Goal: Task Accomplishment & Management: Check status

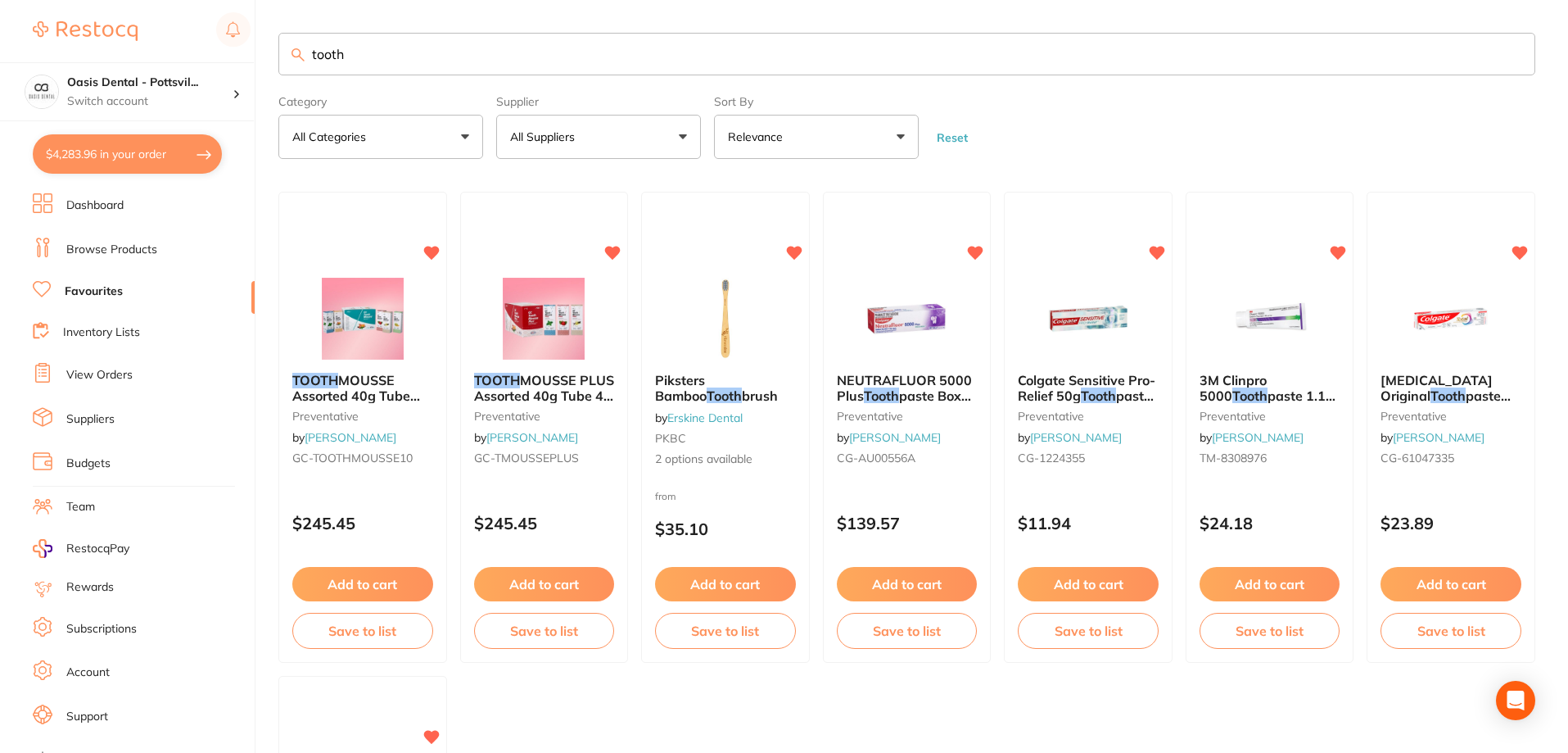
click at [109, 249] on link "Browse Products" at bounding box center [112, 249] width 91 height 16
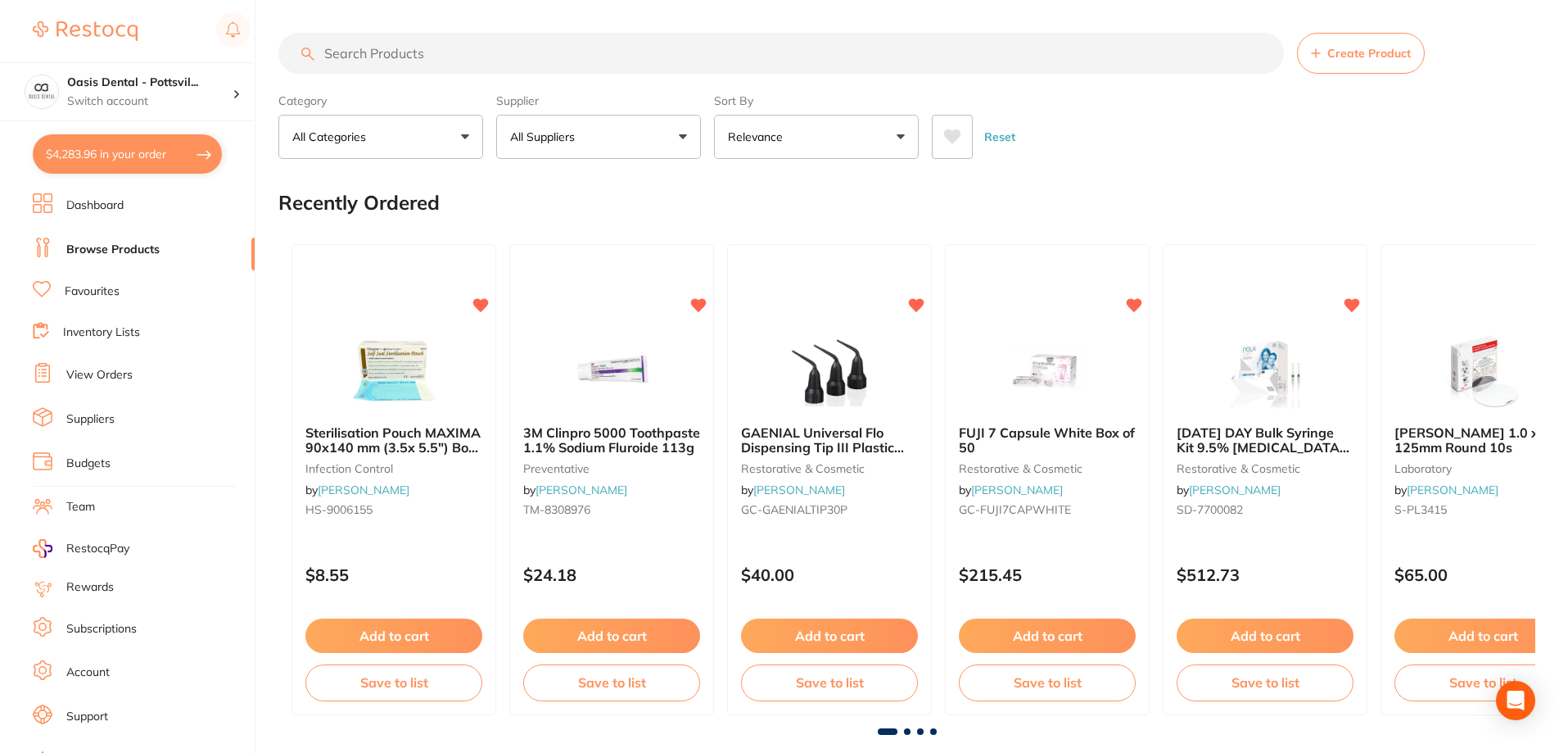
click at [355, 58] on input "search" at bounding box center [781, 53] width 1006 height 41
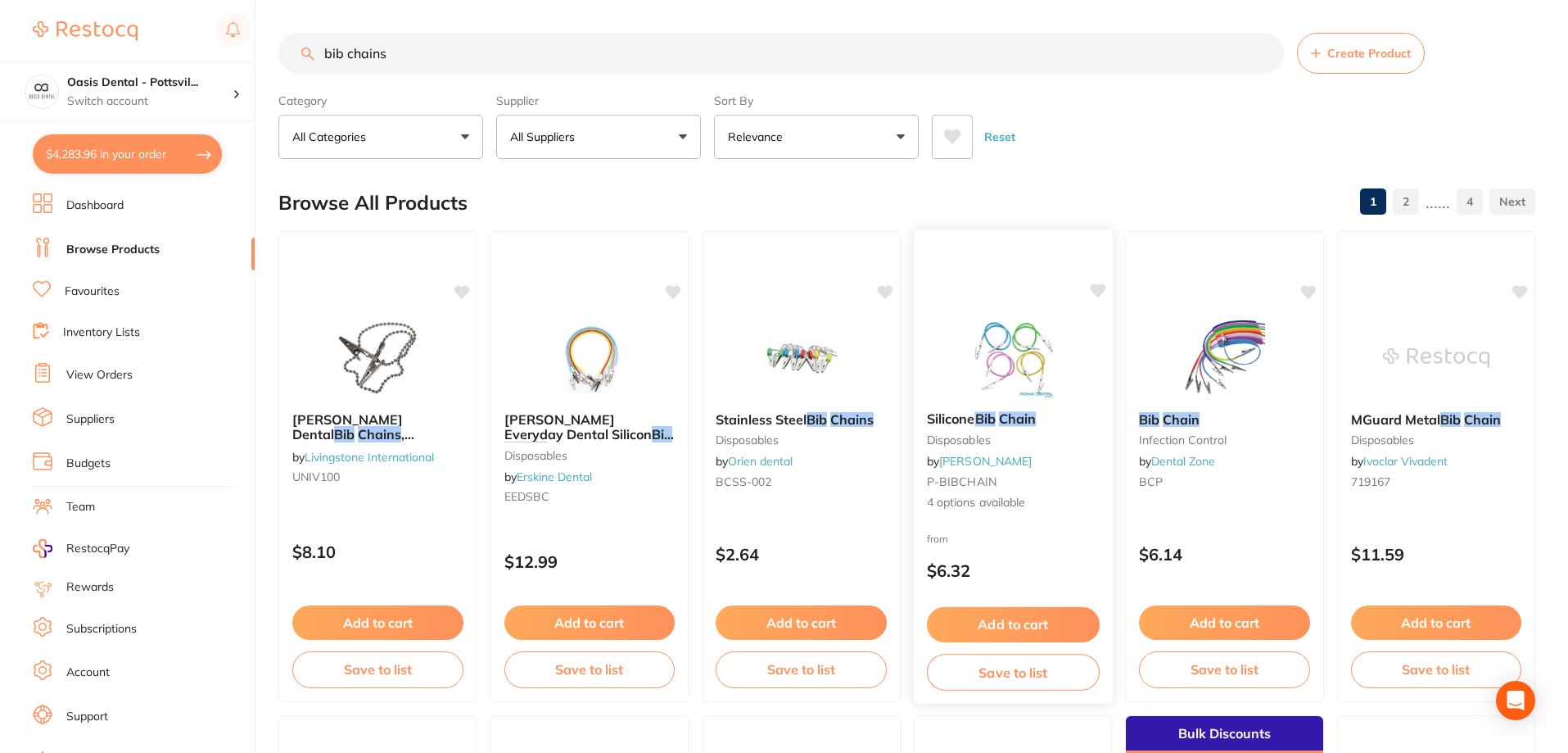
type input "bib chains"
click at [1049, 487] on small "P-BIBCHAIN" at bounding box center [1013, 482] width 173 height 13
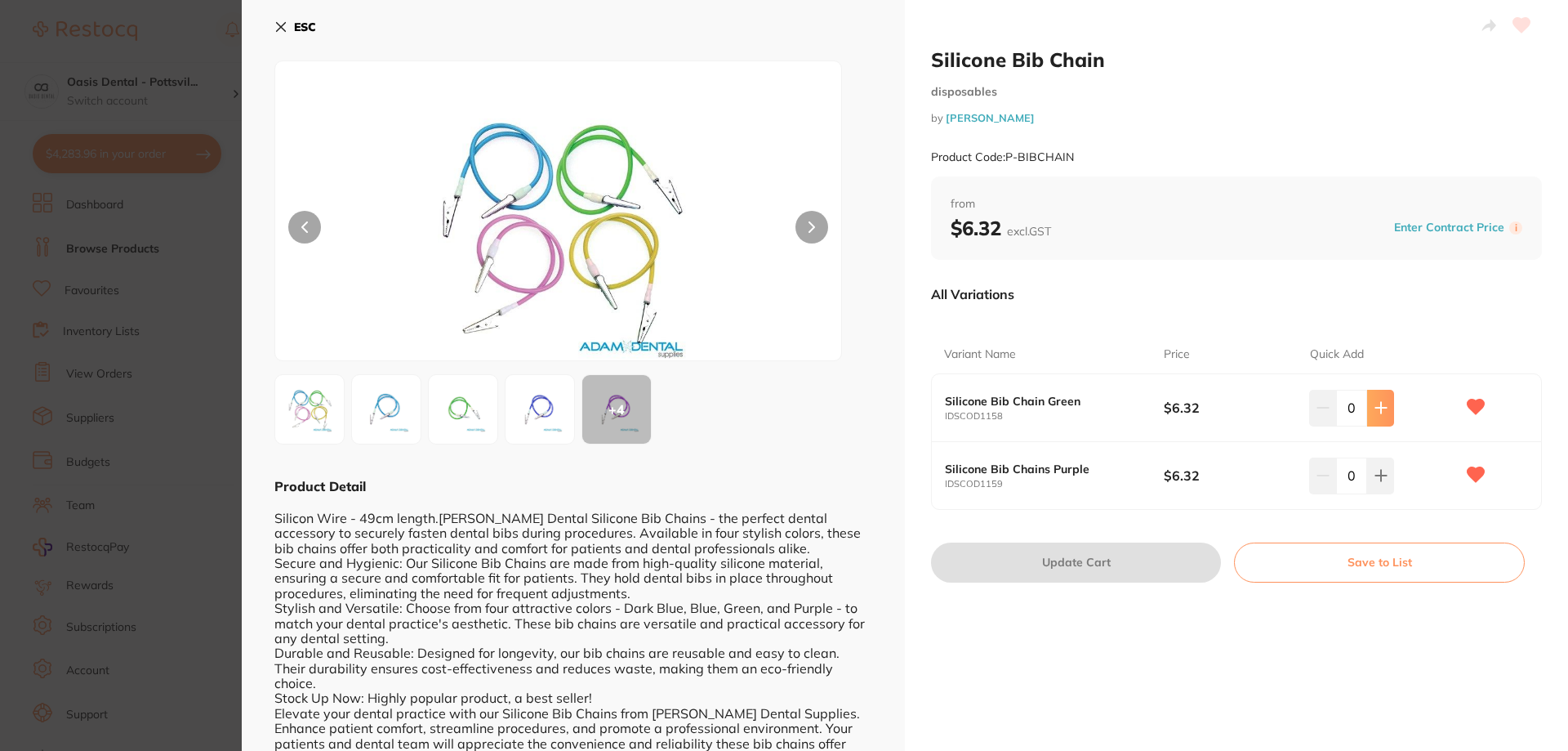
click at [1380, 411] on icon at bounding box center [1381, 408] width 13 height 13
click at [1383, 404] on icon at bounding box center [1381, 408] width 13 height 13
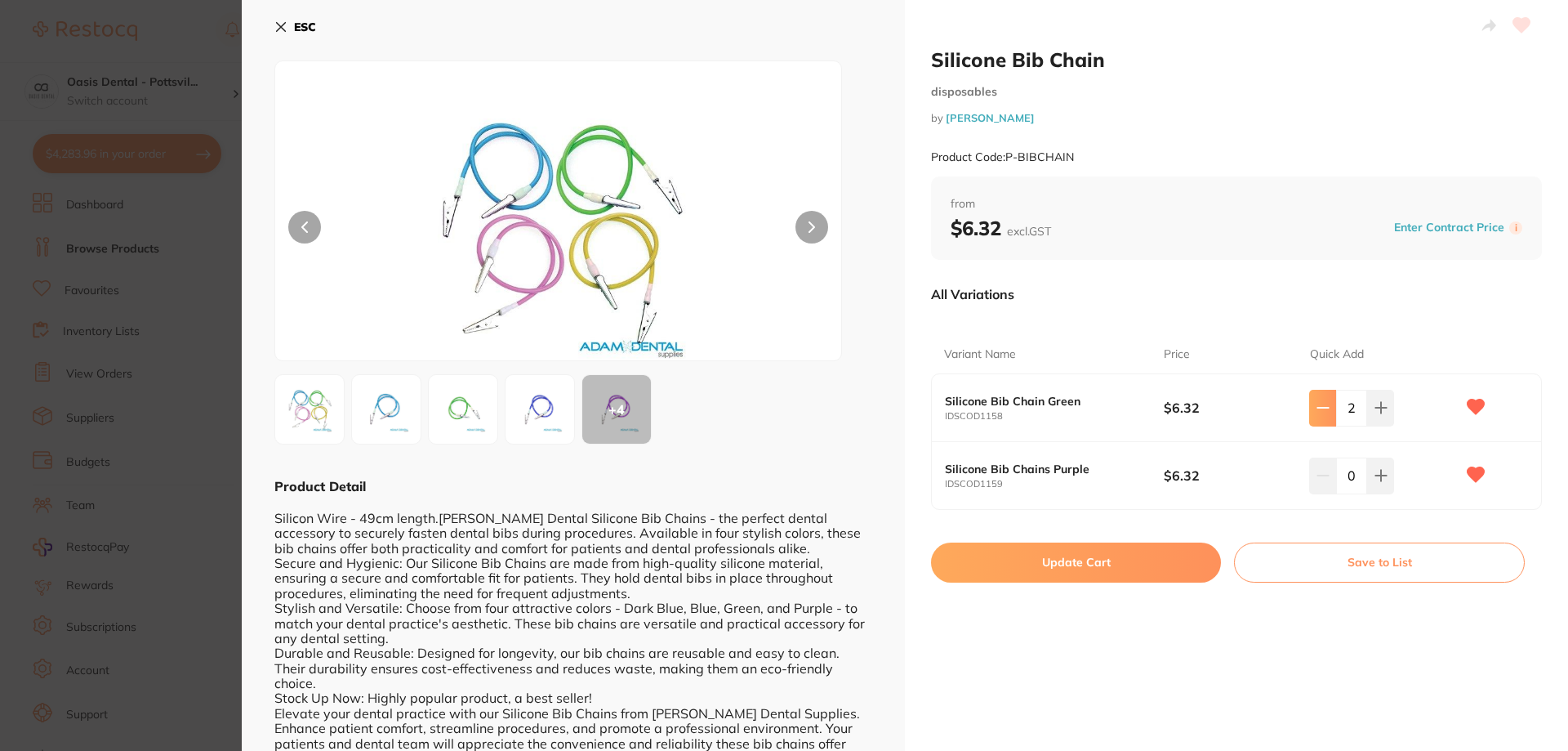
click at [1324, 412] on icon at bounding box center [1323, 408] width 13 height 13
click at [1324, 414] on icon at bounding box center [1323, 408] width 13 height 13
type input "0"
click at [1379, 477] on icon at bounding box center [1381, 476] width 11 height 11
click at [1377, 476] on icon at bounding box center [1381, 476] width 11 height 11
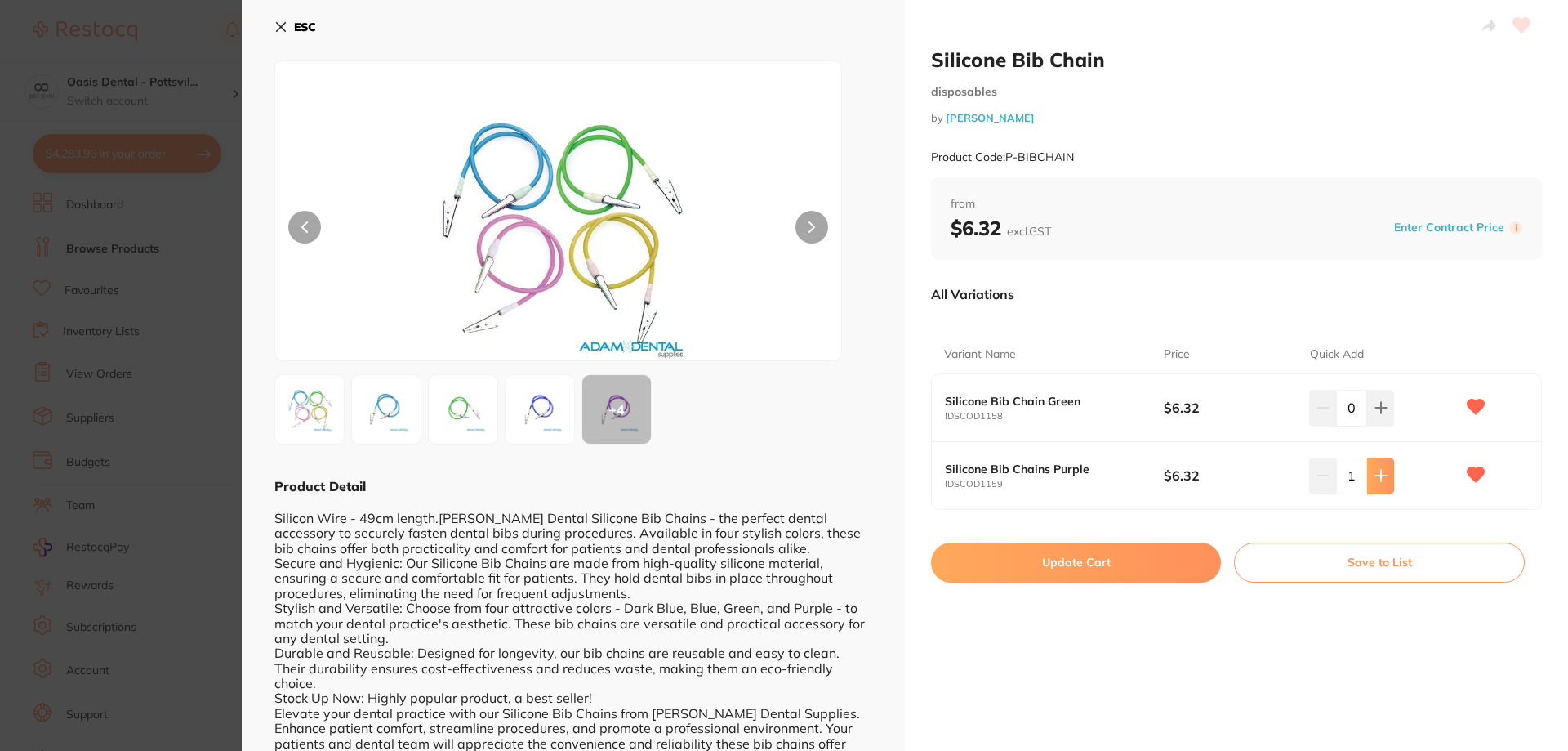
type input "2"
click at [1067, 563] on button "Update Cart" at bounding box center [1076, 561] width 290 height 39
checkbox input "false"
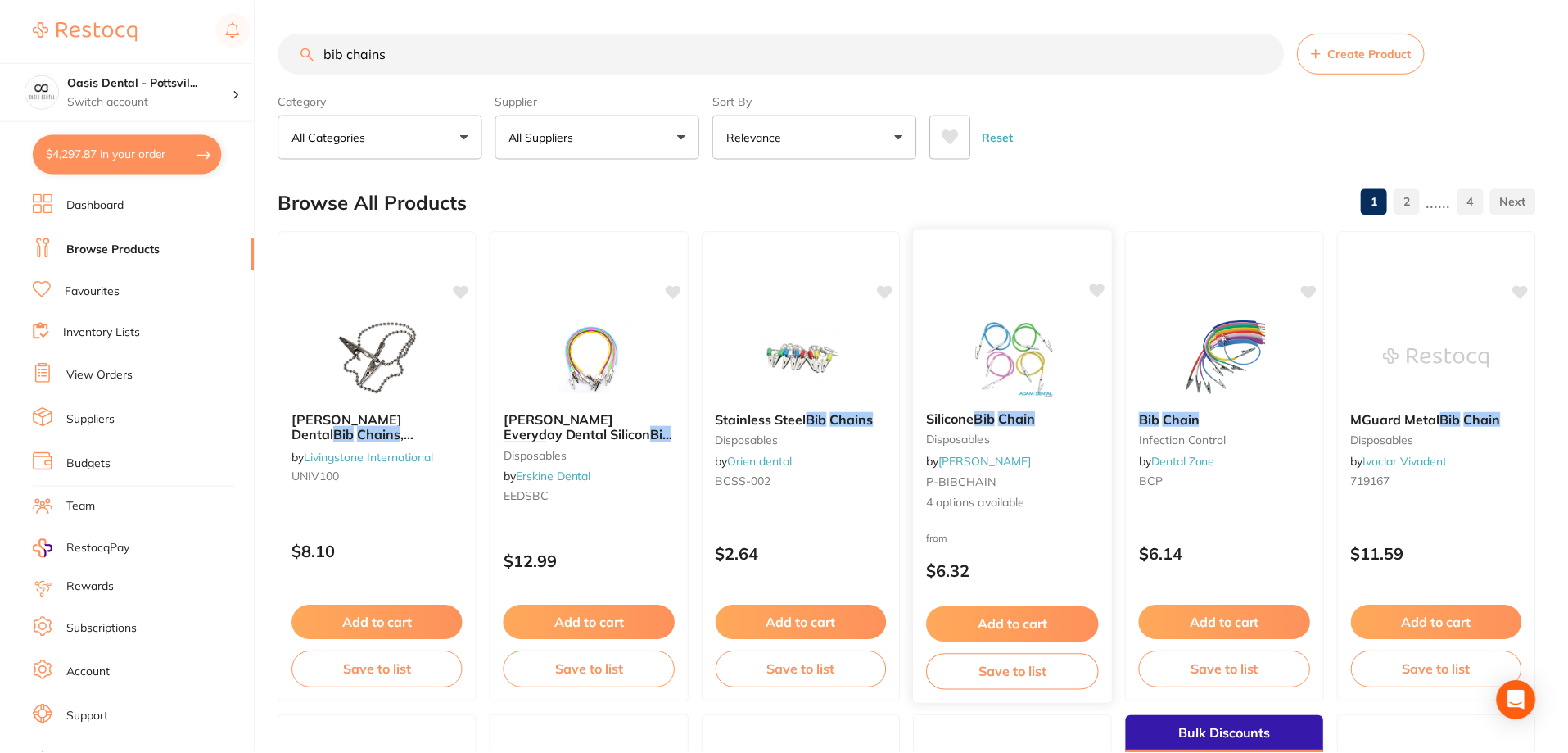
scroll to position [1, 0]
click at [94, 160] on button "$4,297.87 in your order" at bounding box center [127, 154] width 189 height 39
checkbox input "true"
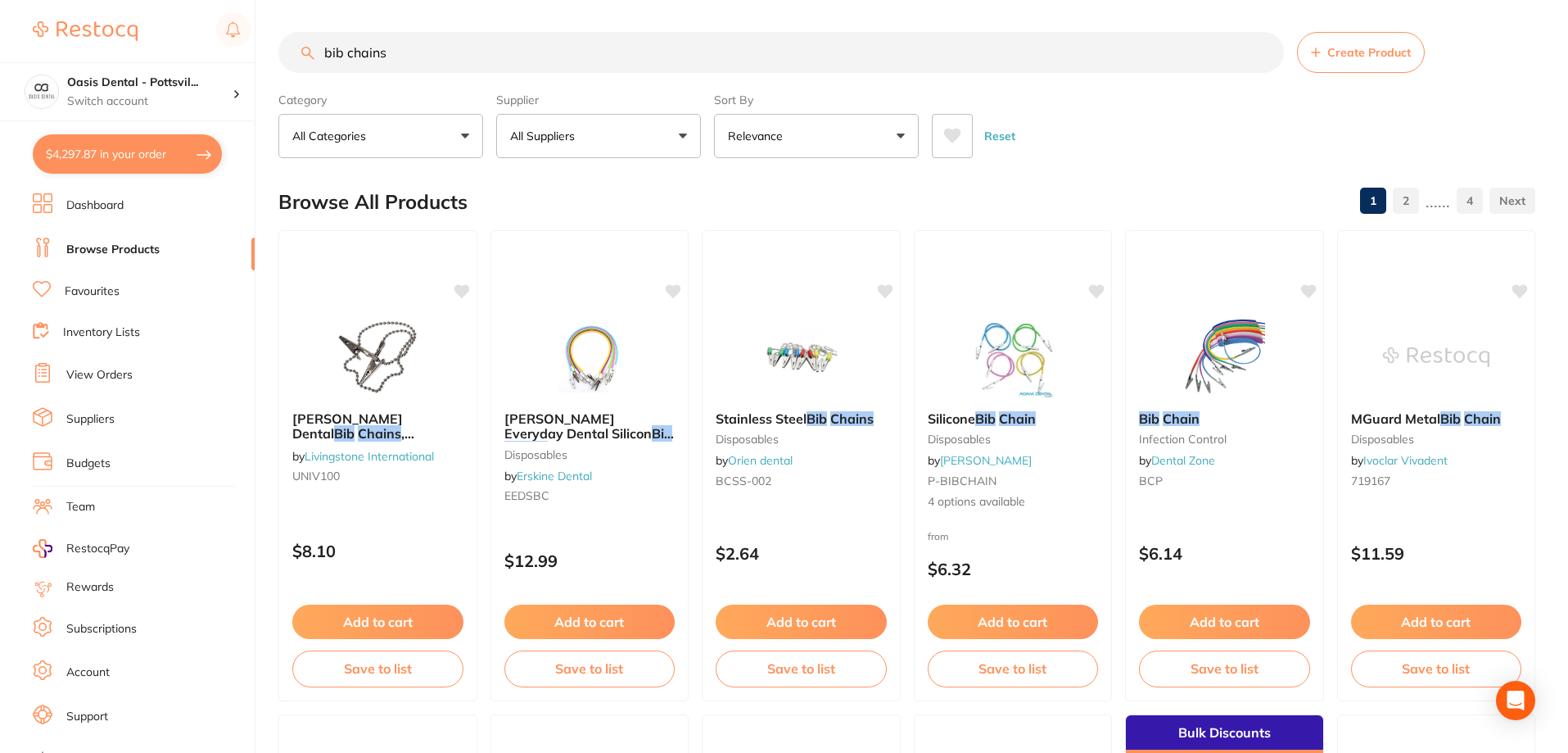
checkbox input "true"
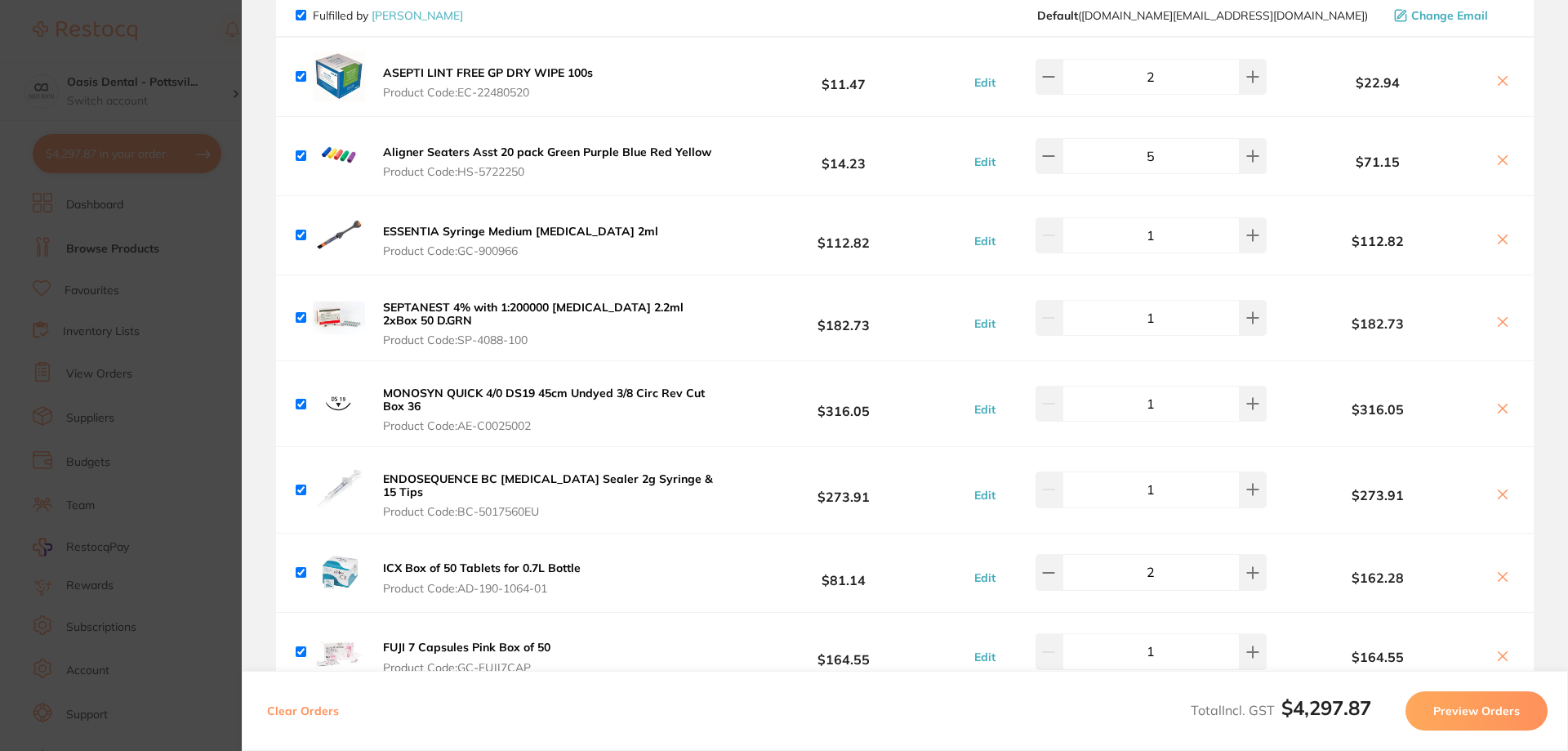
scroll to position [0, 0]
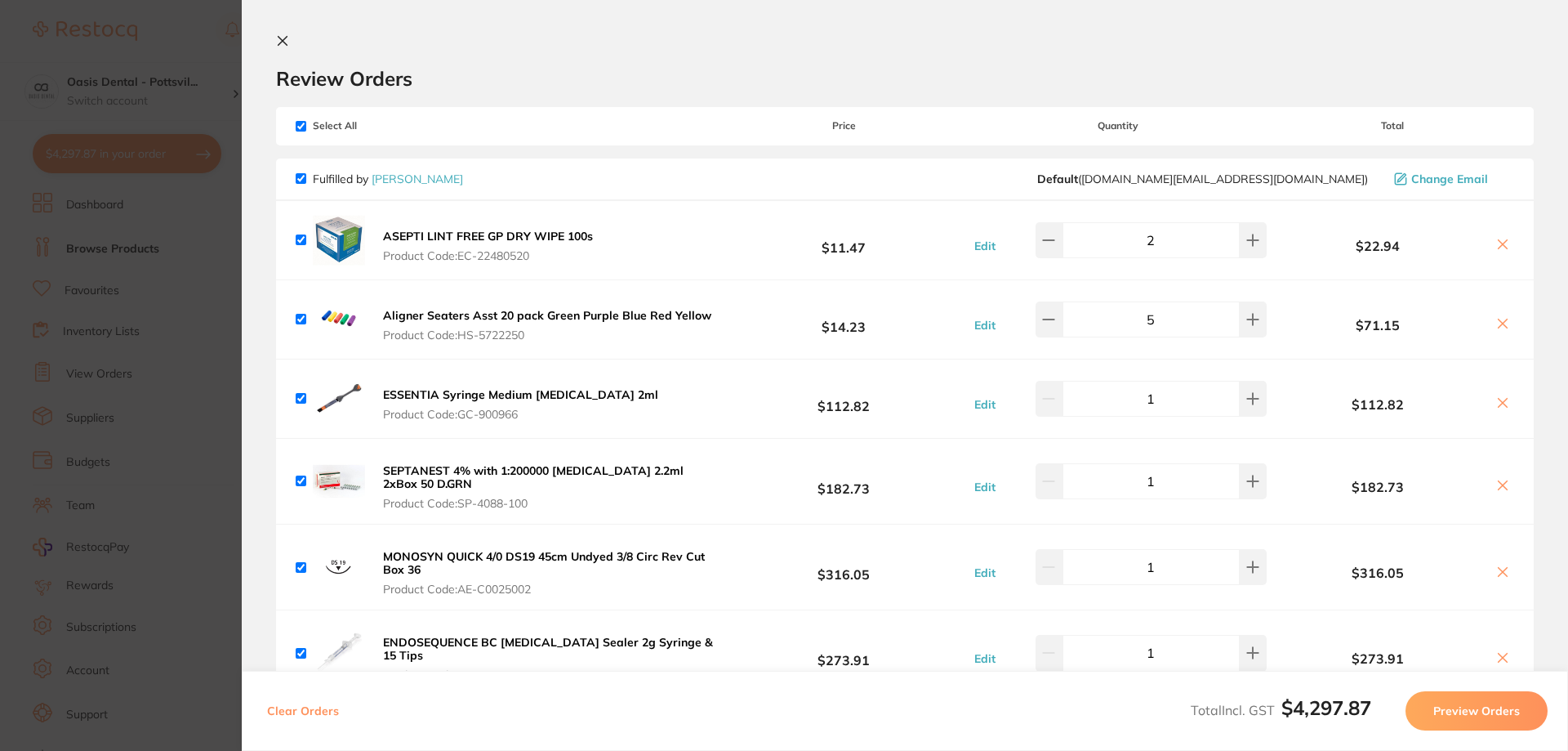
click at [281, 39] on icon at bounding box center [283, 41] width 9 height 9
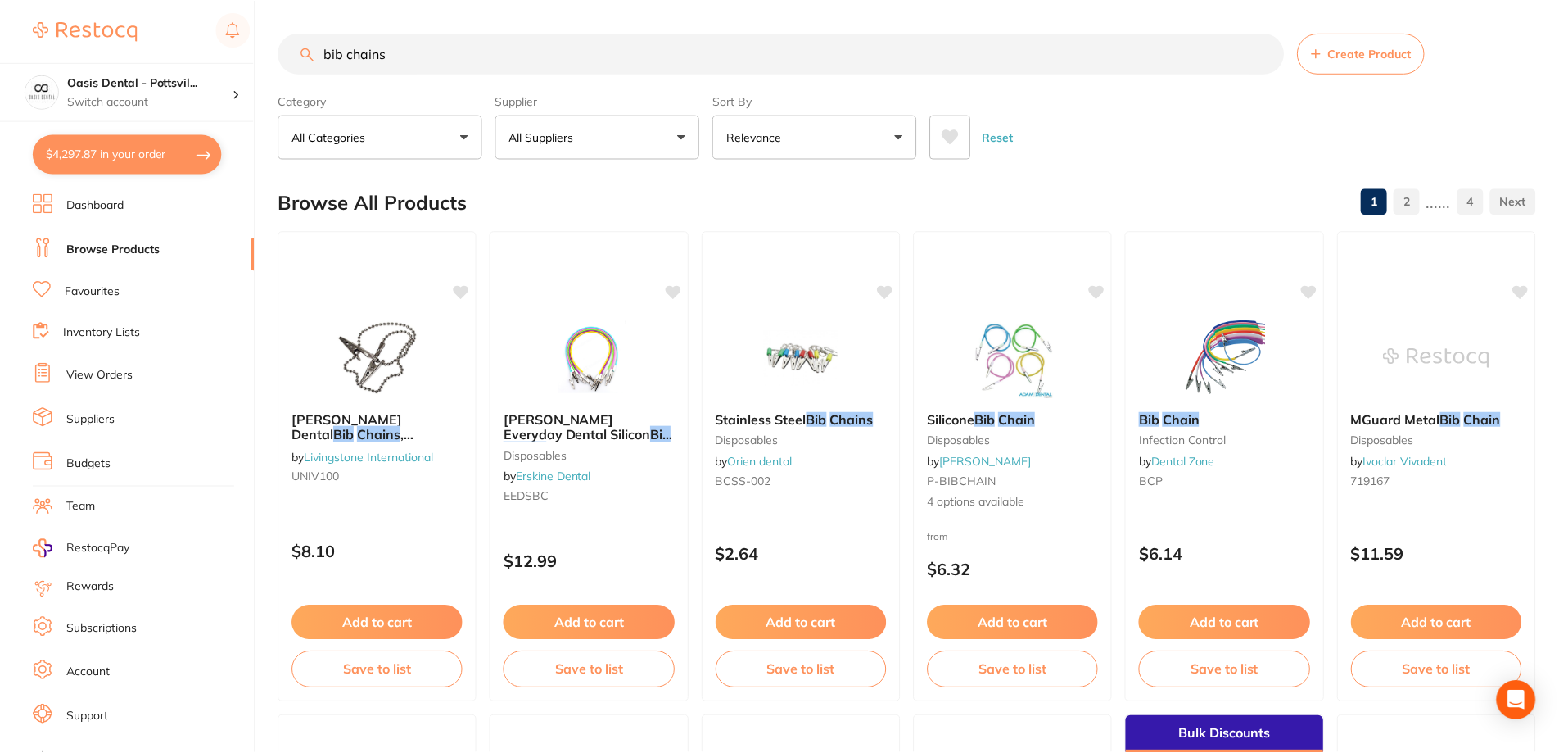
scroll to position [1, 0]
click at [104, 290] on link "Favourites" at bounding box center [92, 291] width 55 height 16
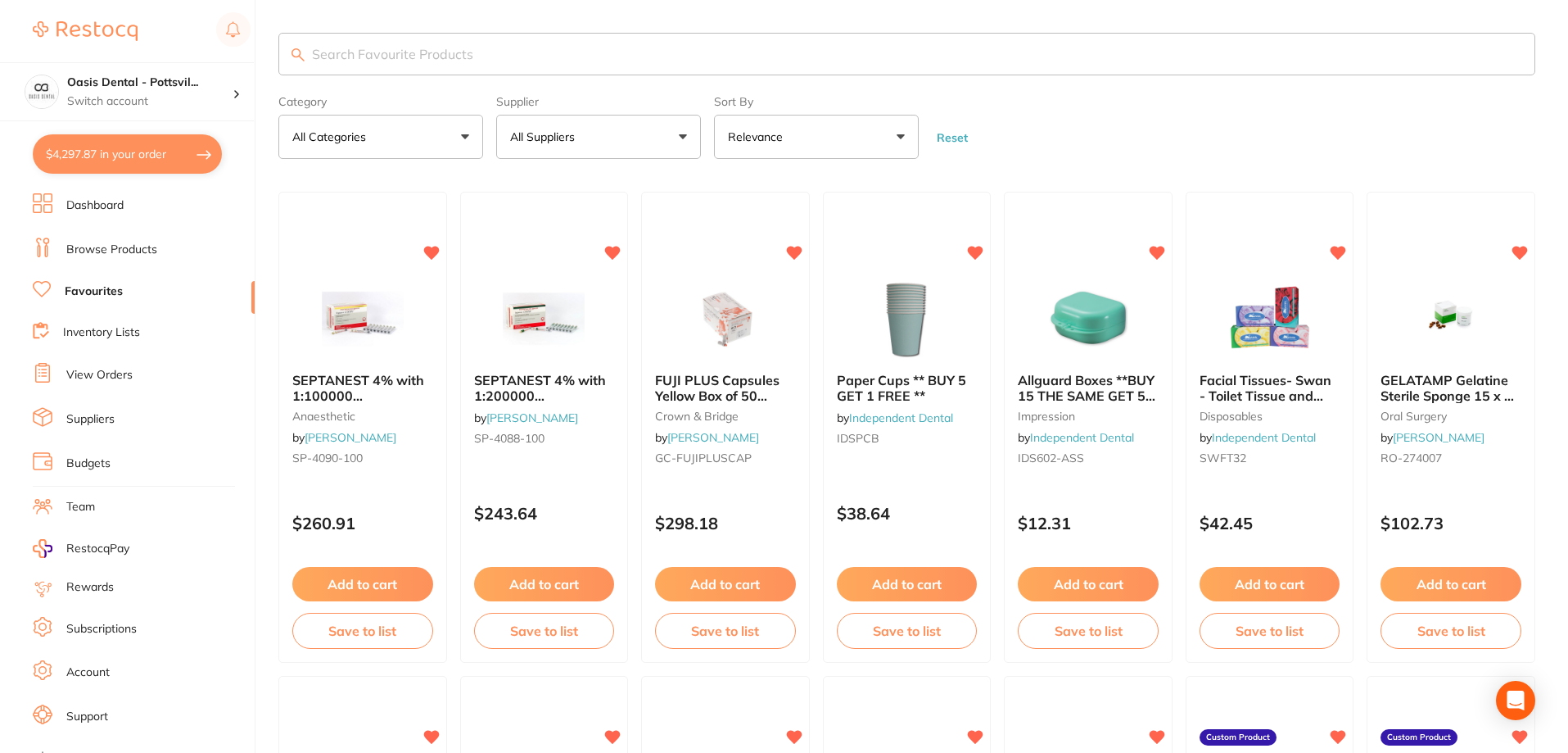
click at [371, 55] on input "search" at bounding box center [906, 54] width 1257 height 43
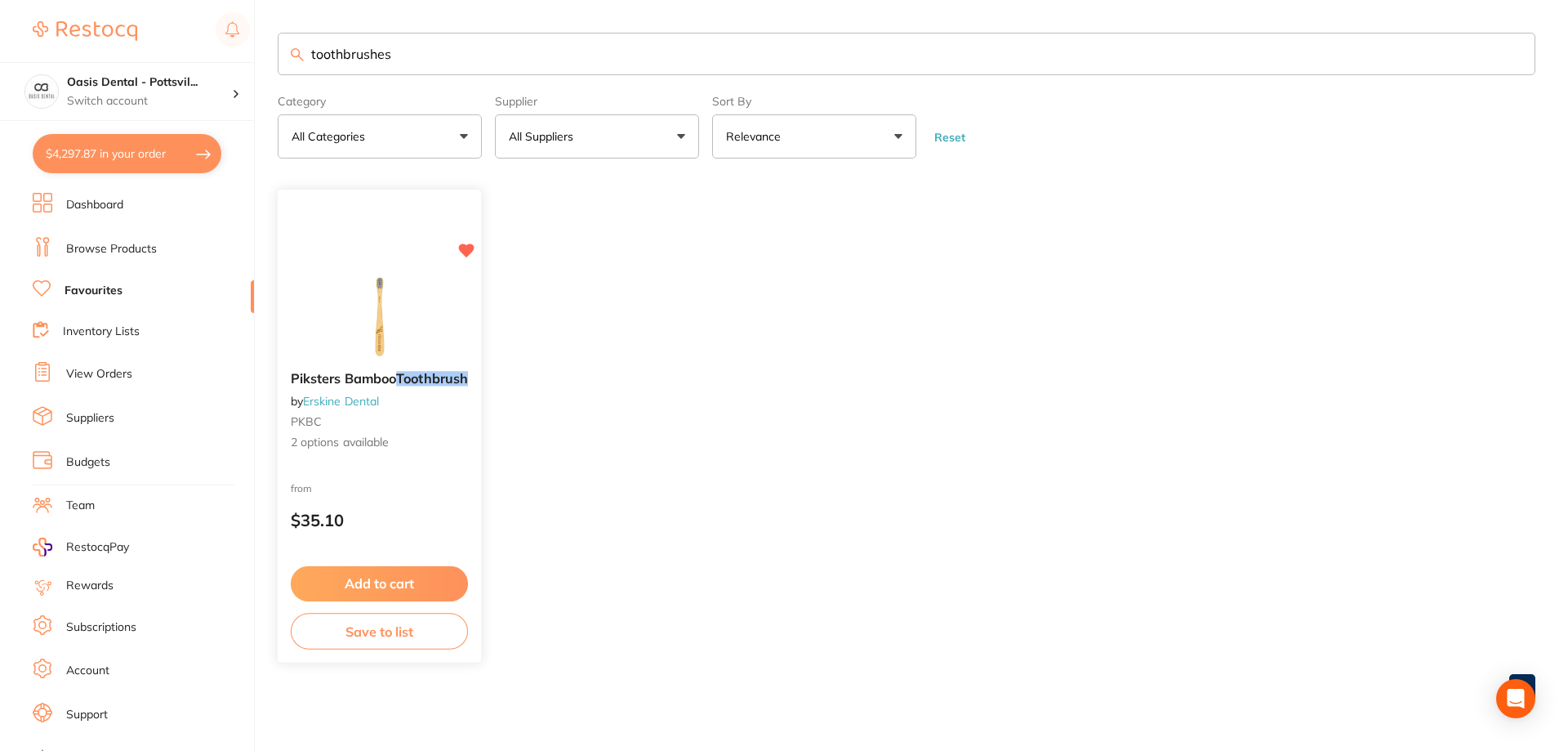
type input "toothbrushes"
drag, startPoint x: 446, startPoint y: 450, endPoint x: 485, endPoint y: 505, distance: 67.4
click at [443, 450] on span "2 options available" at bounding box center [379, 443] width 175 height 16
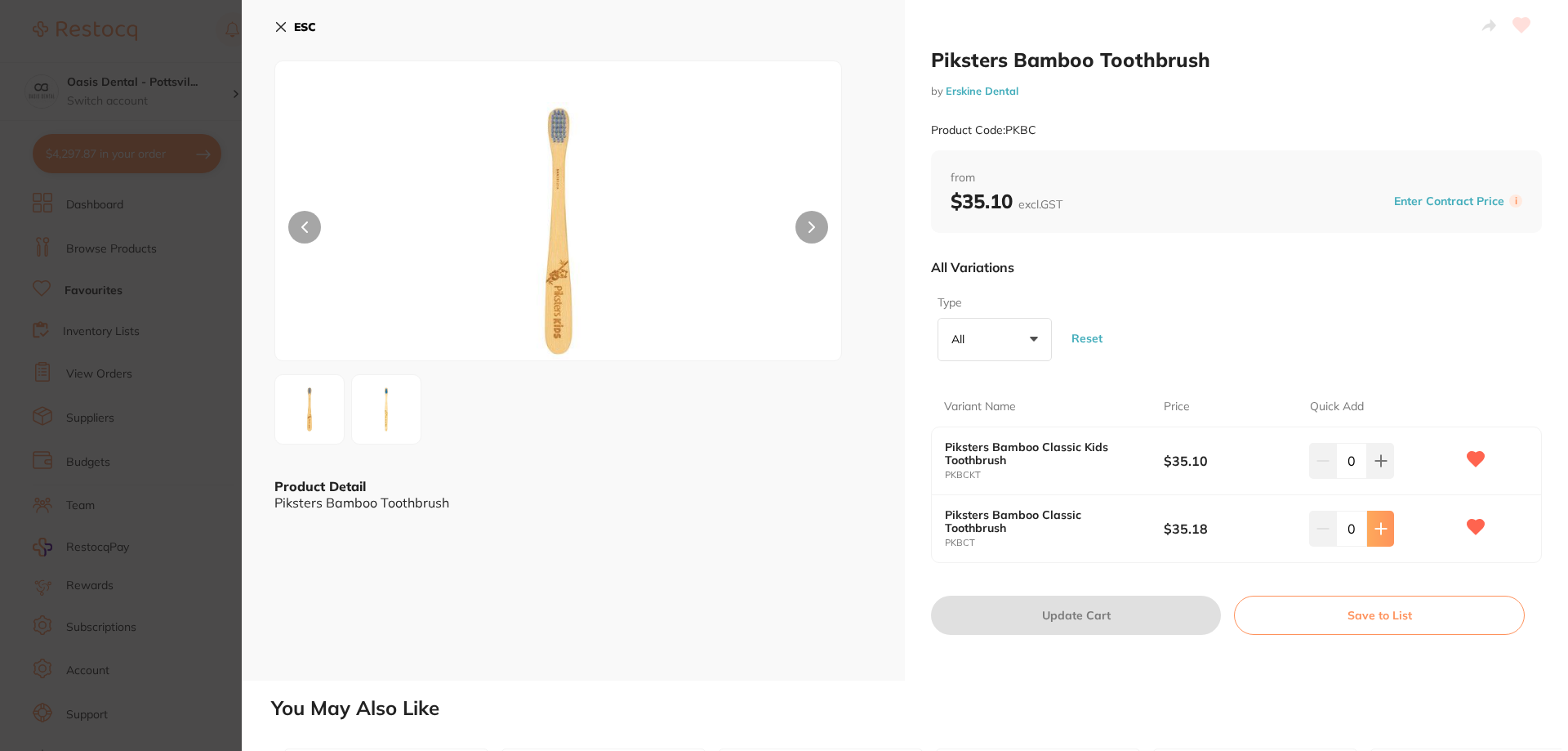
click at [1380, 535] on button at bounding box center [1381, 529] width 27 height 36
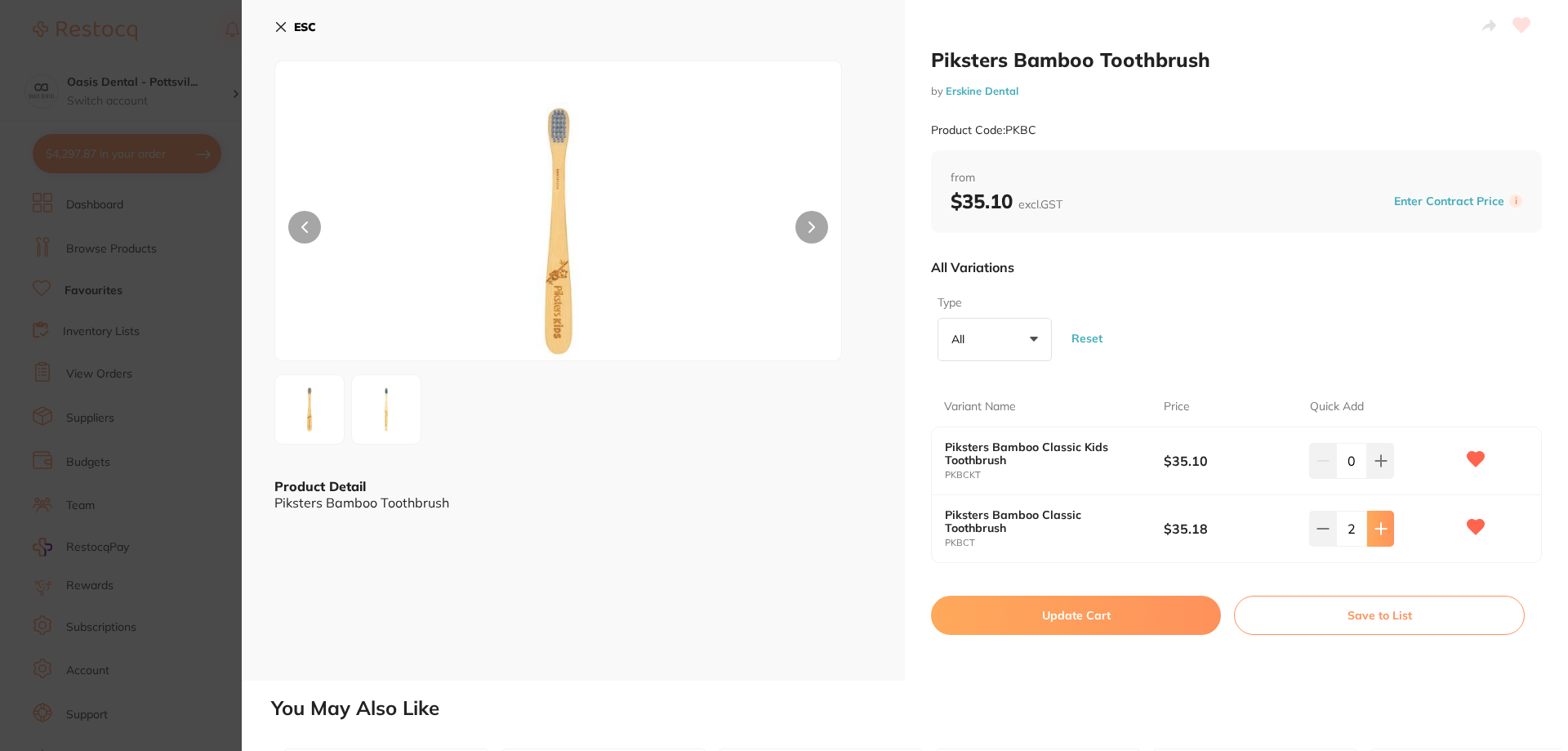
click at [1380, 535] on button at bounding box center [1381, 529] width 27 height 36
click at [1379, 534] on icon at bounding box center [1381, 529] width 13 height 13
type input "4"
click at [1074, 615] on button "Update Cart" at bounding box center [1076, 615] width 290 height 39
checkbox input "false"
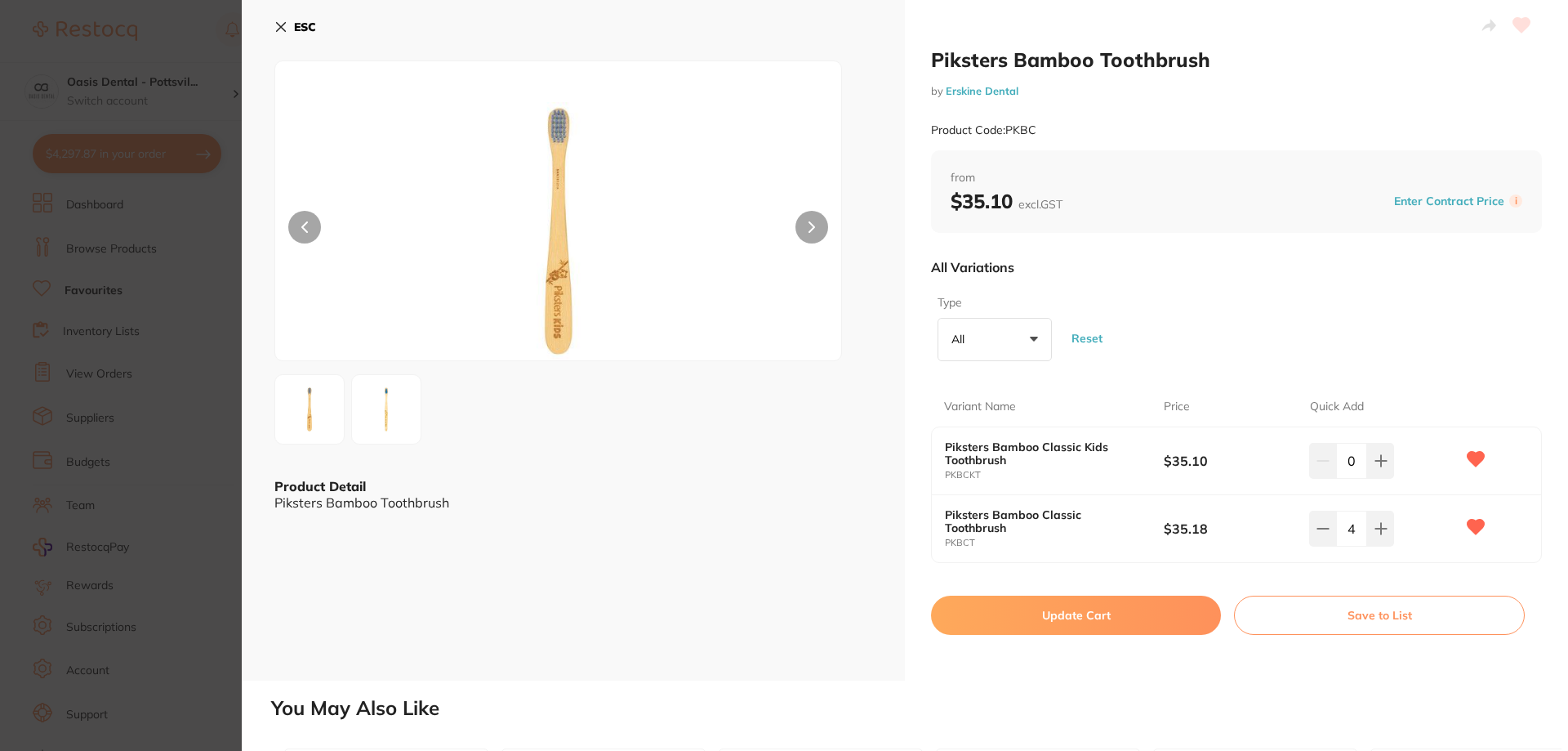
checkbox input "false"
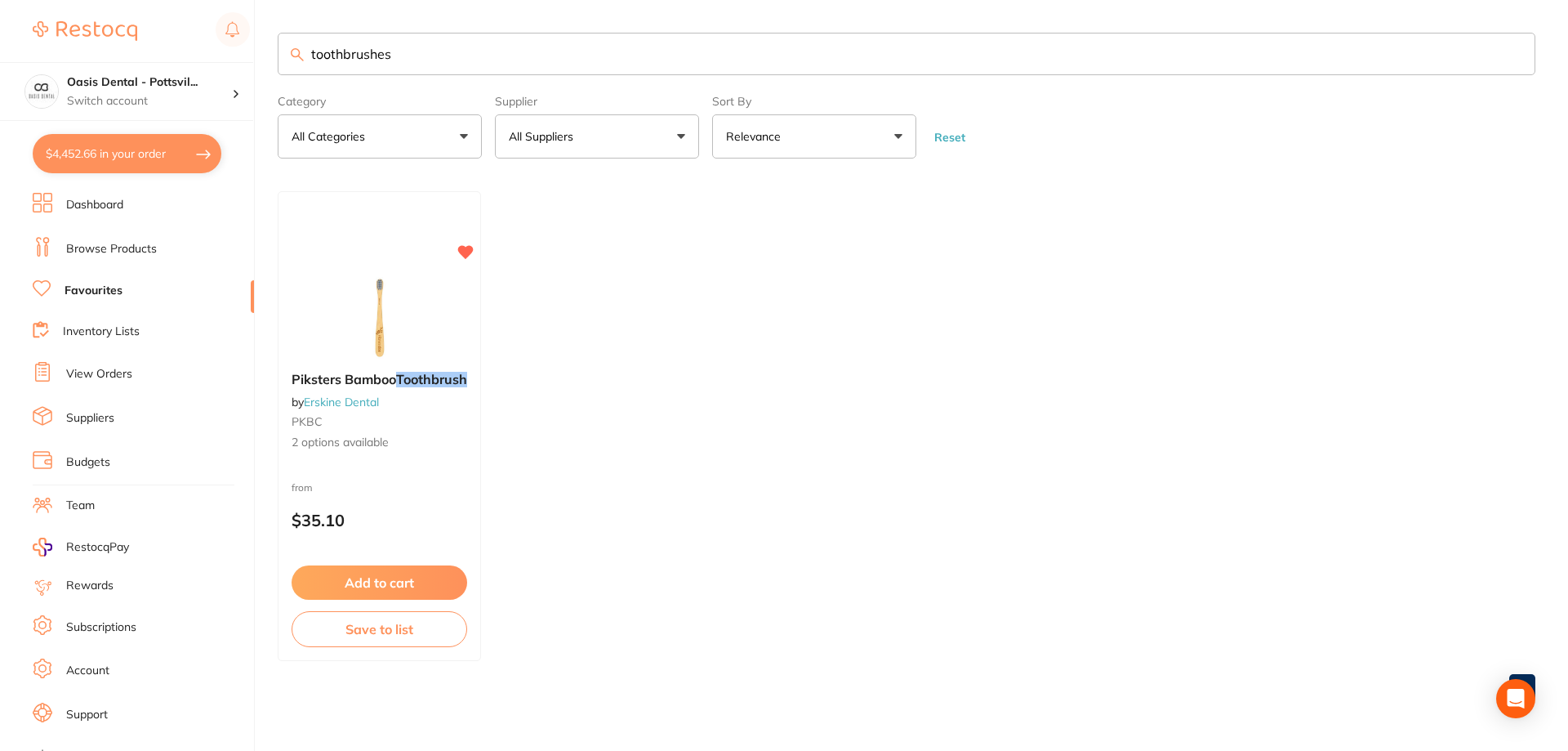
drag, startPoint x: 312, startPoint y: 58, endPoint x: 539, endPoint y: 58, distance: 227.0
click at [539, 58] on input "toothbrushes" at bounding box center [907, 54] width 1258 height 43
type input "paper cups"
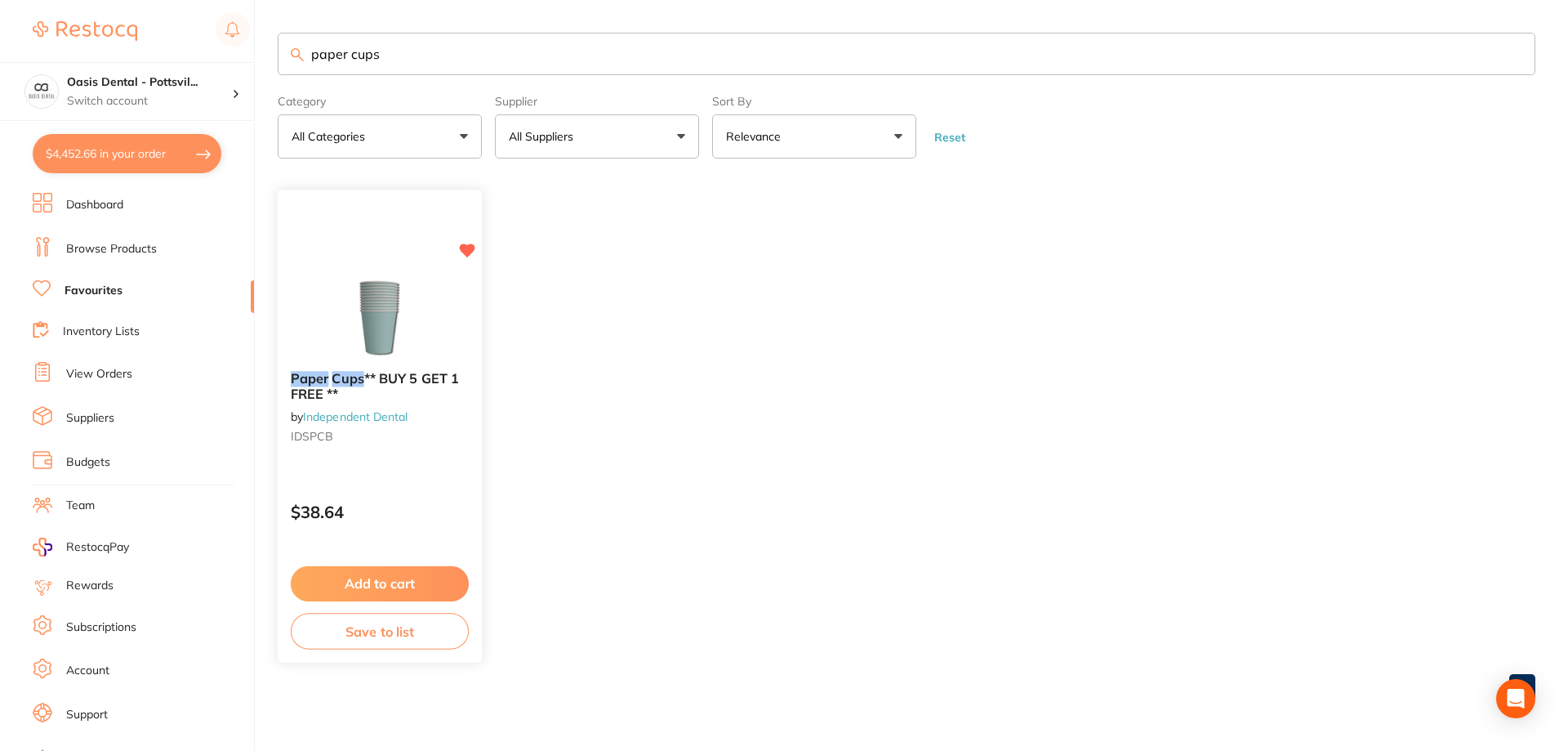
click at [393, 588] on button "Add to cart" at bounding box center [380, 583] width 178 height 35
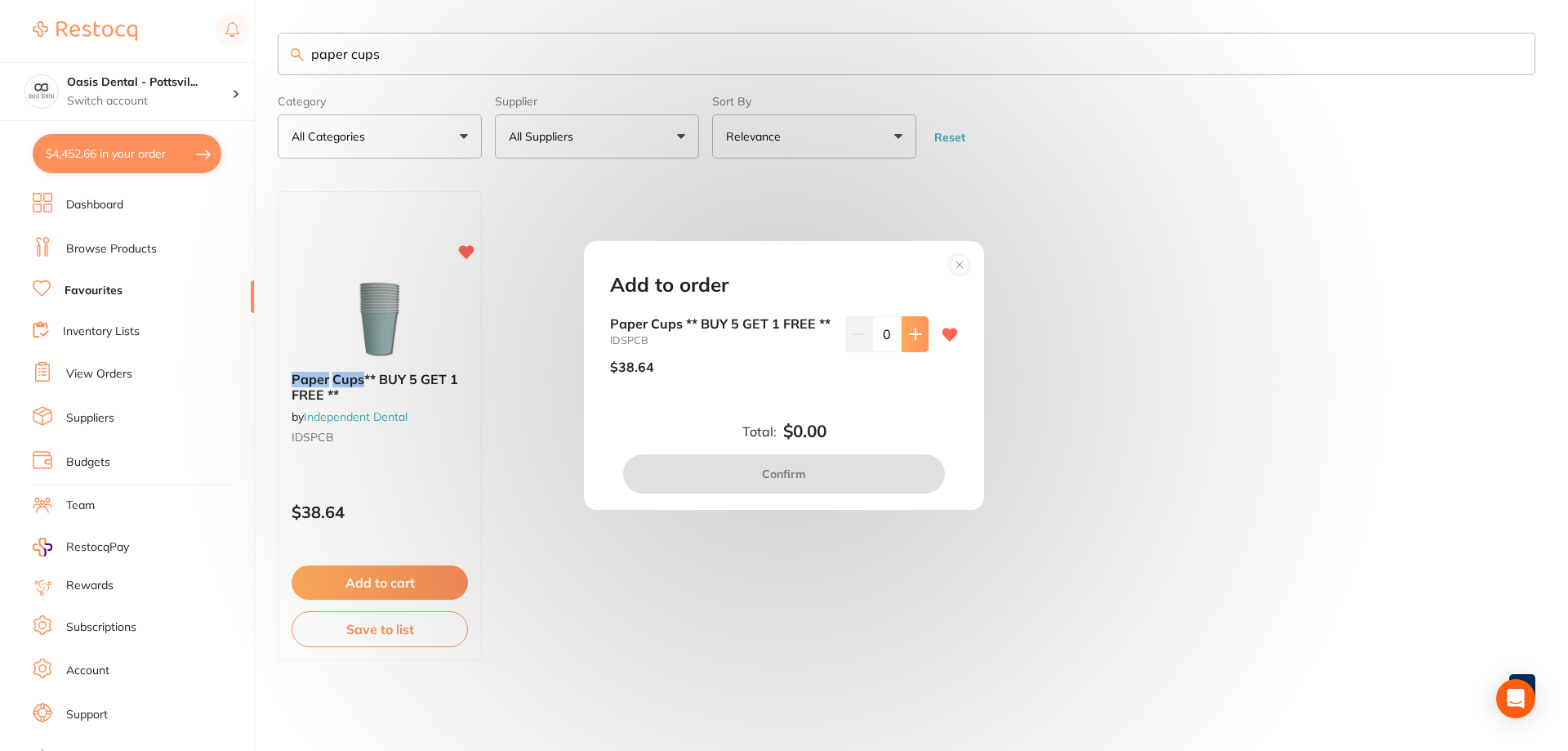
click at [902, 325] on button at bounding box center [915, 334] width 27 height 36
type input "1"
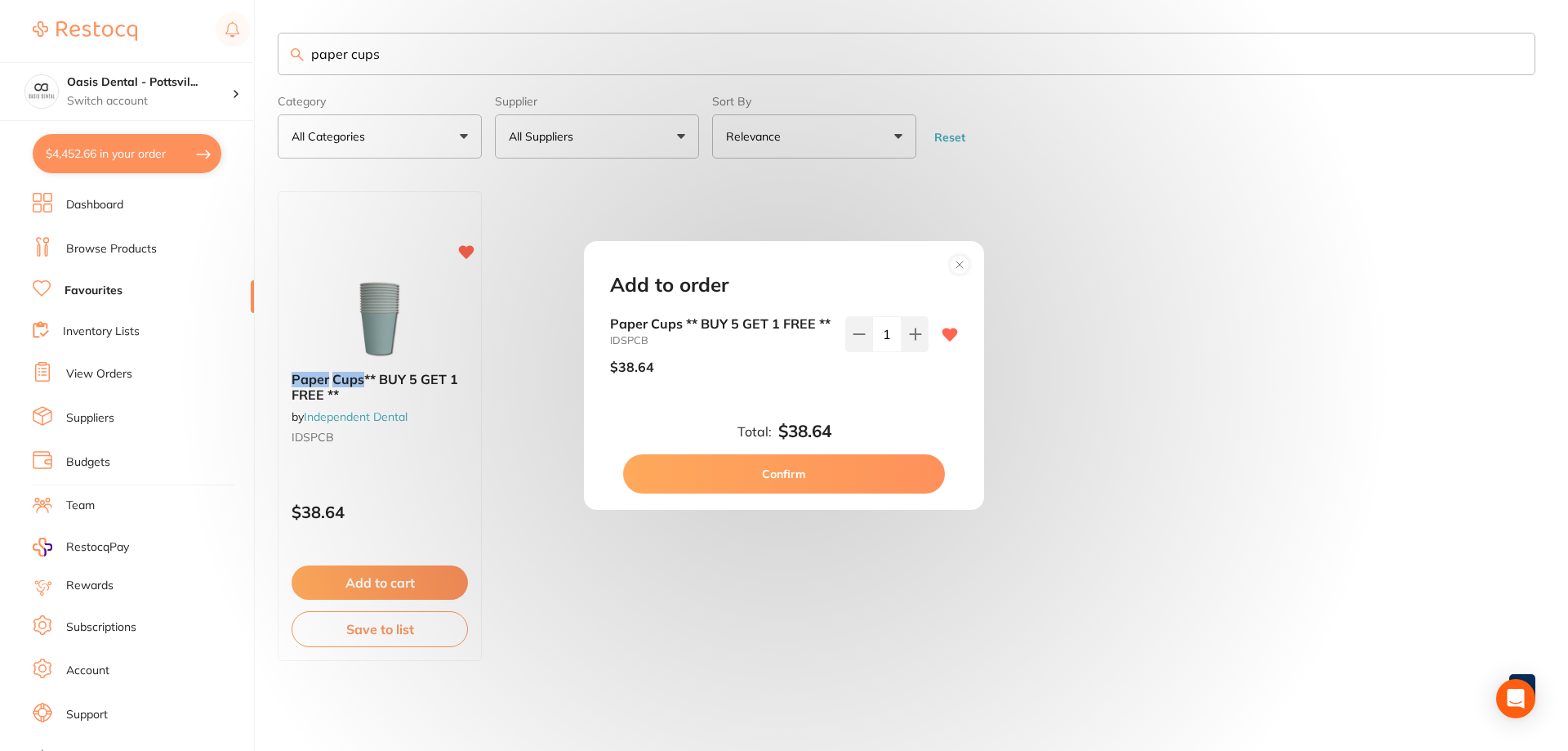
click at [792, 478] on button "Confirm" at bounding box center [784, 473] width 321 height 39
checkbox input "false"
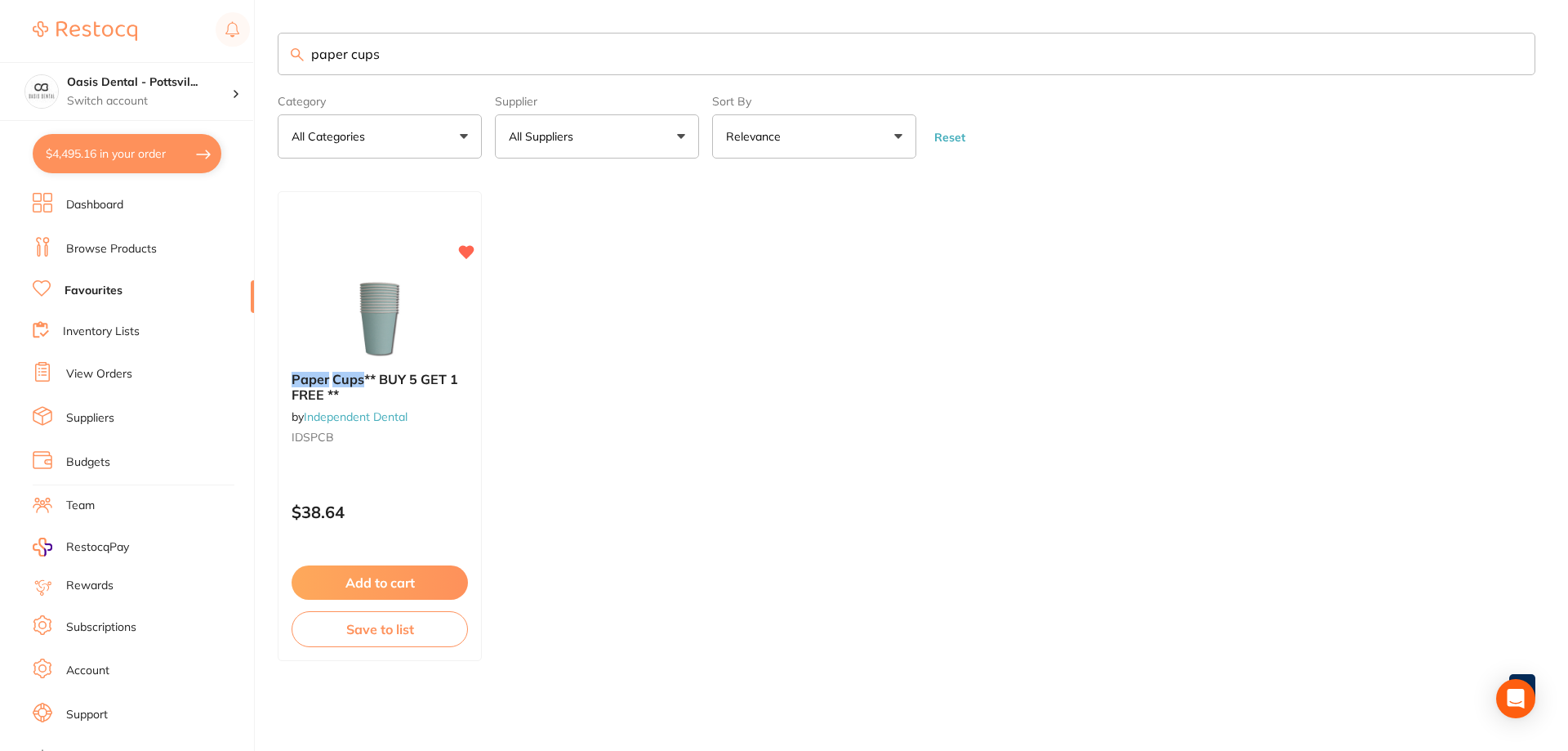
drag, startPoint x: 310, startPoint y: 50, endPoint x: 563, endPoint y: 62, distance: 253.3
click at [563, 62] on input "paper cups" at bounding box center [907, 54] width 1258 height 43
type input "prophy paste"
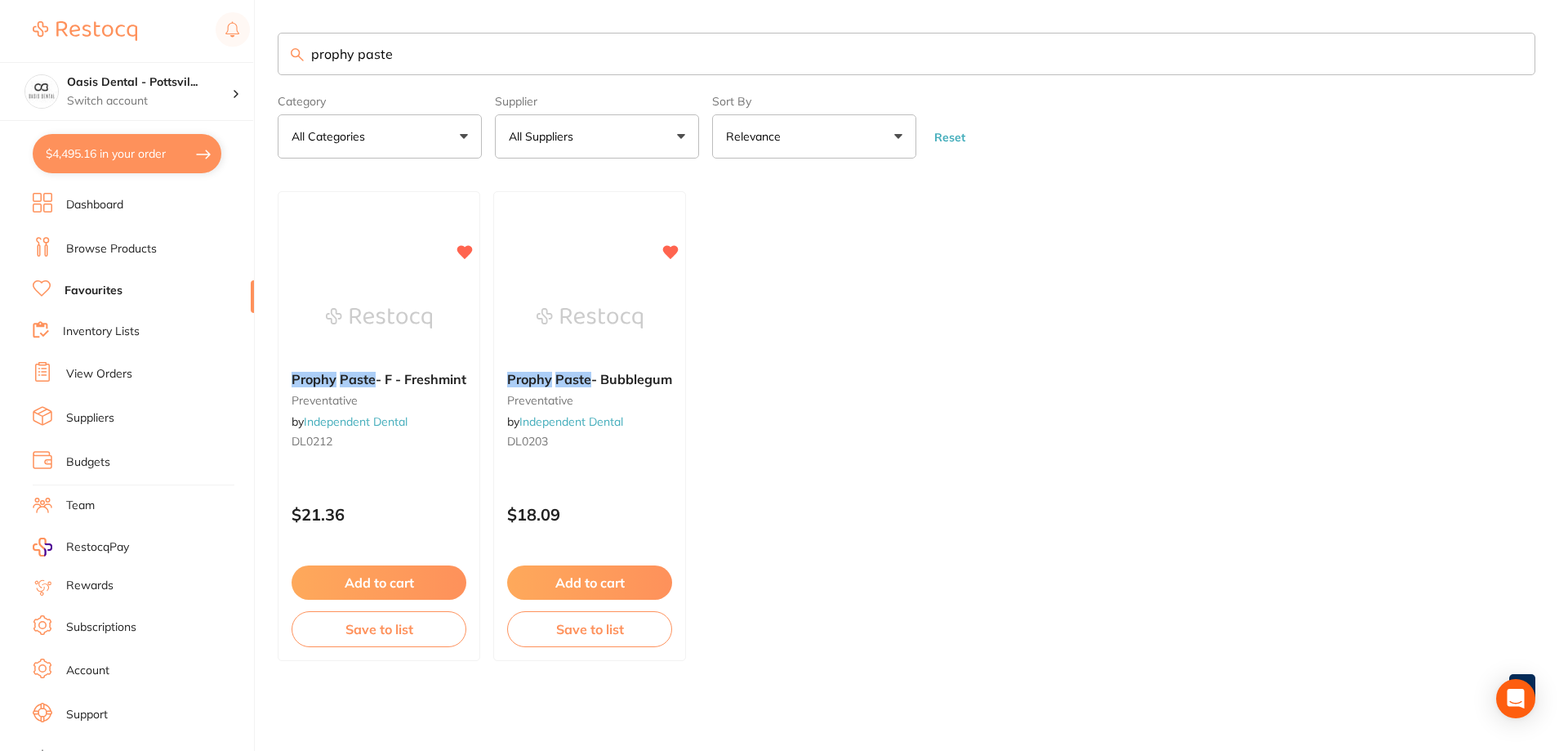
drag, startPoint x: 428, startPoint y: 406, endPoint x: 463, endPoint y: 485, distance: 86.4
click at [429, 406] on div "Prophy Paste - F - Freshmint preventative by Independent Dental DL0212" at bounding box center [379, 413] width 201 height 109
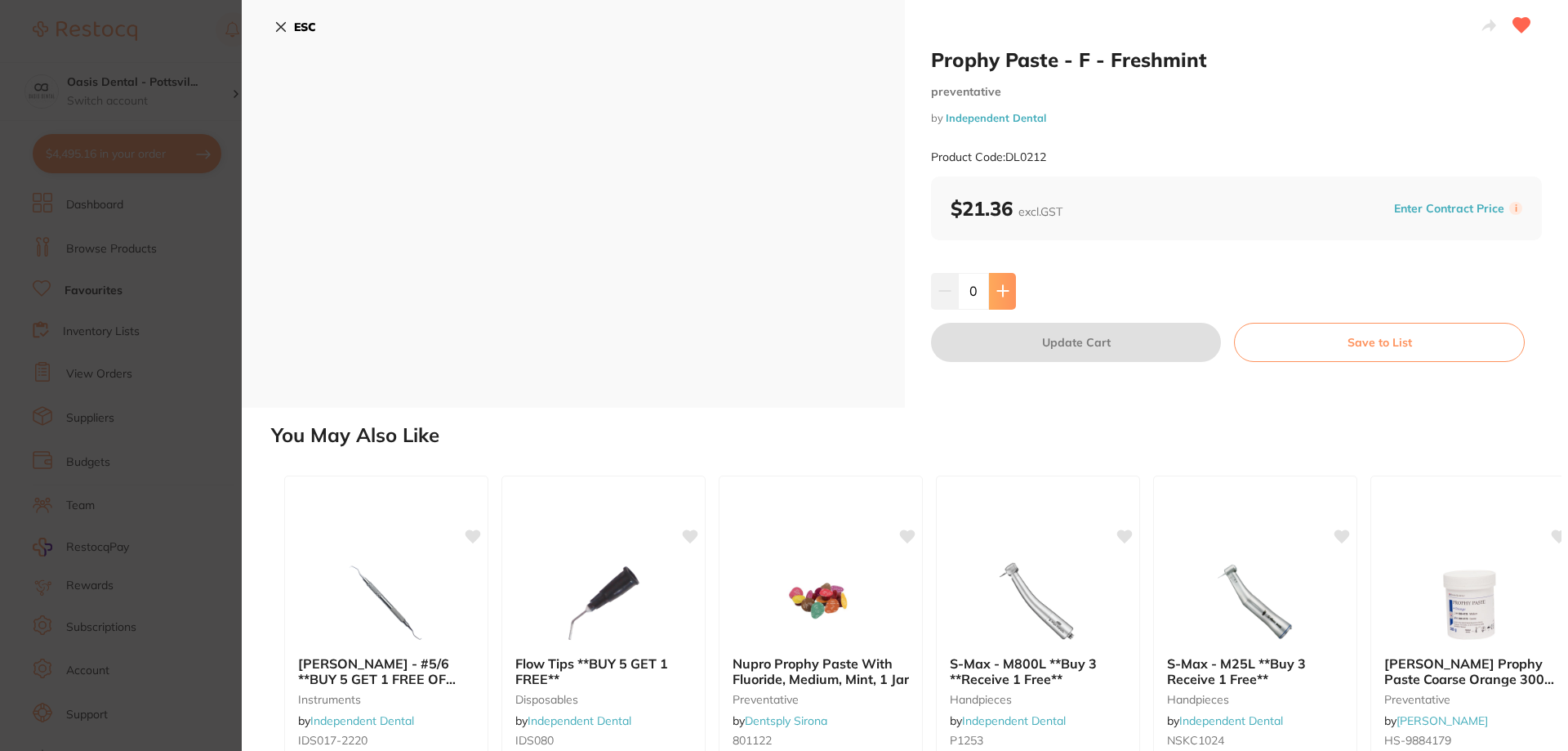
click at [1009, 292] on button at bounding box center [1003, 291] width 27 height 36
type input "1"
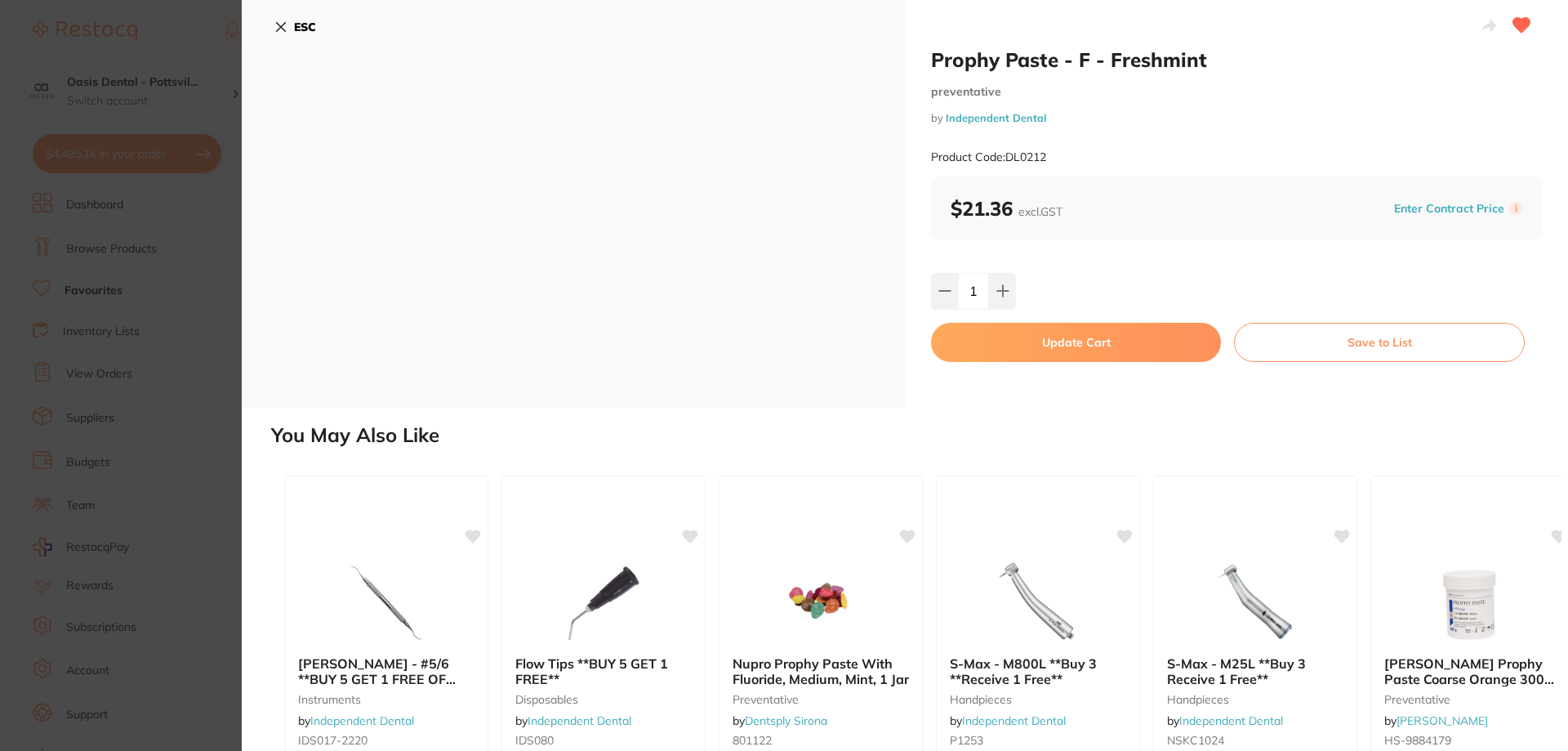
click at [1073, 341] on button "Update Cart" at bounding box center [1076, 341] width 290 height 39
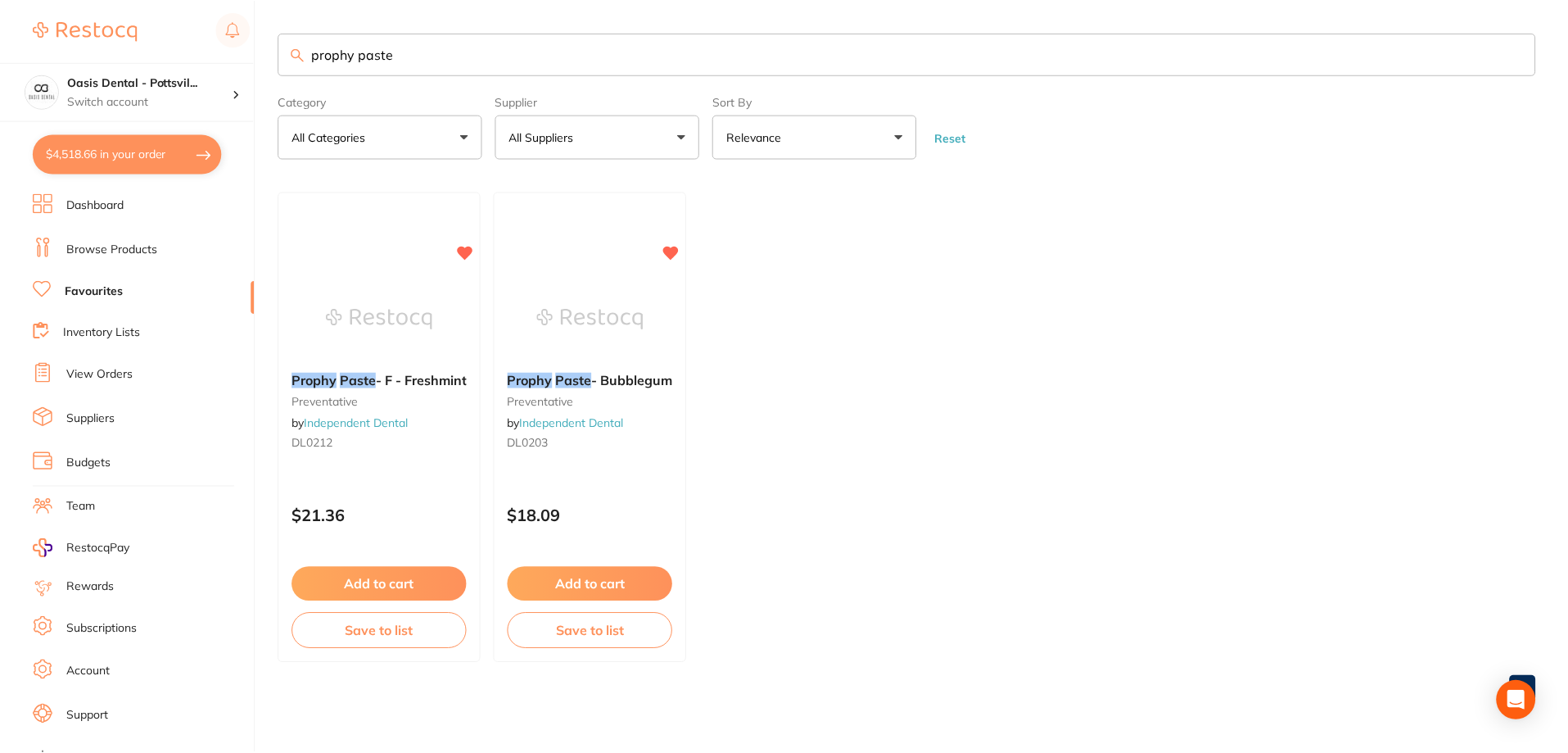
scroll to position [1, 0]
drag, startPoint x: 306, startPoint y: 51, endPoint x: 723, endPoint y: 86, distance: 418.5
click at [723, 86] on section "prophy paste Category All Categories All Categories preventative Clear Category…" at bounding box center [909, 96] width 1261 height 127
type input "gauze swabs"
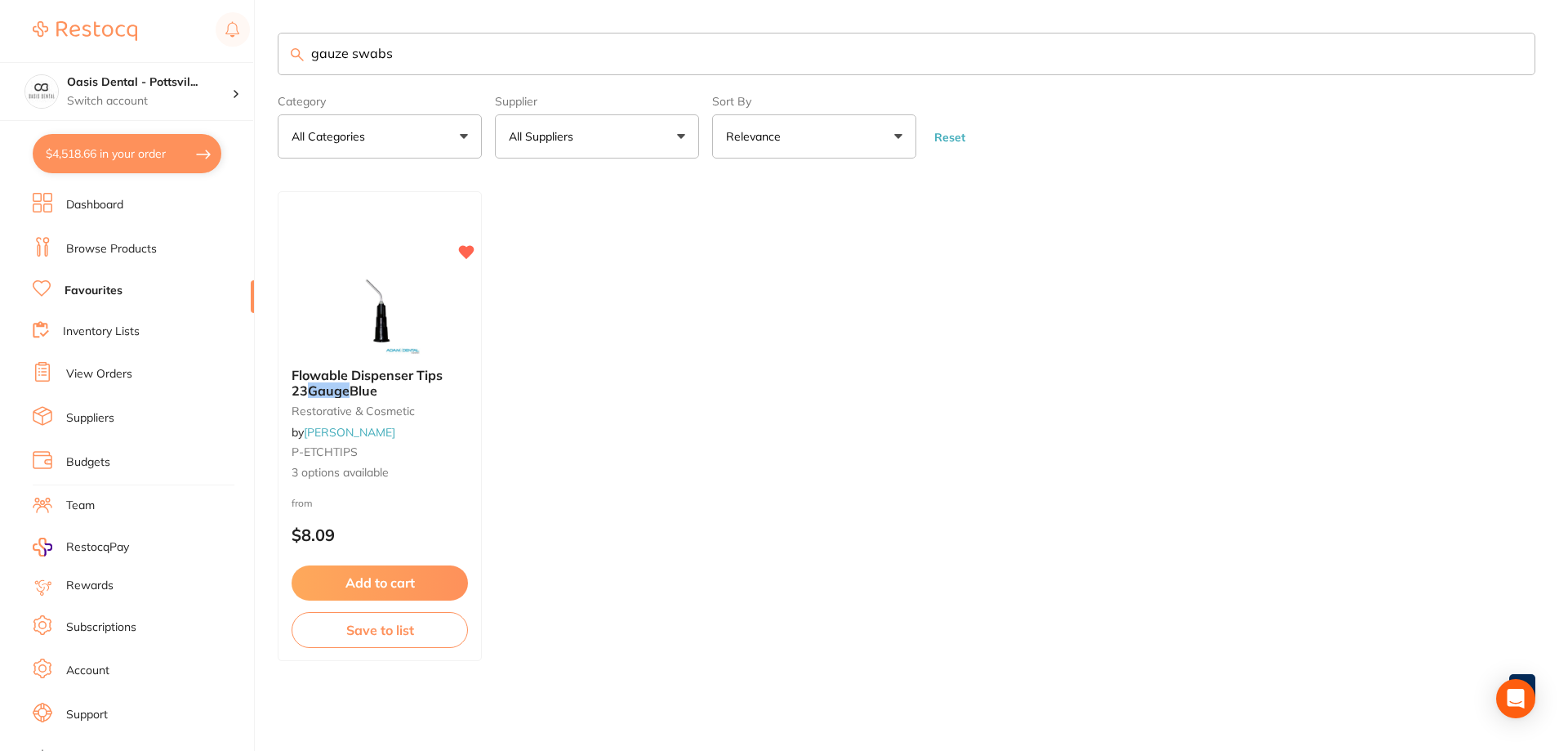
click at [122, 252] on link "Browse Products" at bounding box center [112, 249] width 91 height 16
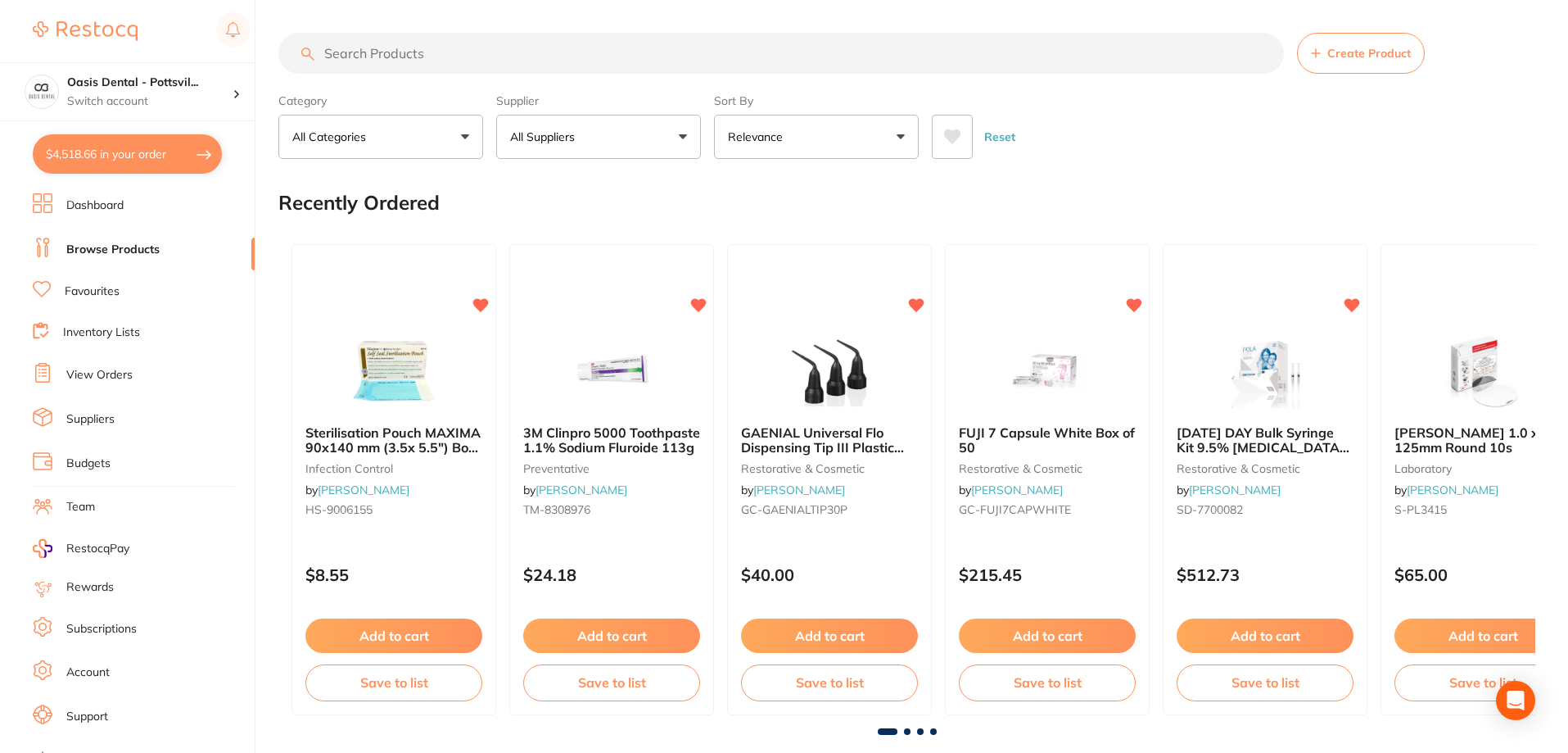
click at [374, 56] on input "search" at bounding box center [781, 53] width 1006 height 41
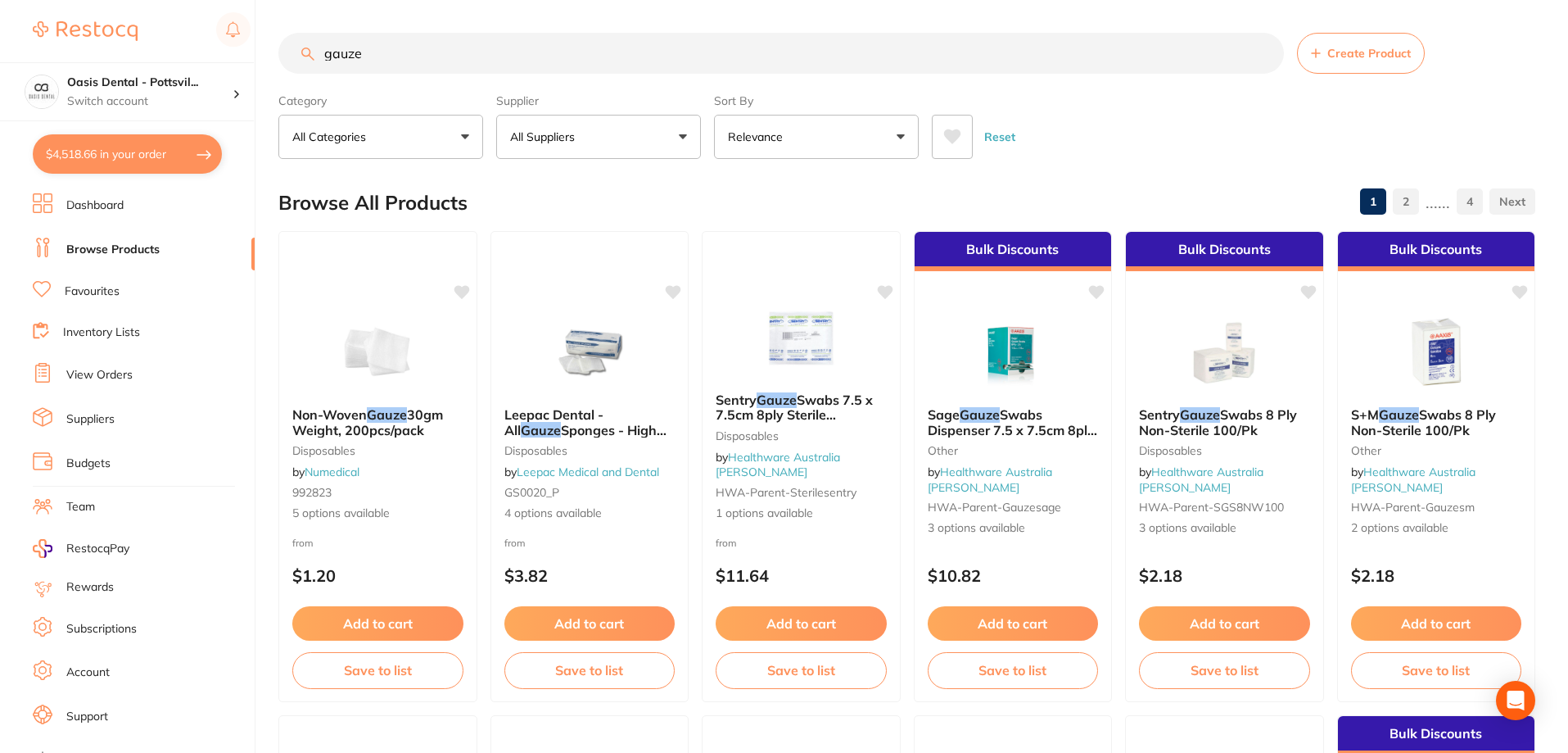
scroll to position [1, 0]
drag, startPoint x: 318, startPoint y: 54, endPoint x: 543, endPoint y: 79, distance: 226.4
click at [543, 80] on section "gauze Create Product Category All Categories All Categories articulating dispos…" at bounding box center [906, 96] width 1257 height 127
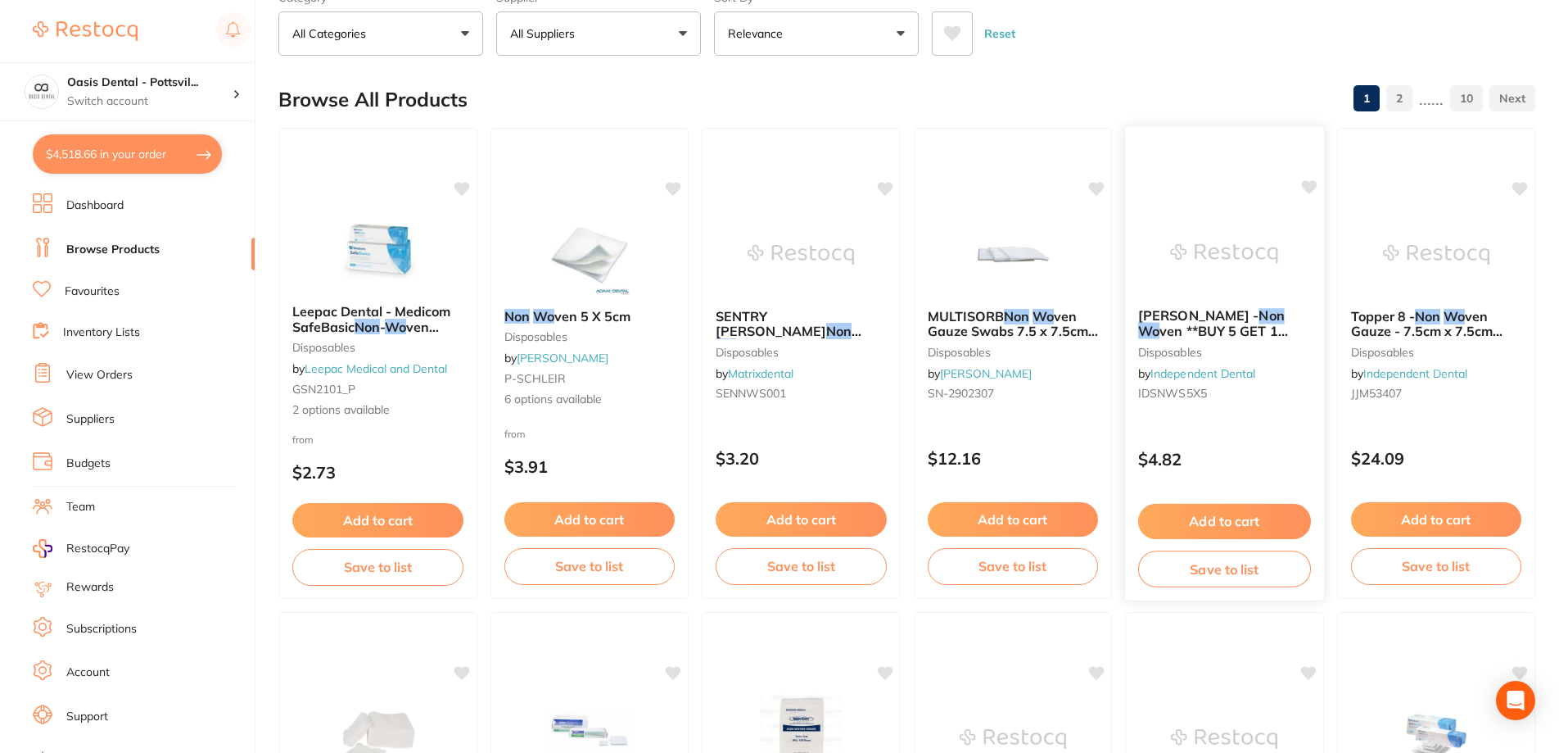
scroll to position [0, 0]
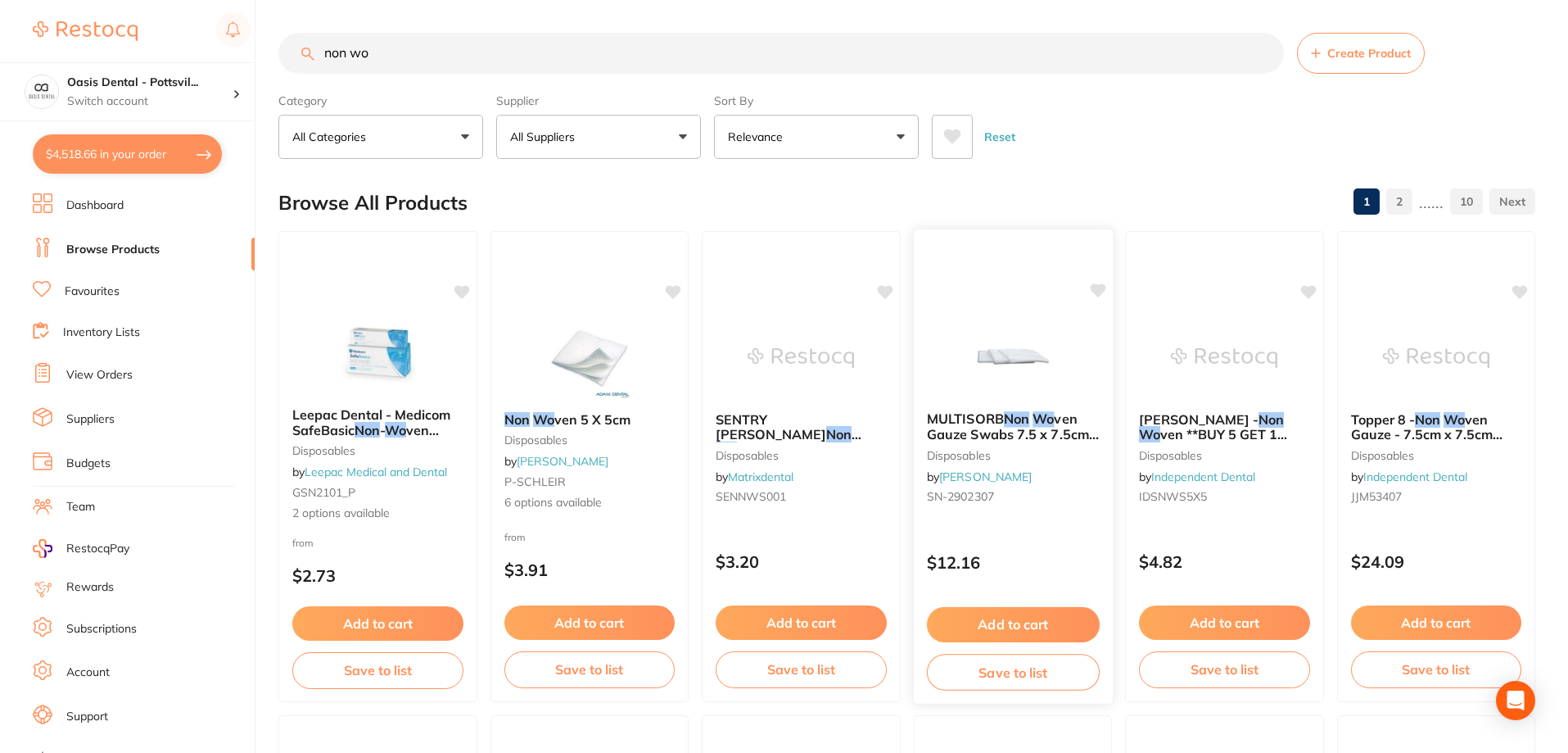
type input "non wo"
click at [1029, 529] on div "MULTISORB Non Wo ven Gauze Swabs 7.5 x 7.5cm Pack of 100 disposables by [PERSON…" at bounding box center [1012, 466] width 200 height 476
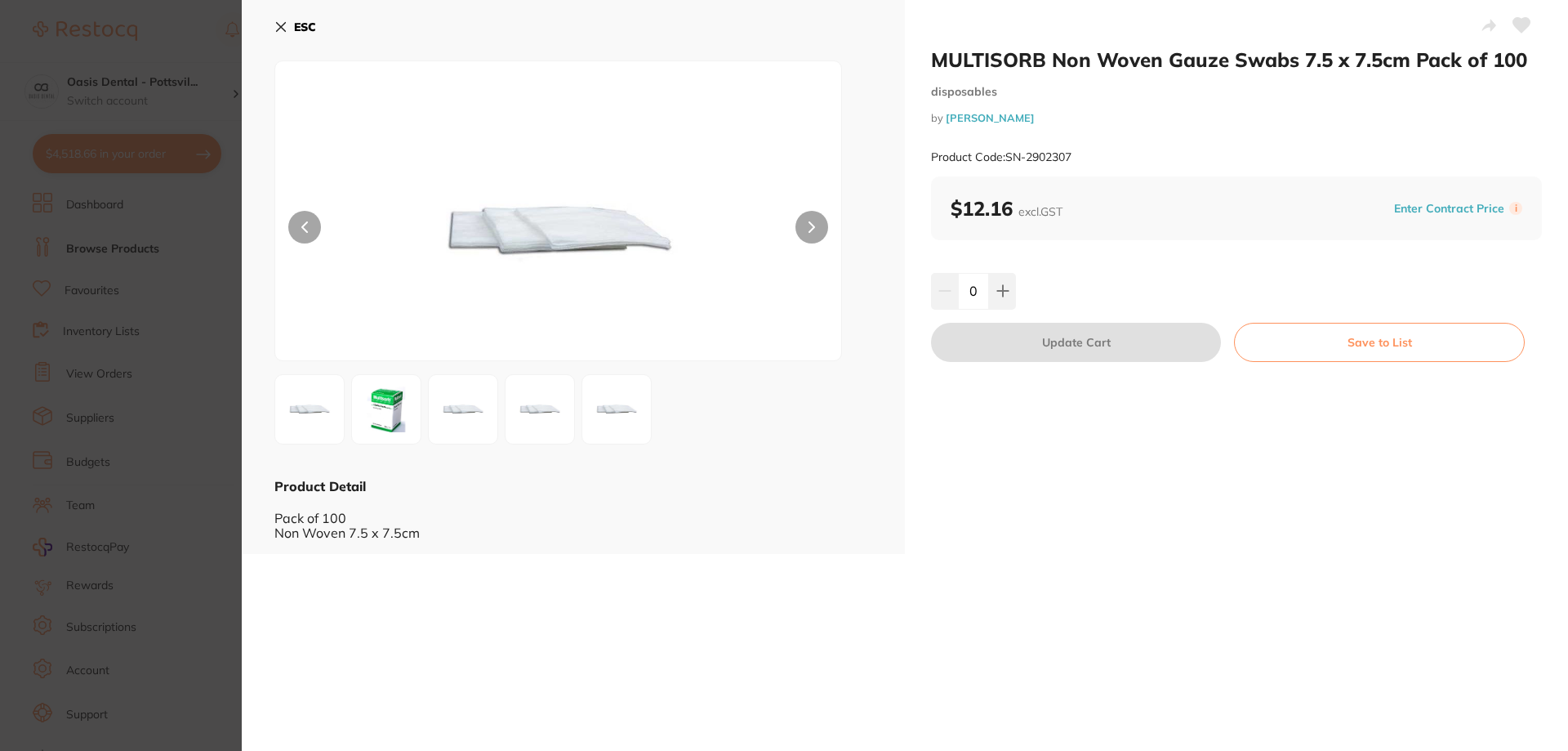
click at [282, 28] on icon at bounding box center [281, 27] width 9 height 9
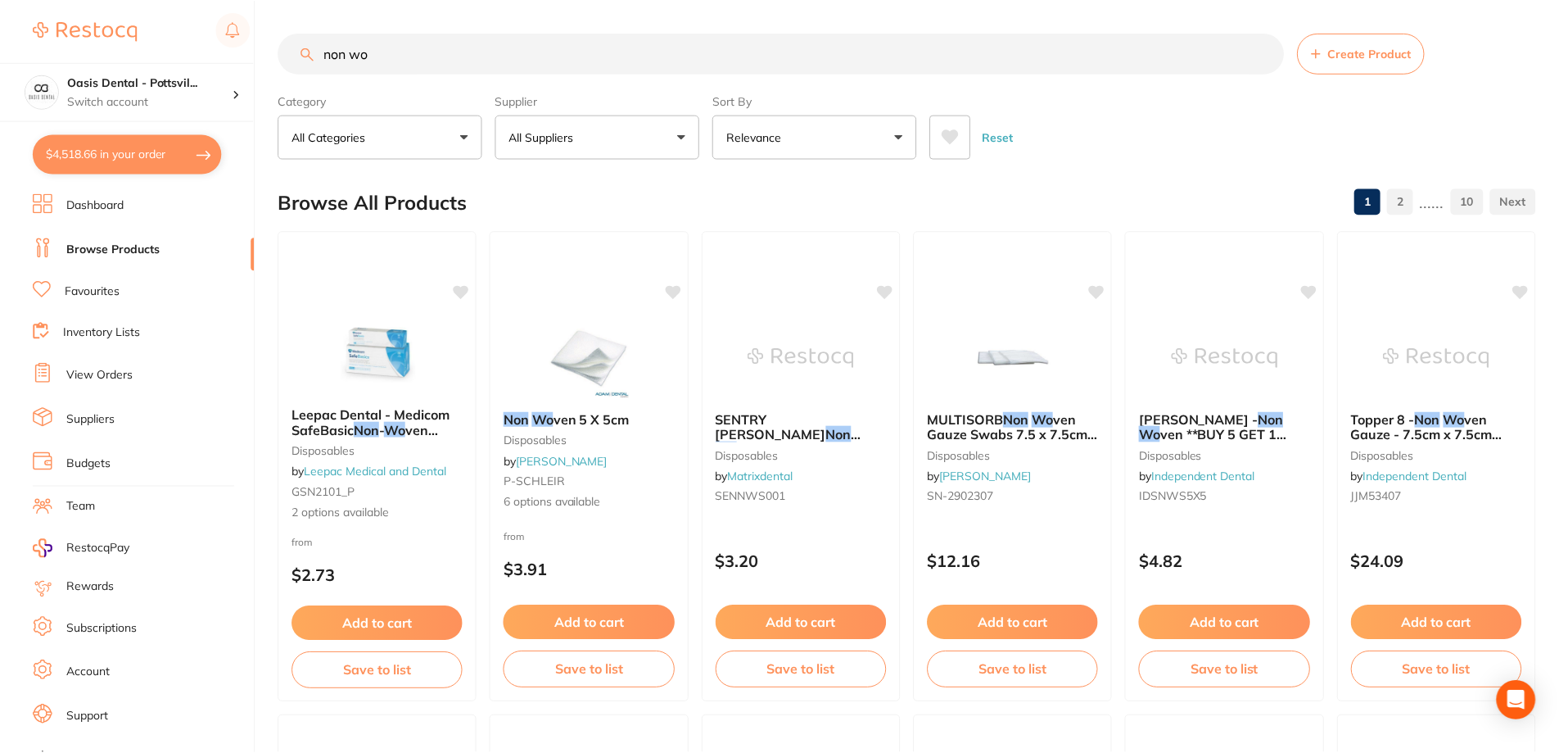
scroll to position [1, 0]
click at [1248, 451] on small "disposables" at bounding box center [1225, 453] width 173 height 13
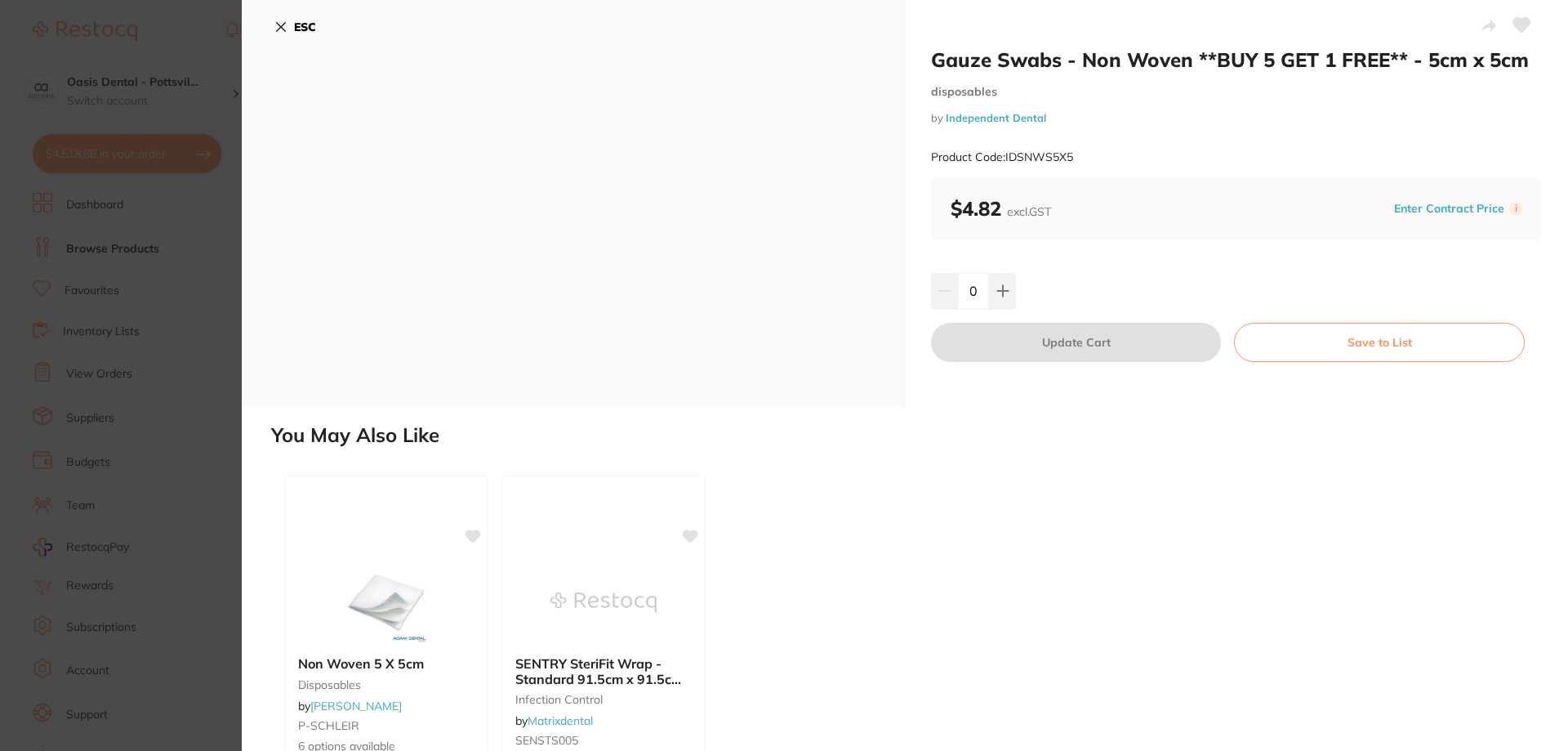
drag, startPoint x: 285, startPoint y: 26, endPoint x: 360, endPoint y: 27, distance: 75.0
click at [284, 26] on icon at bounding box center [281, 26] width 13 height 13
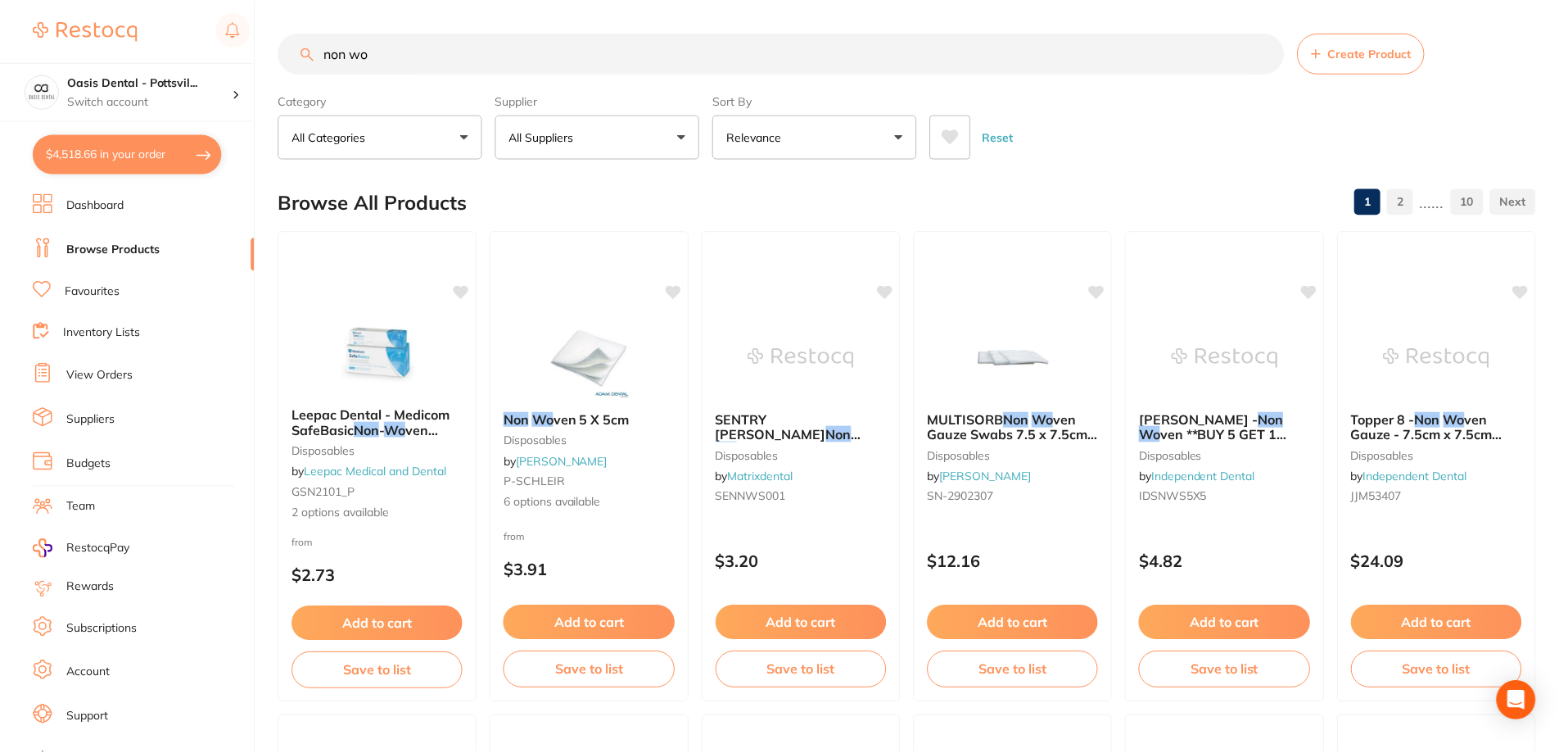
scroll to position [1, 0]
click at [119, 146] on button "$4,518.66 in your order" at bounding box center [127, 154] width 189 height 39
checkbox input "true"
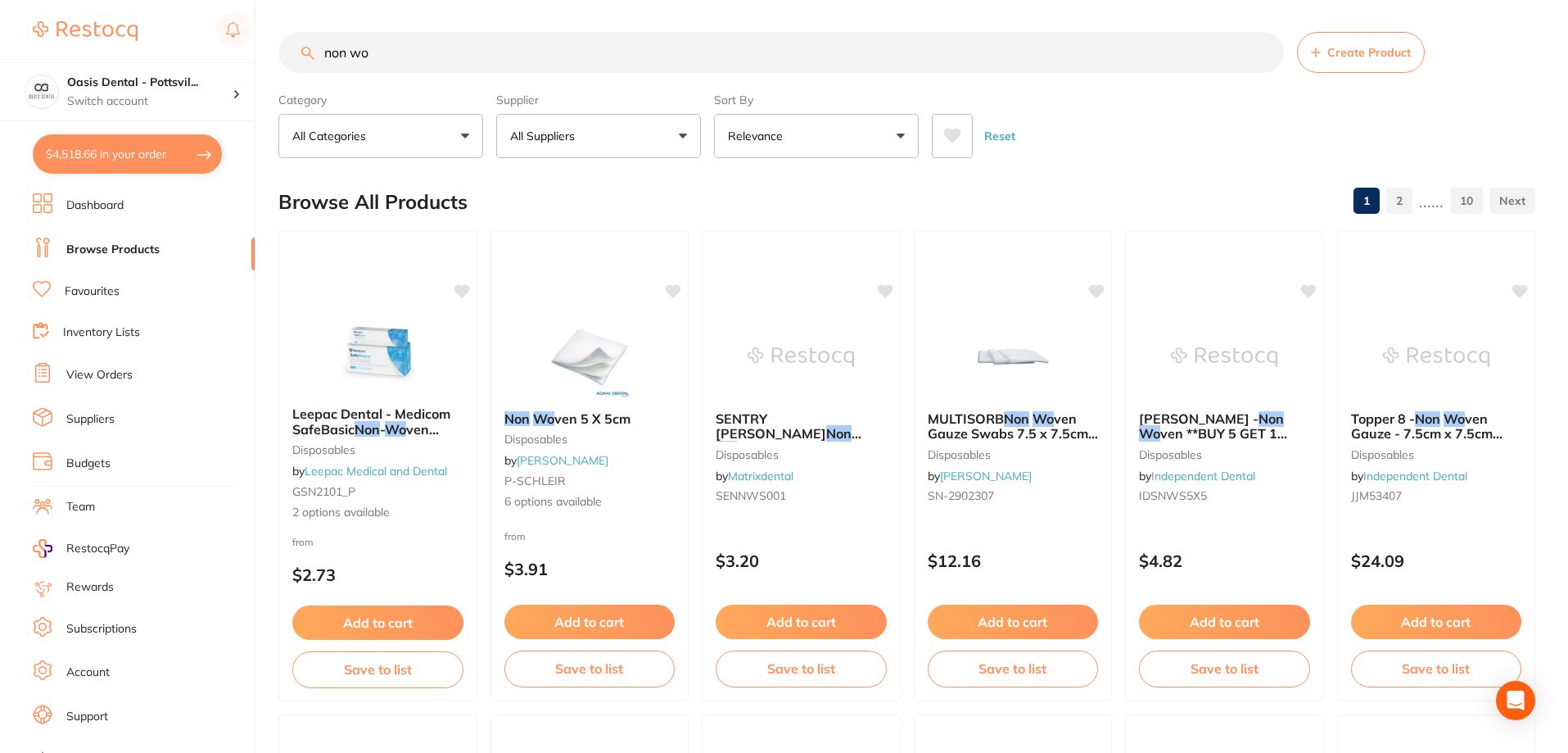
checkbox input "true"
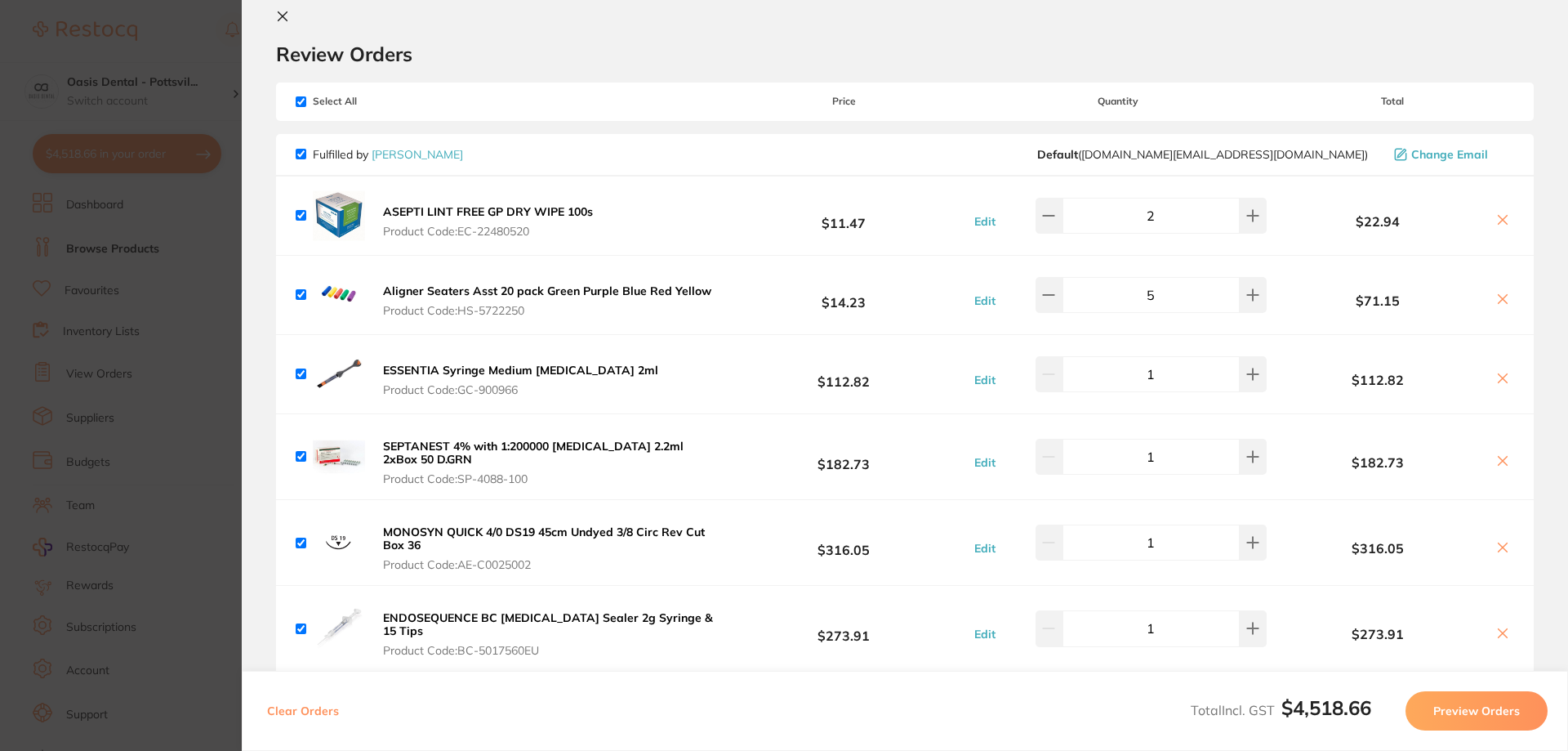
scroll to position [0, 0]
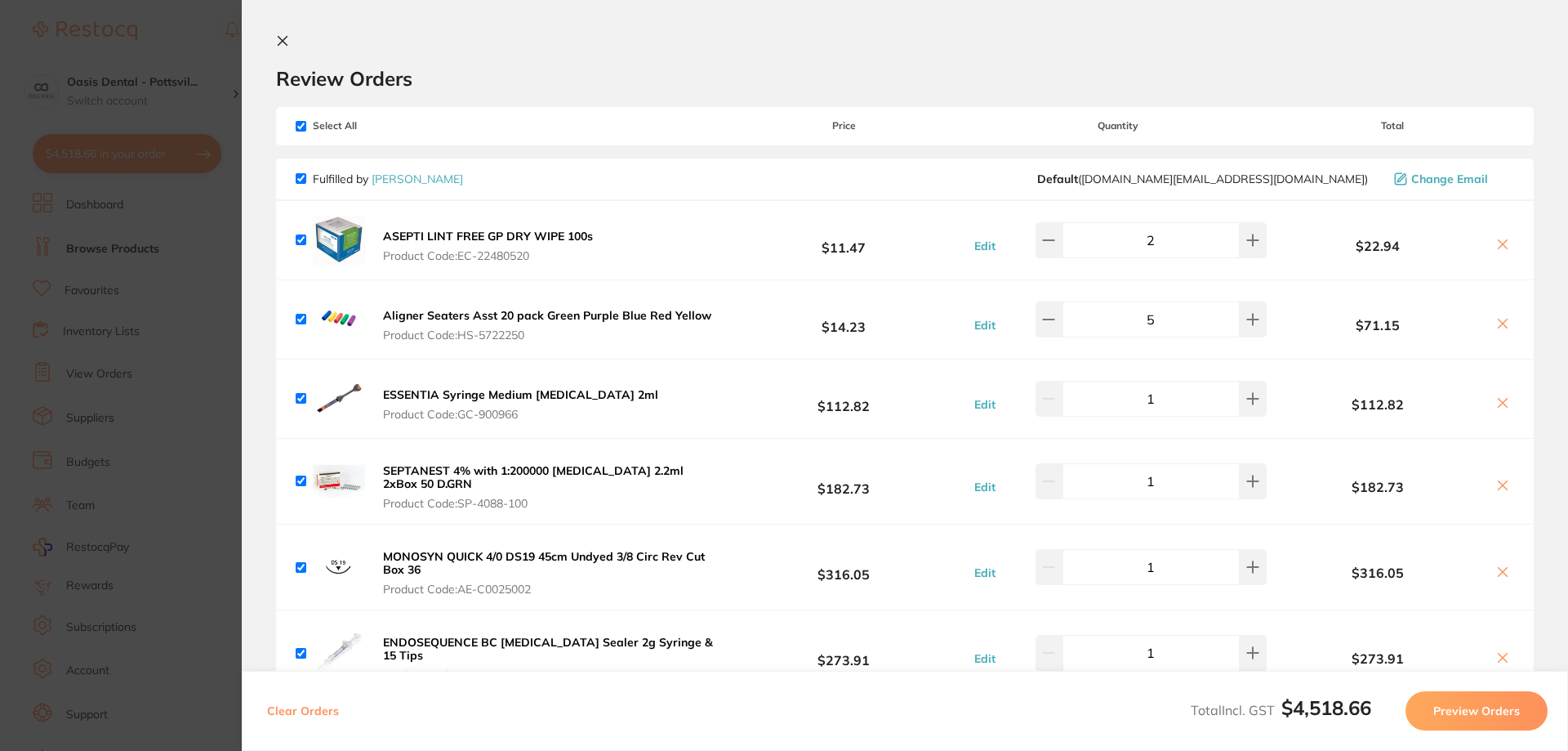
click at [280, 41] on icon at bounding box center [282, 41] width 13 height 13
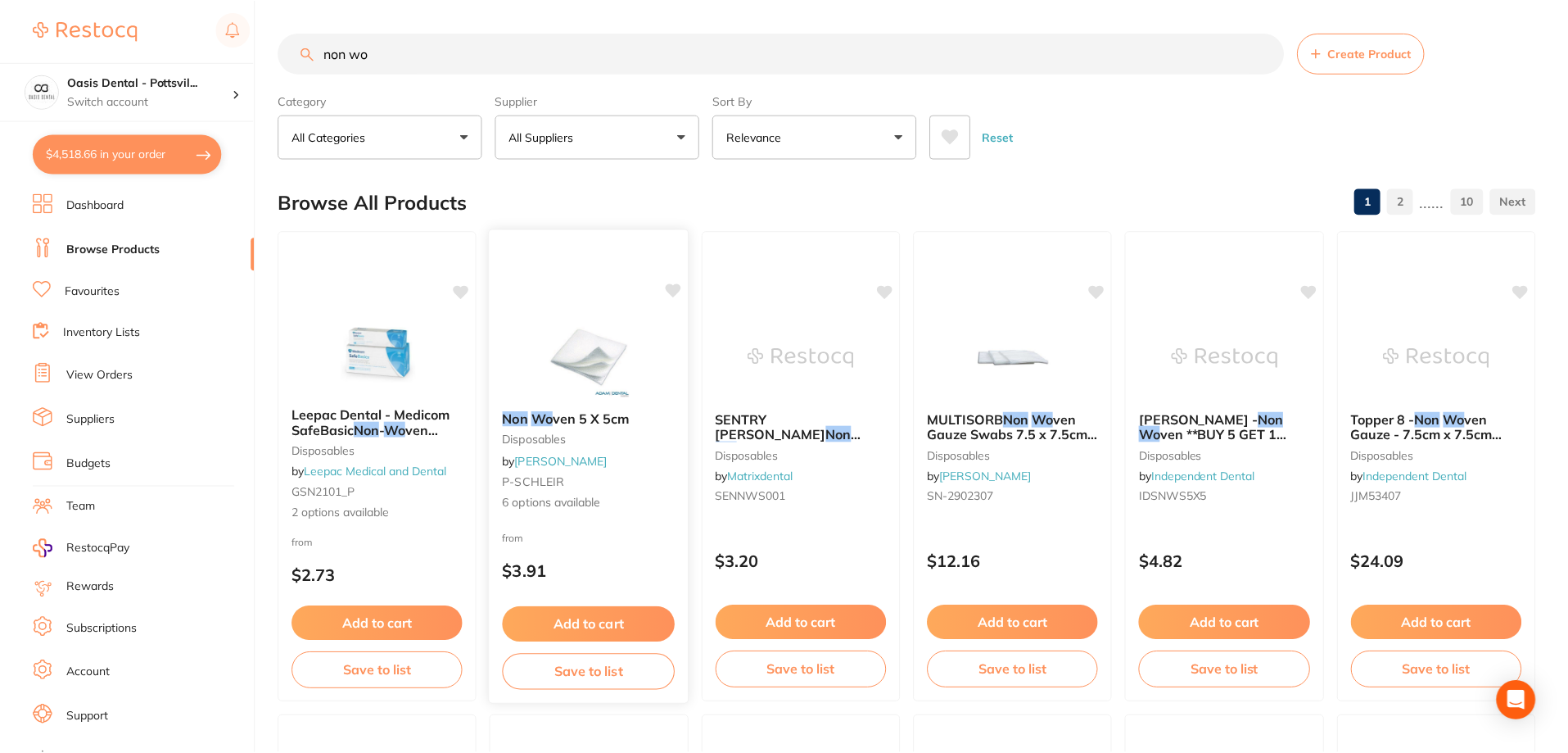
scroll to position [1, 0]
drag, startPoint x: 319, startPoint y: 53, endPoint x: 468, endPoint y: 69, distance: 149.9
click at [467, 69] on input "non wo" at bounding box center [781, 52] width 1006 height 41
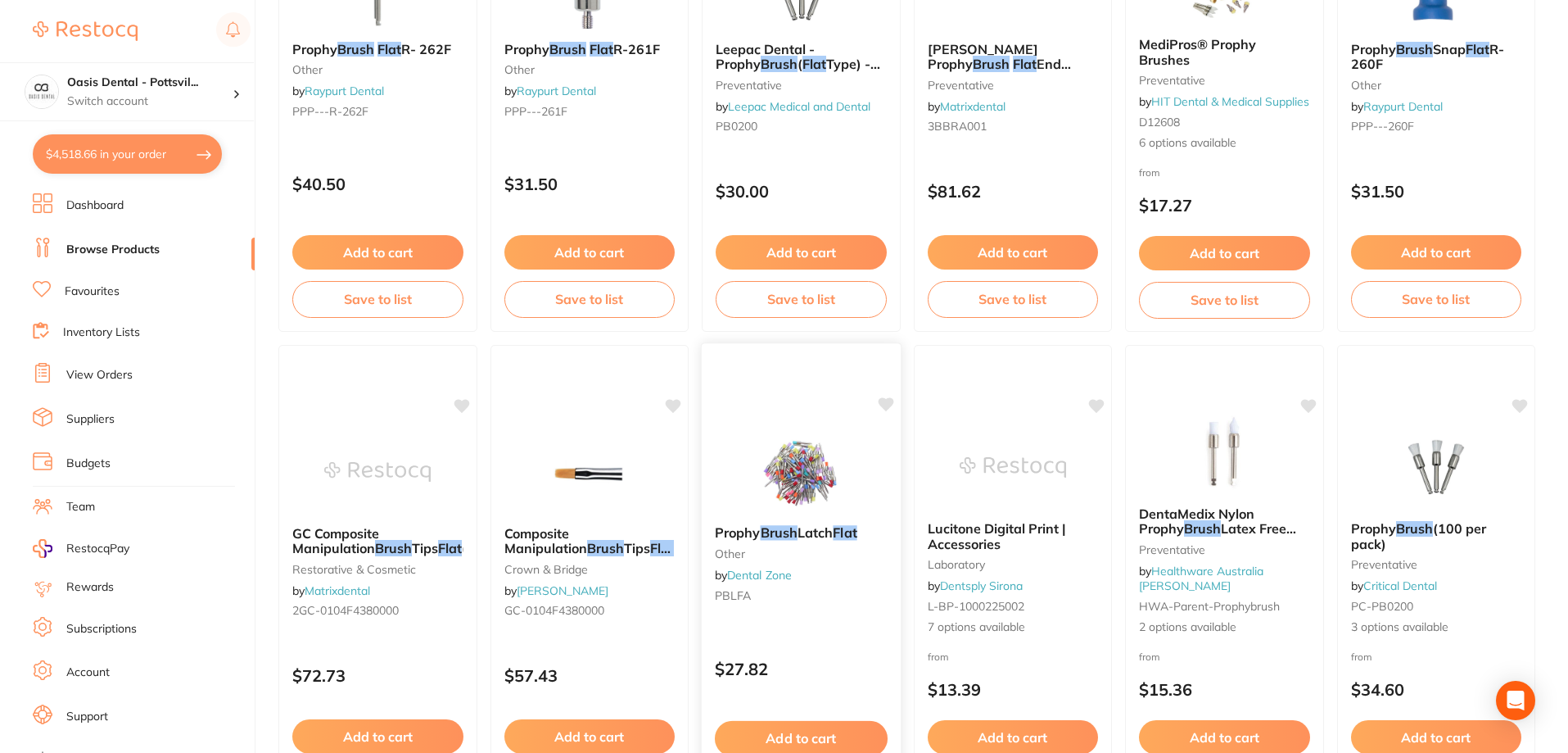
scroll to position [410, 0]
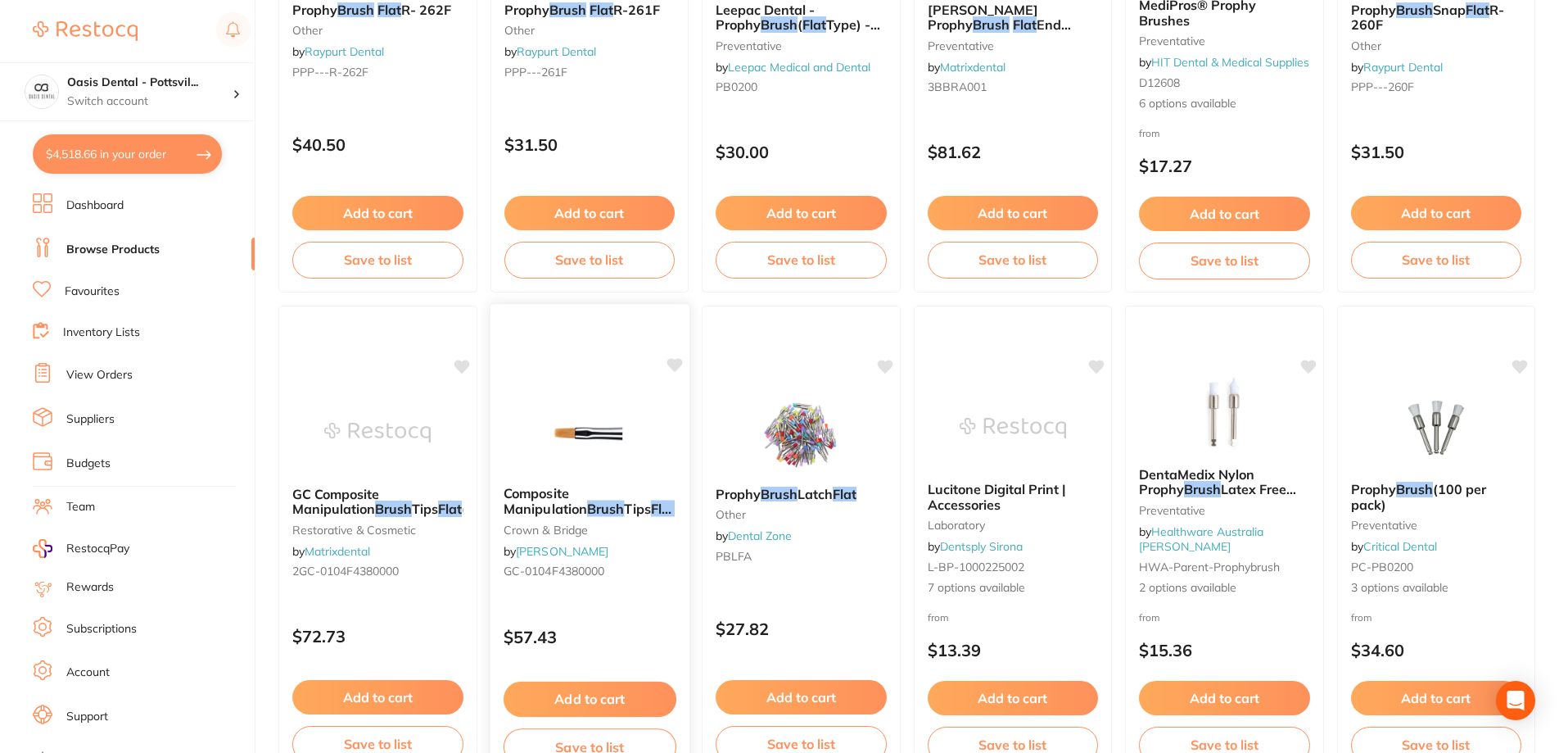
type input "brush flat"
click at [638, 554] on div "Composite Manipulation Brush Tips Flat Pack of 10 crown & bridge by [PERSON_NAM…" at bounding box center [589, 535] width 199 height 126
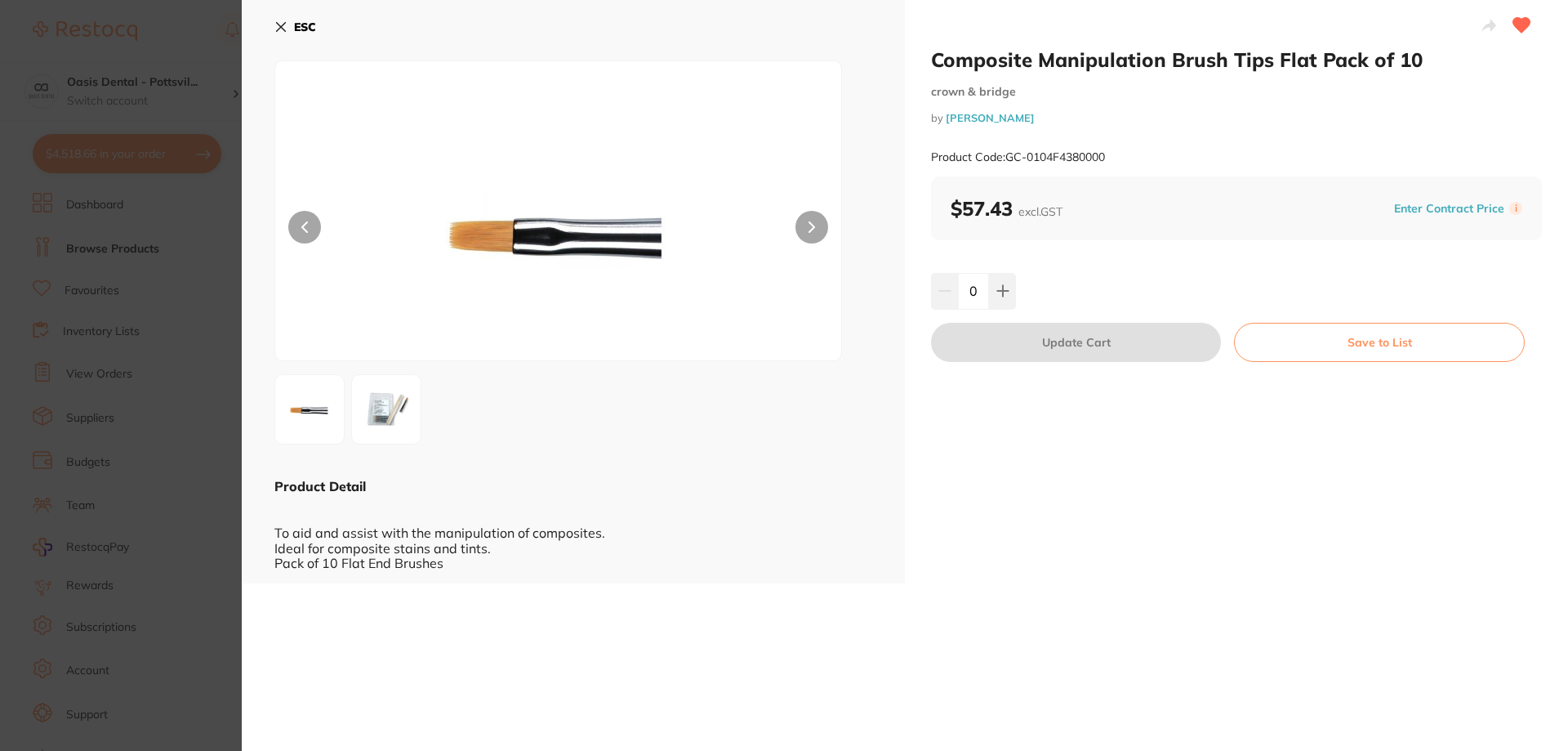
click at [408, 420] on img at bounding box center [386, 409] width 59 height 59
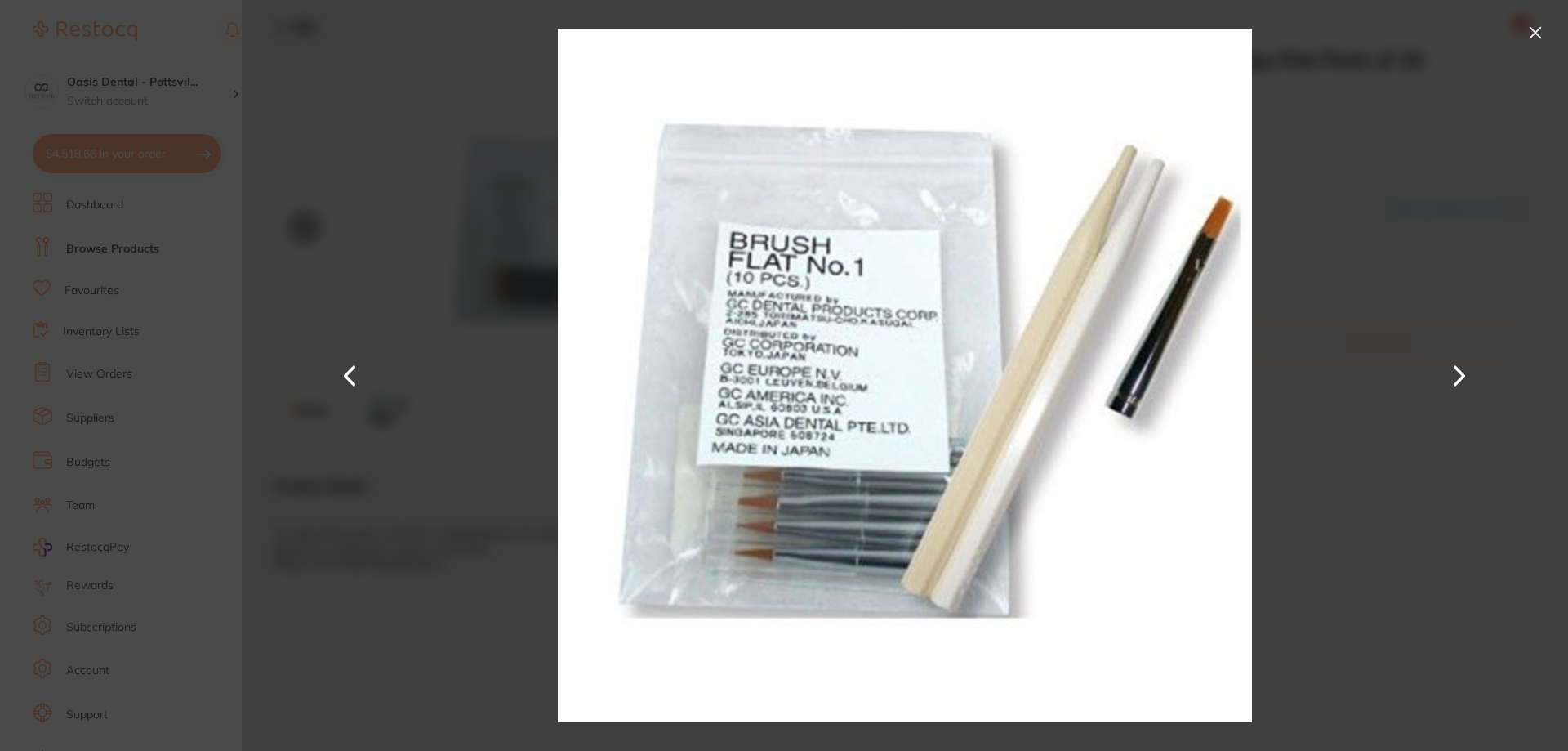
click at [1471, 385] on button at bounding box center [1459, 376] width 39 height 376
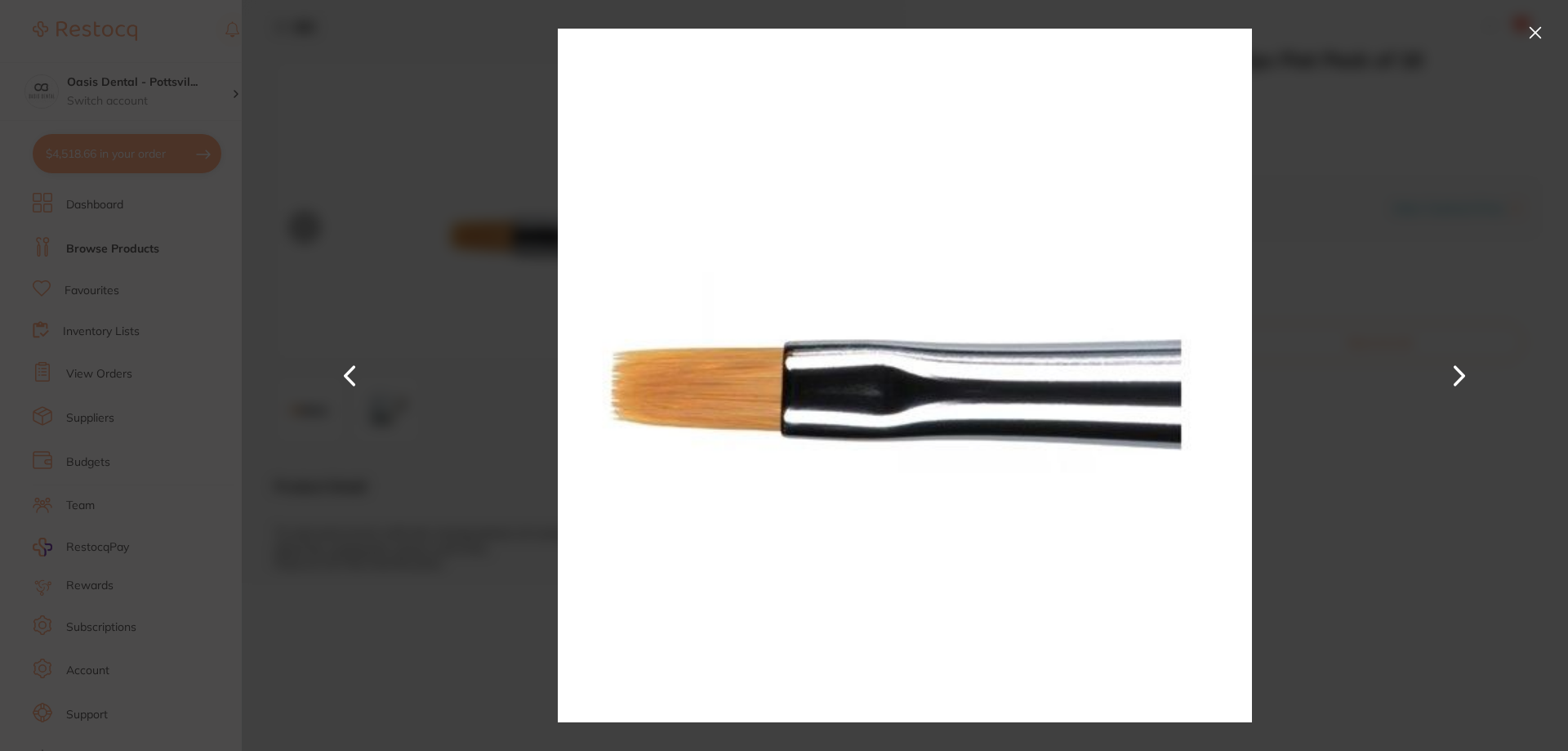
click at [1528, 40] on button at bounding box center [1535, 33] width 26 height 26
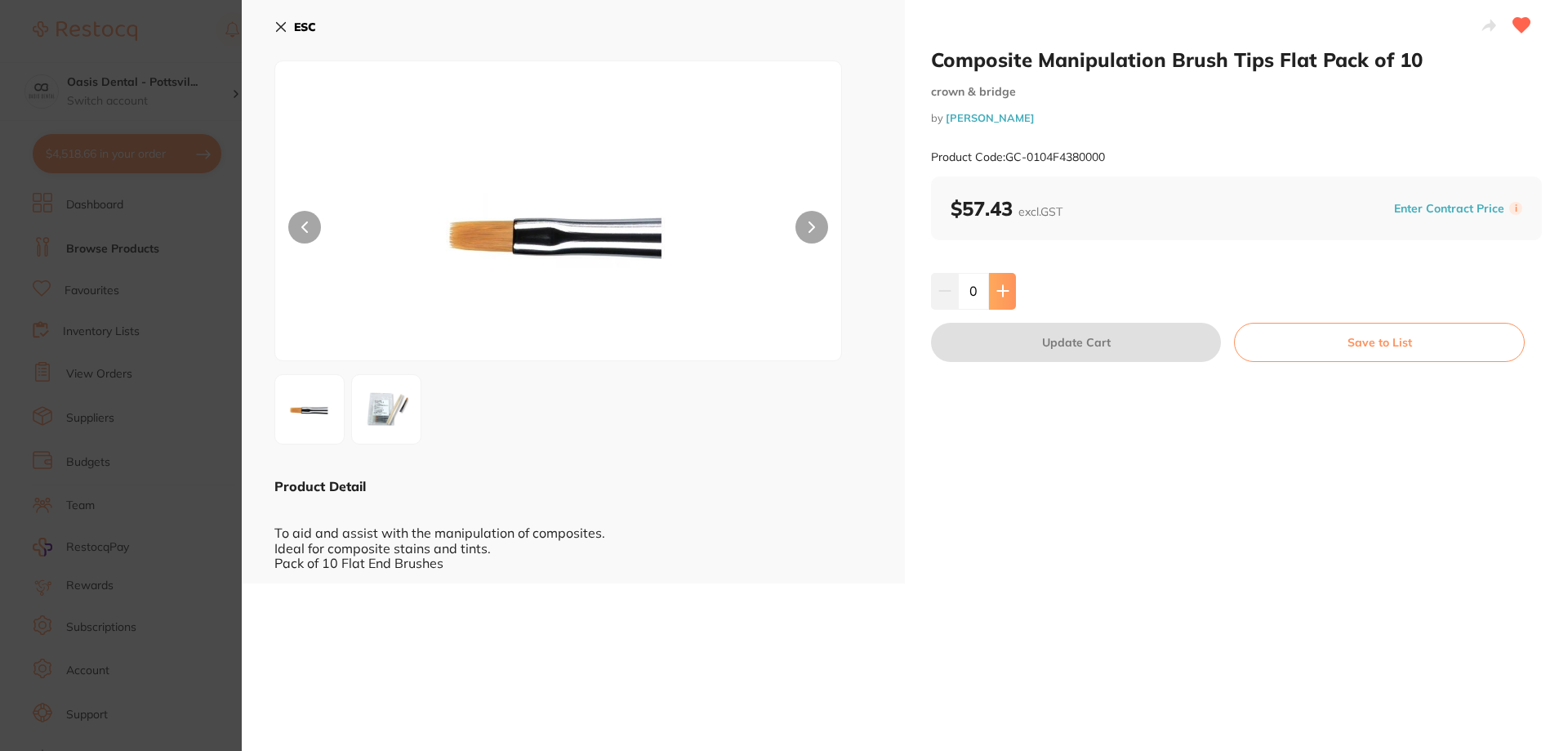
click at [1001, 296] on icon at bounding box center [1003, 292] width 11 height 11
type input "1"
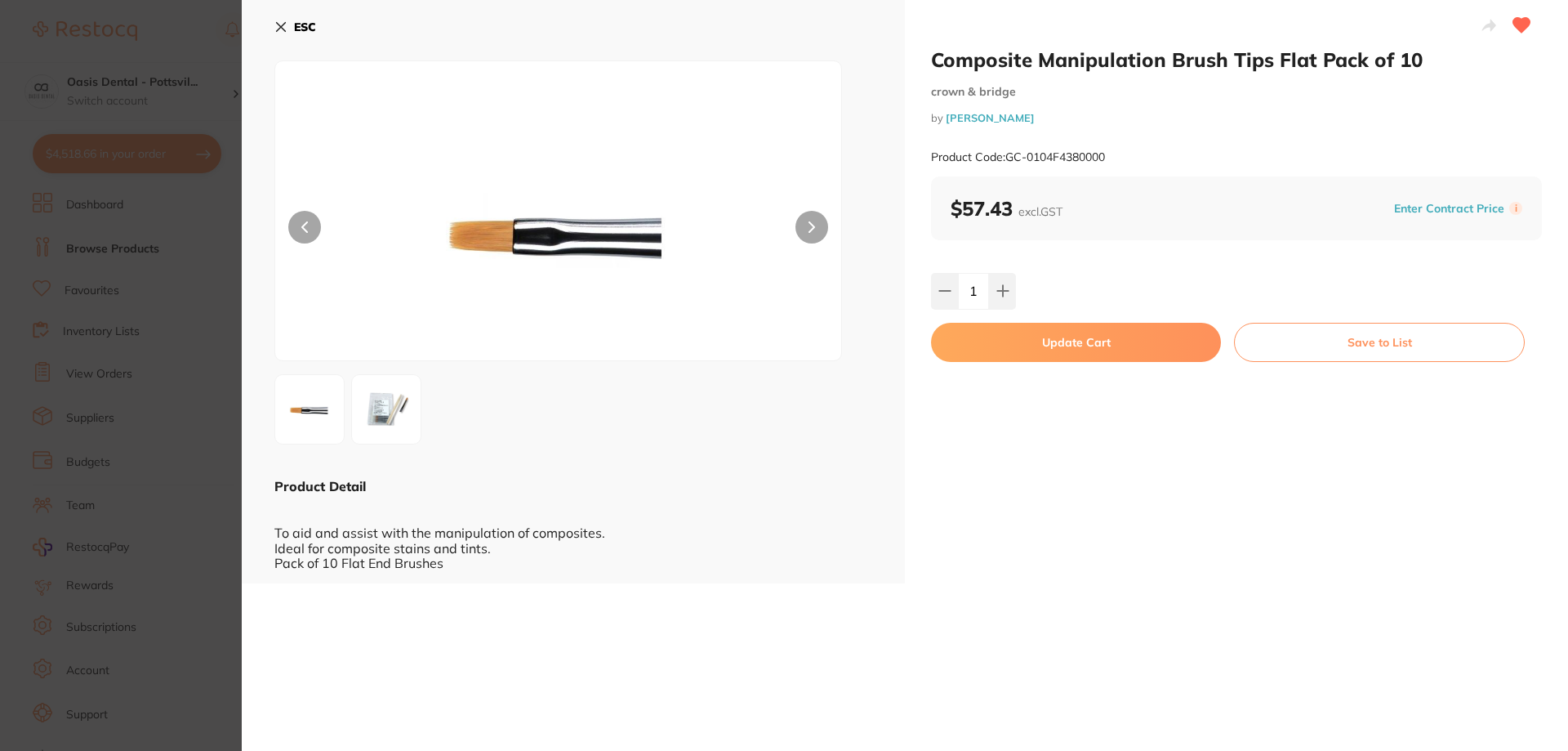
click at [1067, 344] on button "Update Cart" at bounding box center [1076, 341] width 290 height 39
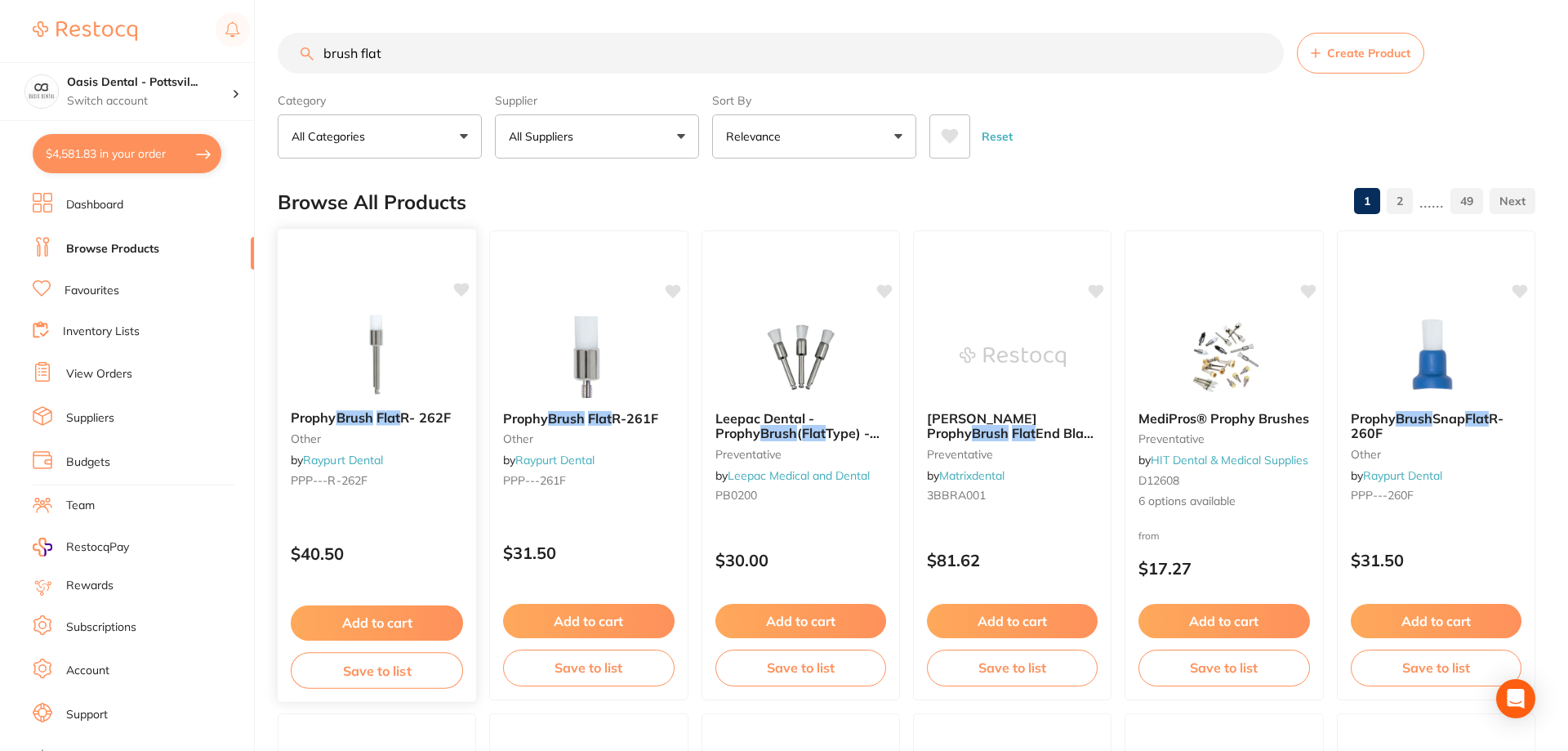
checkbox input "false"
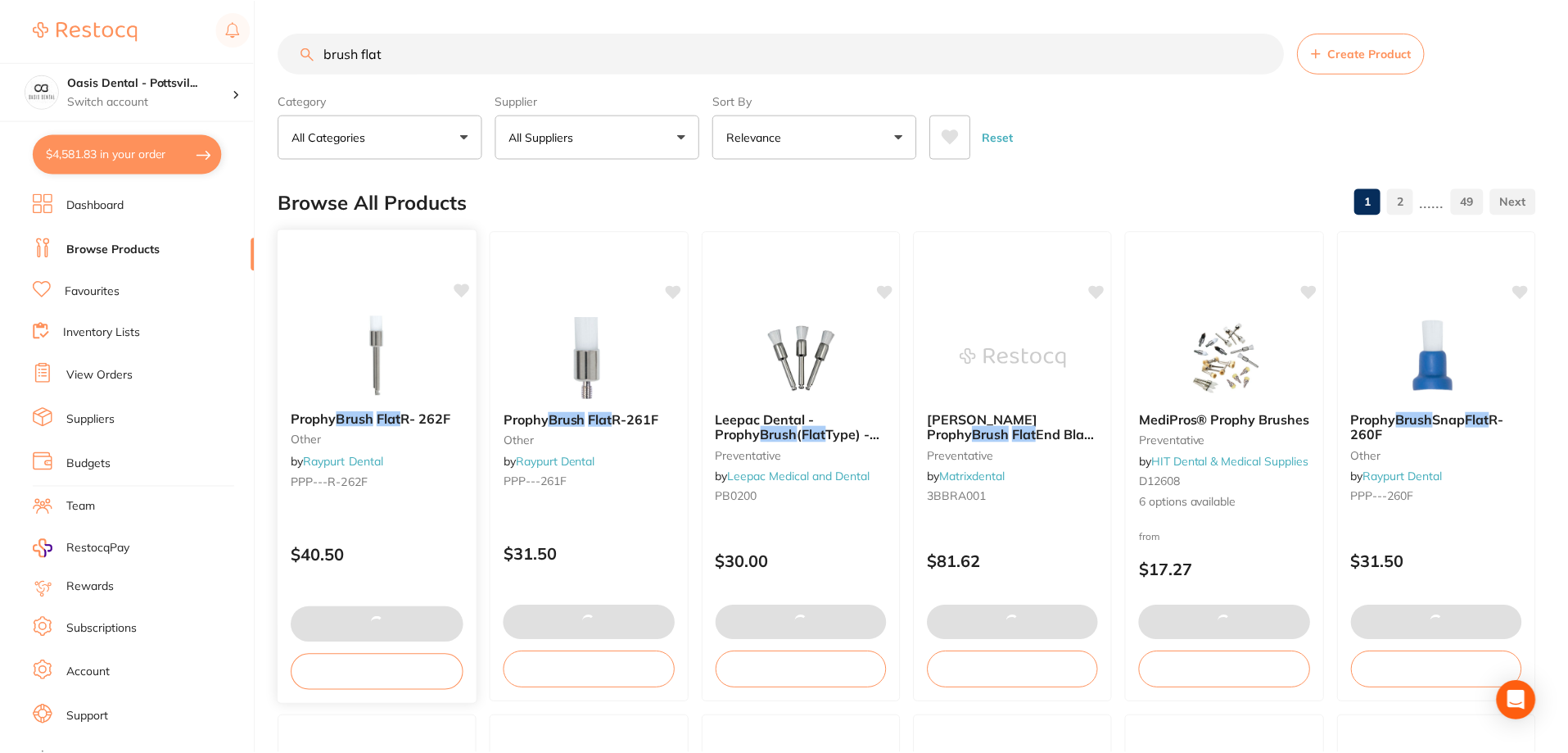
scroll to position [410, 0]
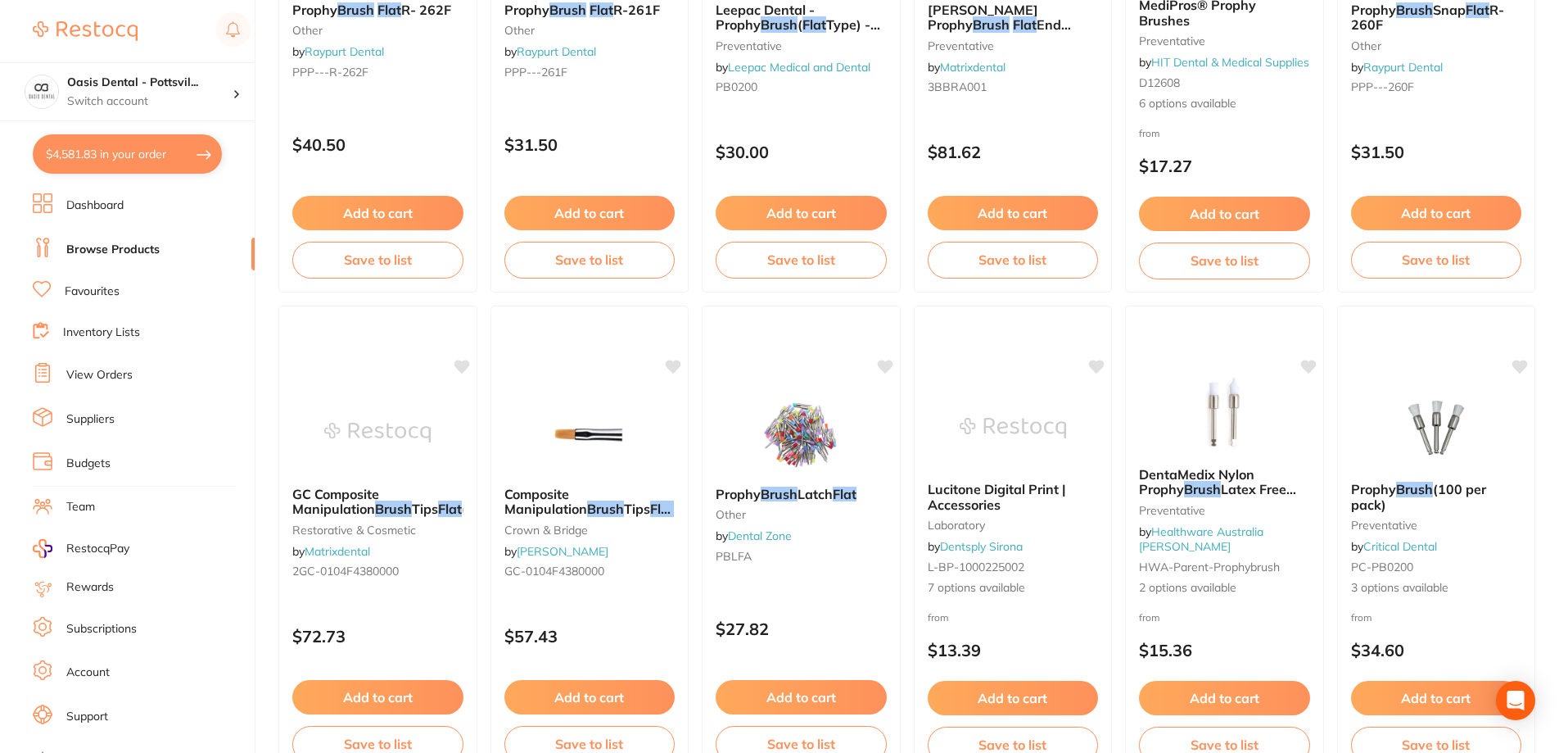
click at [104, 292] on link "Favourites" at bounding box center [92, 291] width 55 height 16
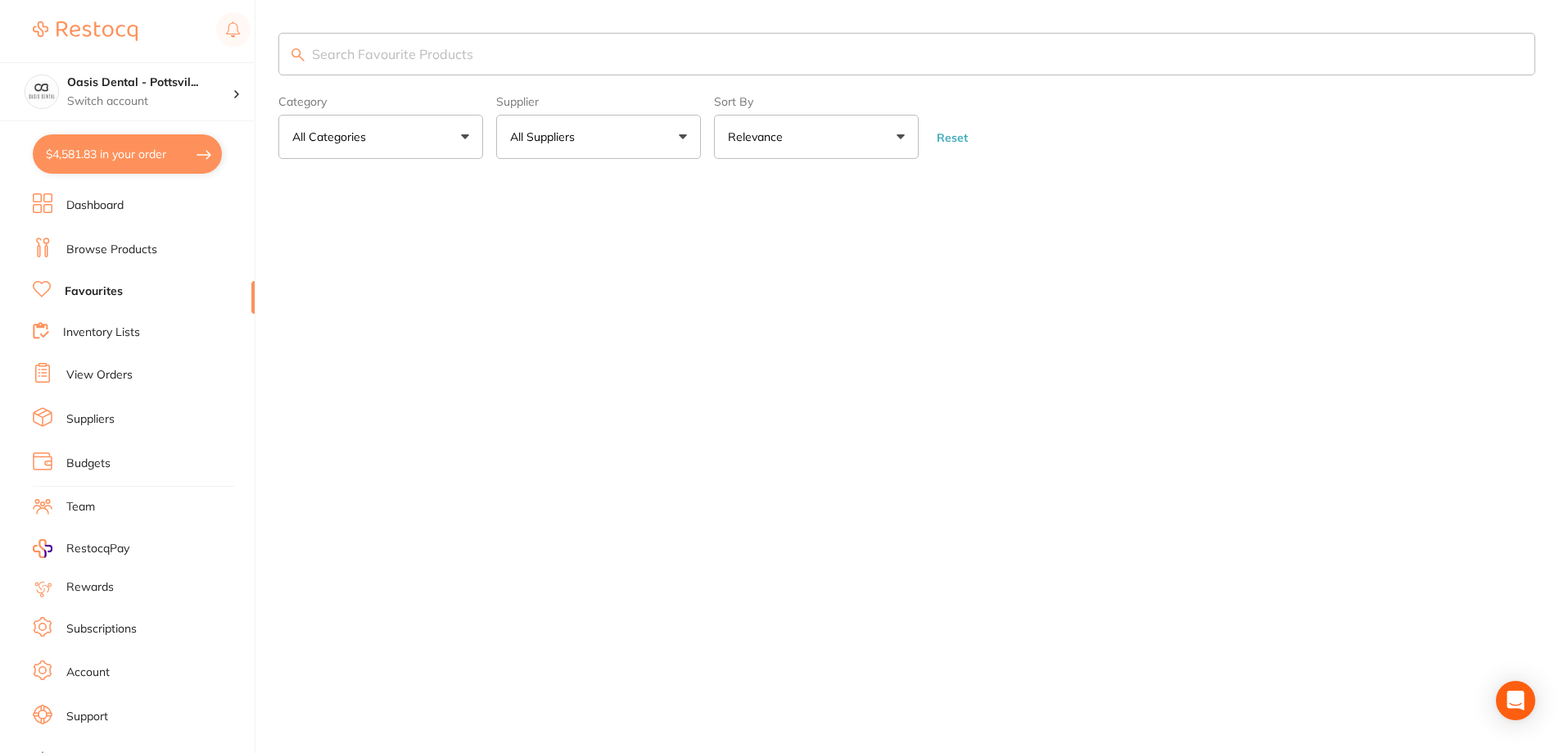
click at [366, 58] on input "search" at bounding box center [906, 54] width 1257 height 43
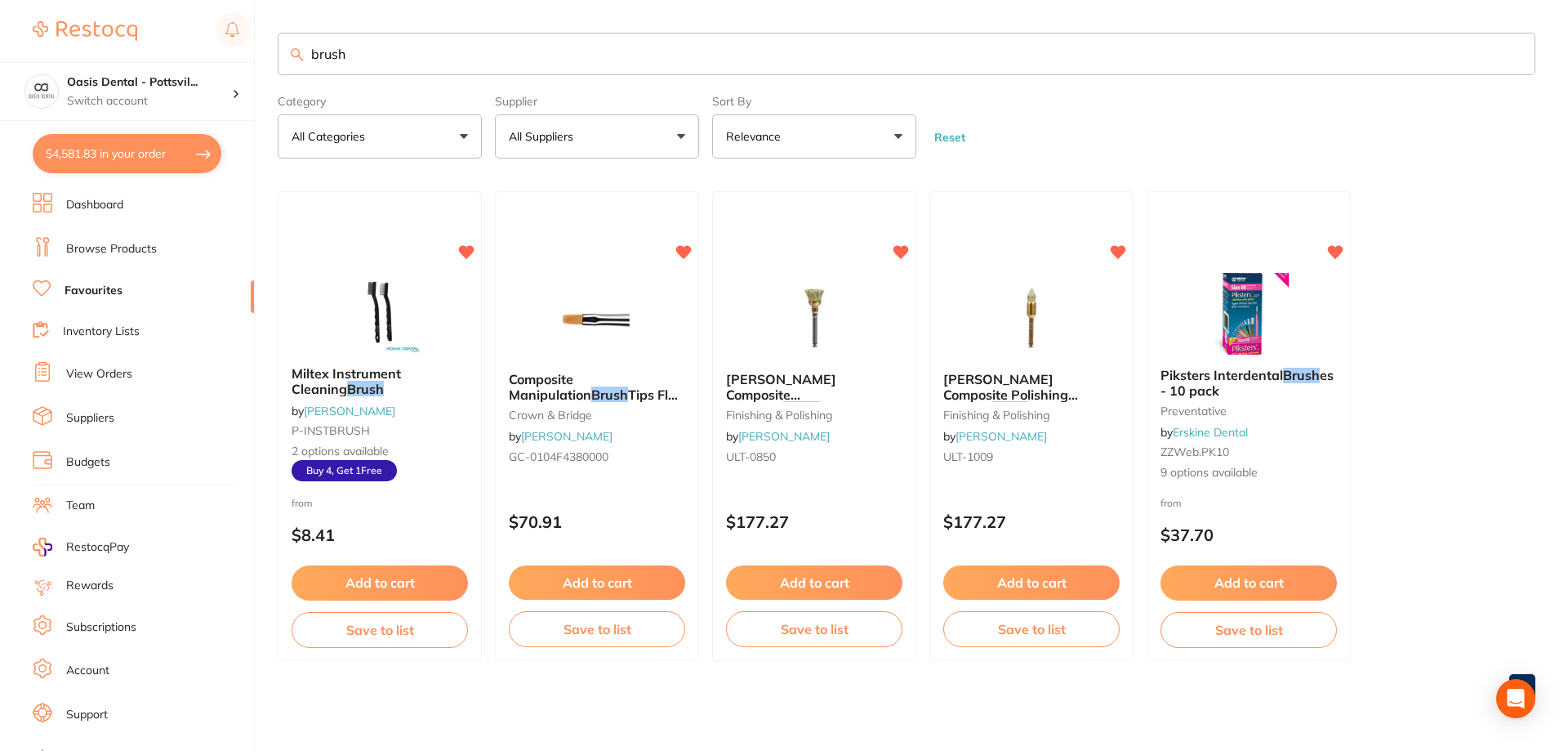
type input "brush"
click at [153, 159] on button "$4,581.83 in your order" at bounding box center [127, 153] width 189 height 39
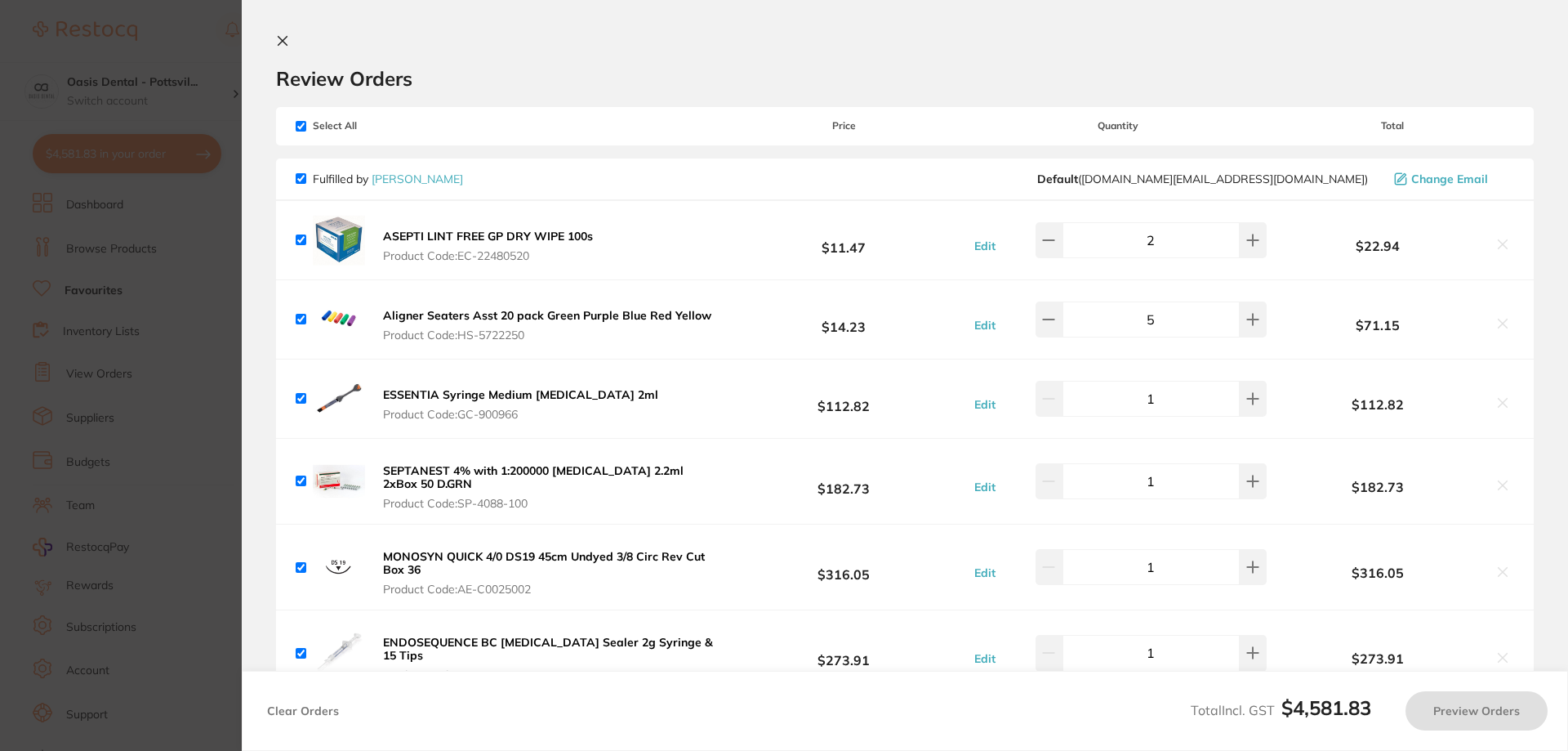
checkbox input "true"
drag, startPoint x: 281, startPoint y: 43, endPoint x: 407, endPoint y: 143, distance: 160.9
click at [281, 43] on icon at bounding box center [283, 41] width 9 height 9
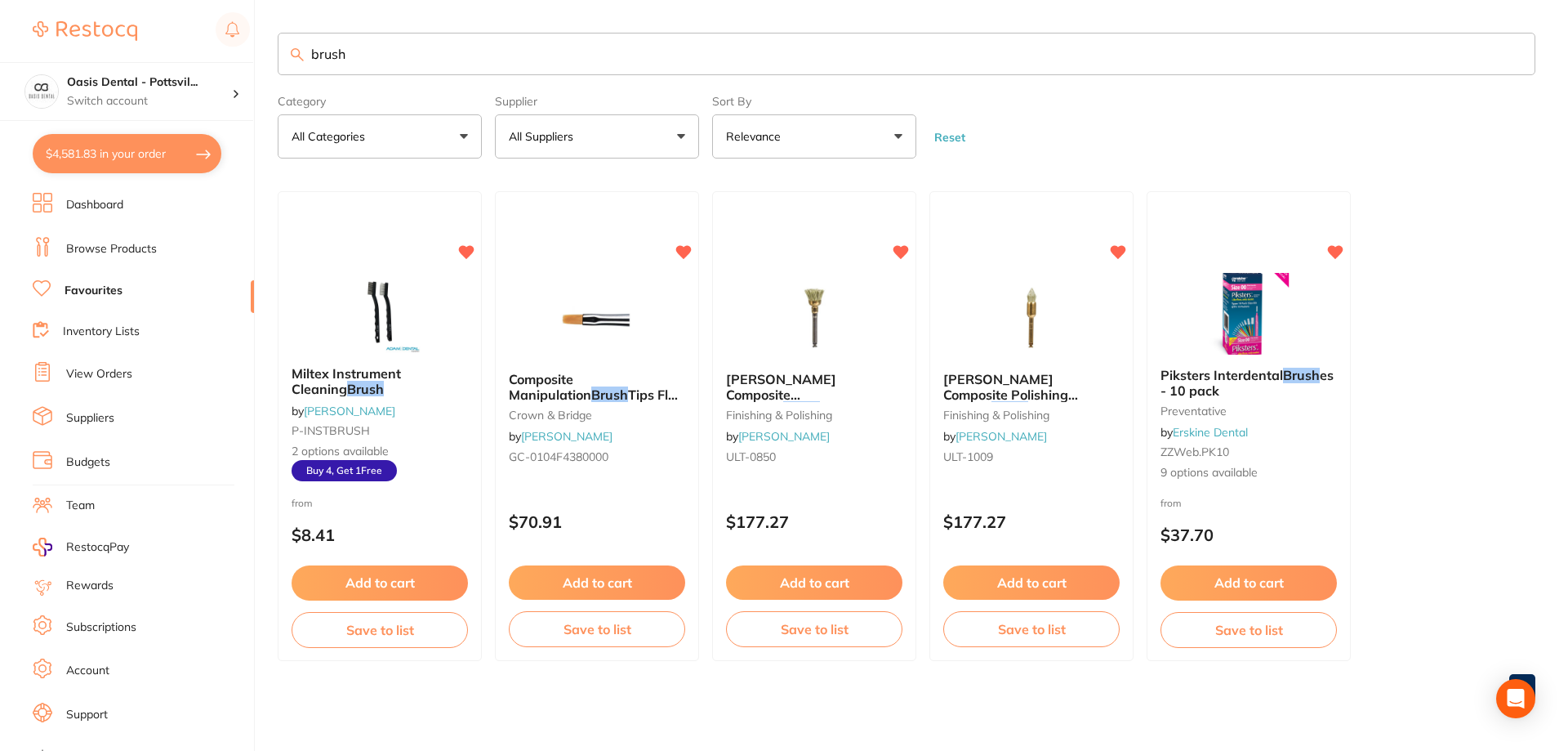
drag, startPoint x: 311, startPoint y: 52, endPoint x: 674, endPoint y: 112, distance: 367.9
click at [686, 119] on section "brush Category All Categories All Categories crown & bridge finishing & polishi…" at bounding box center [907, 95] width 1258 height 126
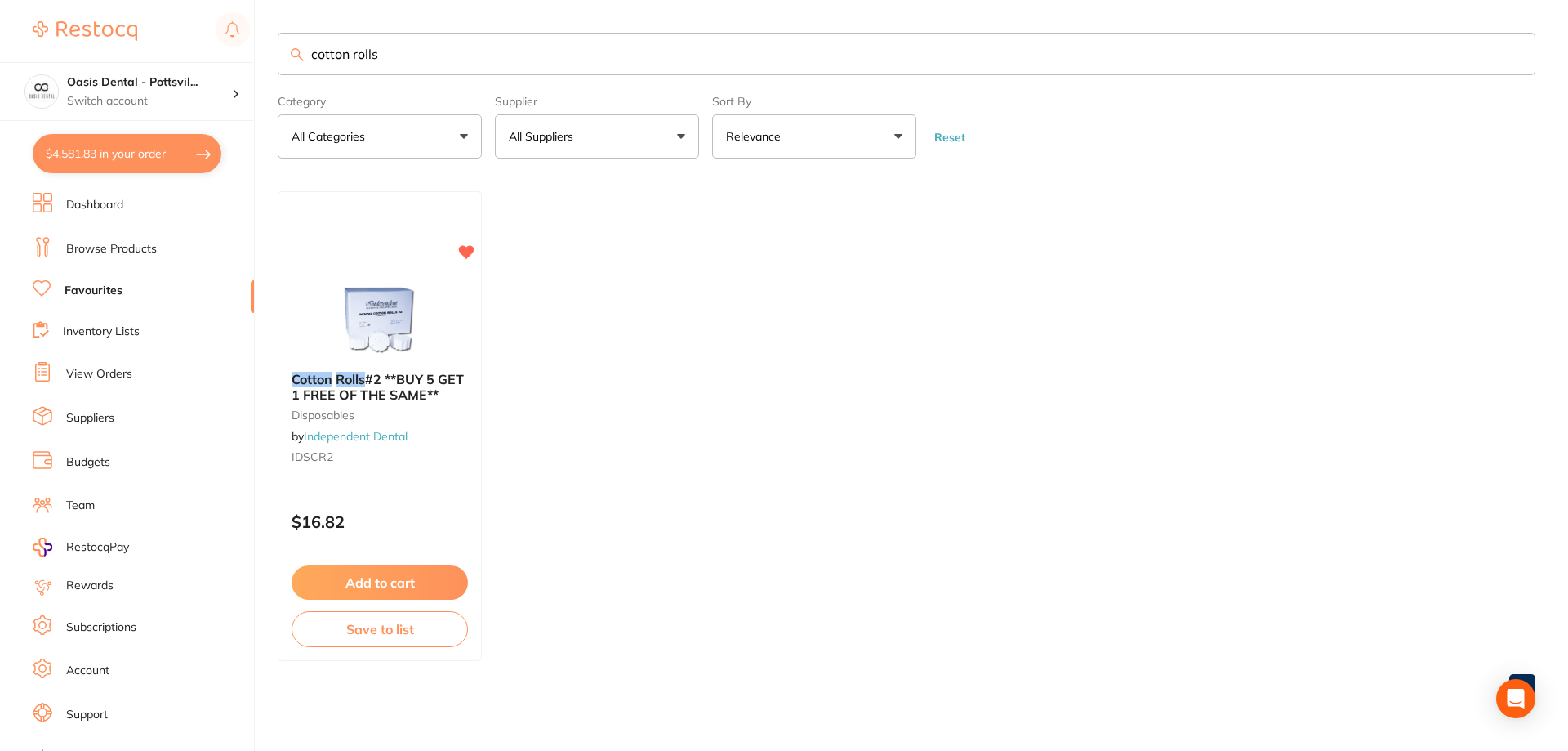
click at [384, 588] on button "Add to cart" at bounding box center [380, 583] width 176 height 35
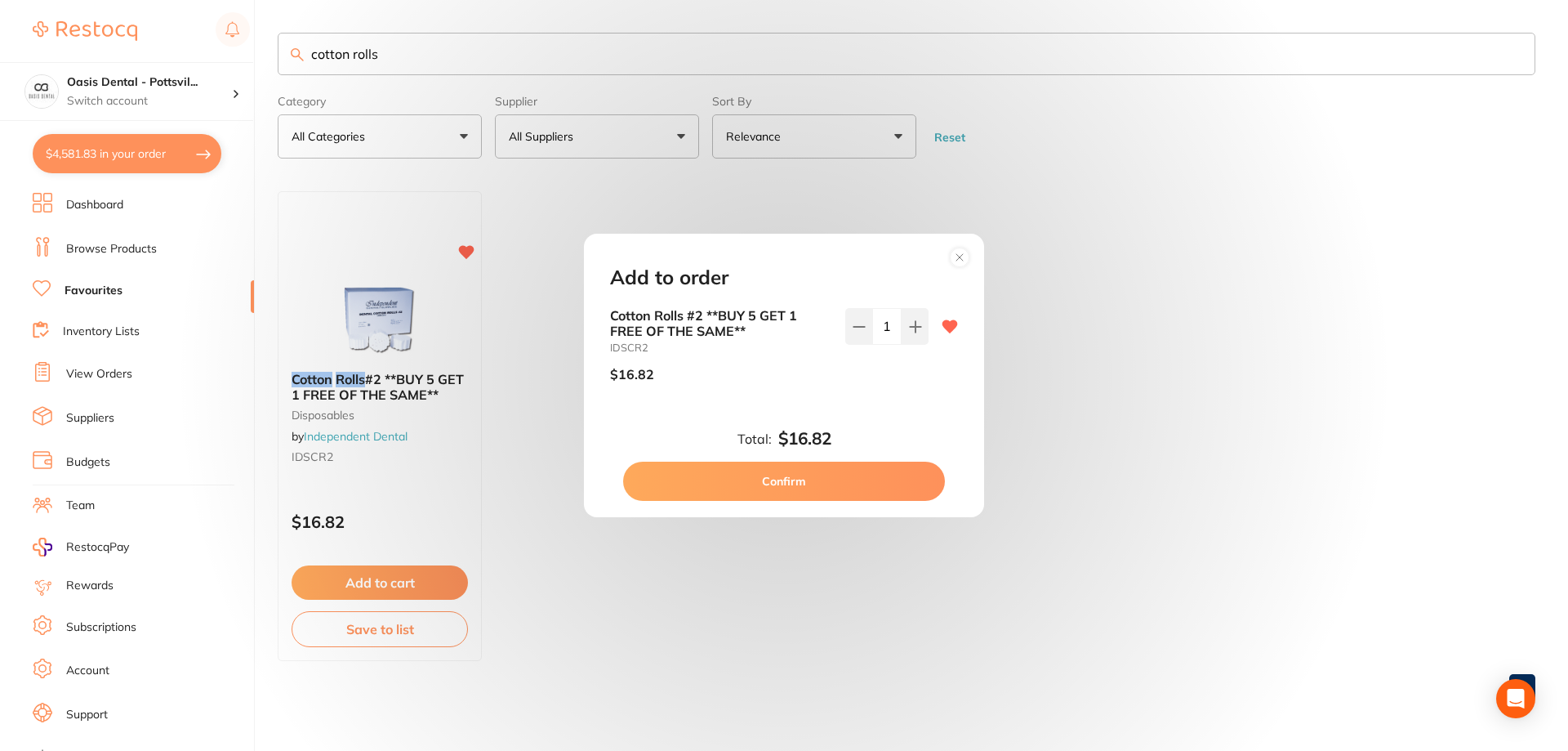
click at [786, 483] on button "Confirm" at bounding box center [784, 480] width 321 height 39
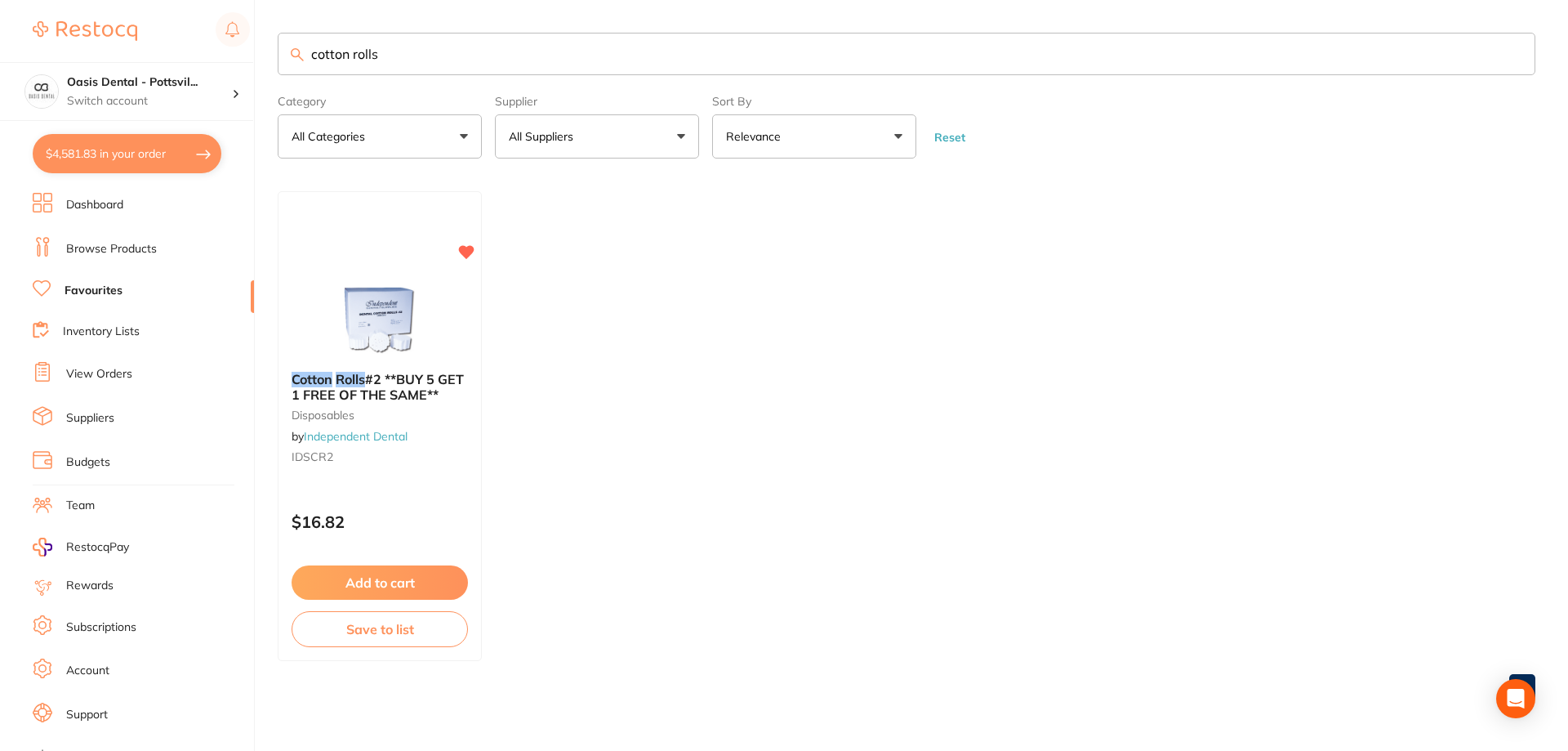
drag, startPoint x: 309, startPoint y: 48, endPoint x: 622, endPoint y: 72, distance: 313.9
click at [622, 72] on input "cotton rolls" at bounding box center [907, 54] width 1258 height 43
drag, startPoint x: 305, startPoint y: 52, endPoint x: 543, endPoint y: 69, distance: 238.6
click at [540, 68] on input "gauze swabs" at bounding box center [907, 54] width 1258 height 43
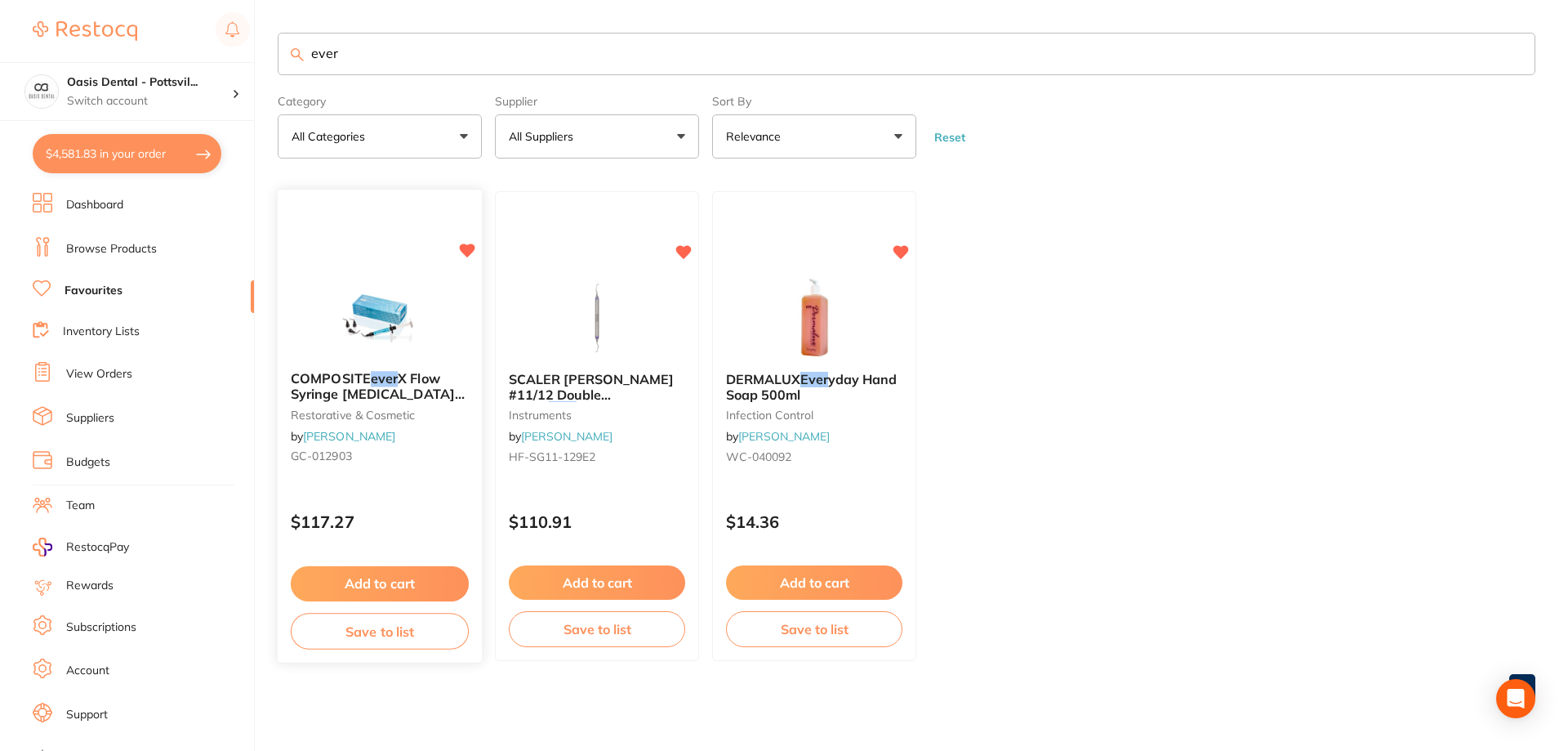
type input "ever"
click at [436, 478] on div "COMPOSITE ever X Flow Syringe [MEDICAL_DATA] Shade x 3.7g restorative & cosmeti…" at bounding box center [380, 421] width 204 height 125
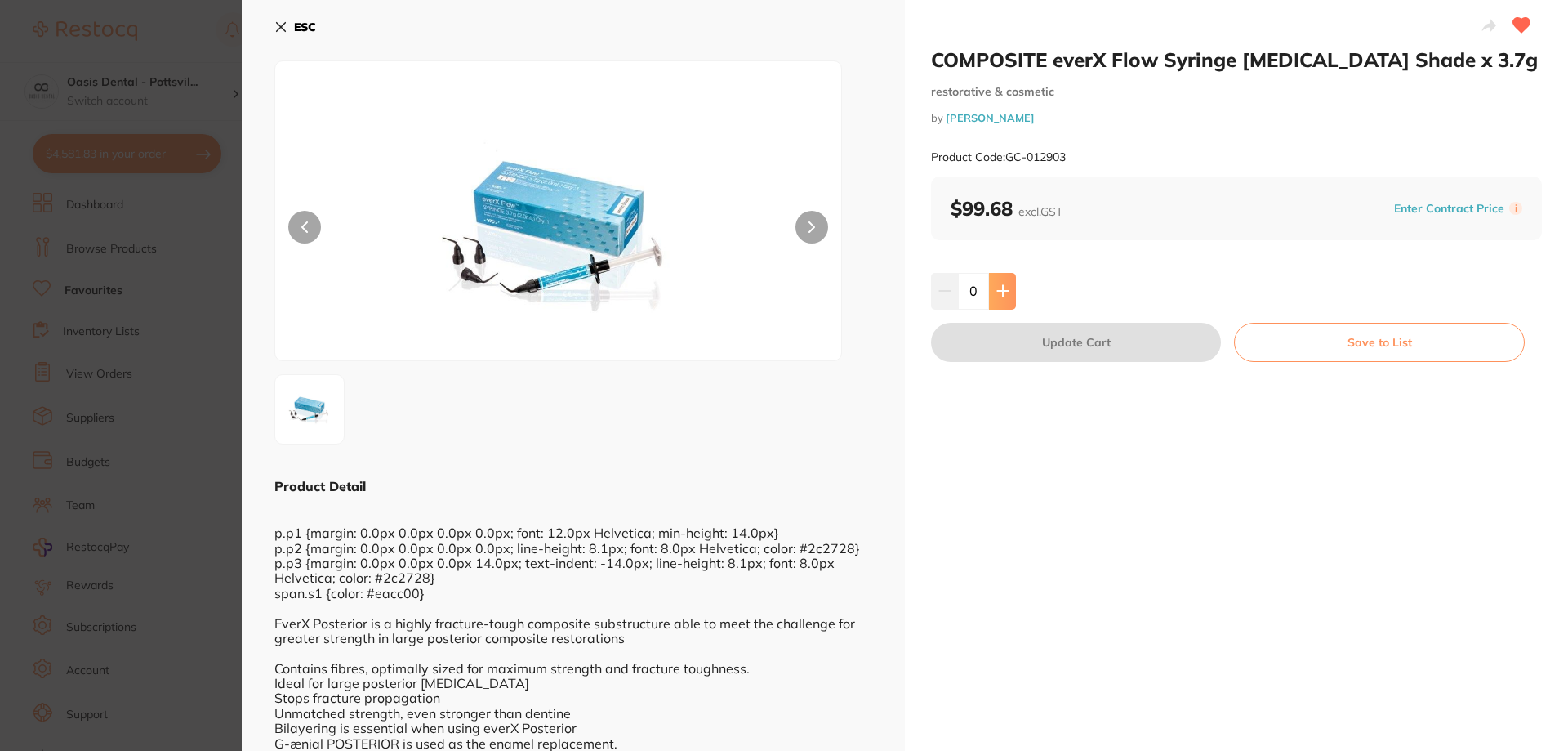
click at [1001, 292] on icon at bounding box center [1003, 292] width 11 height 11
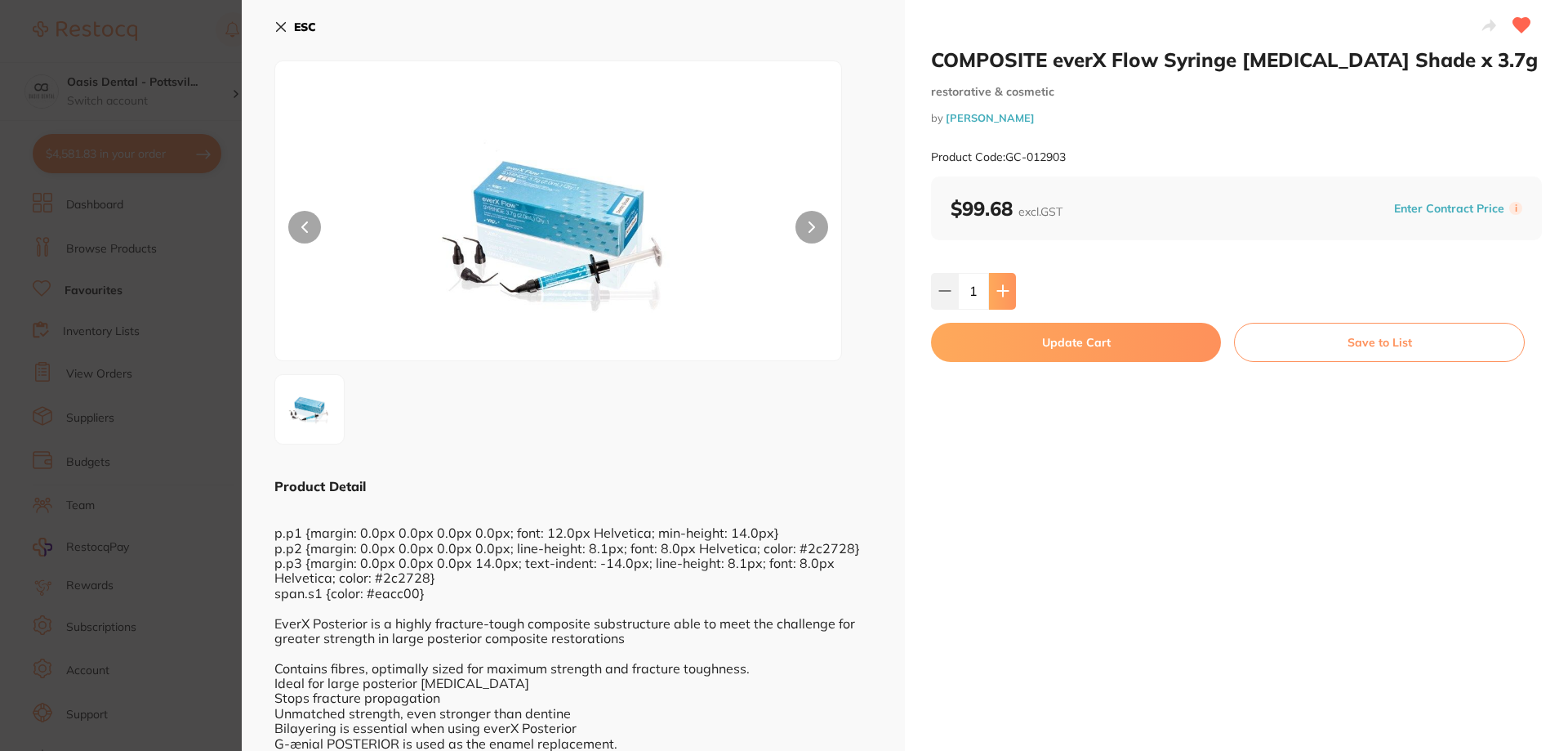
type input "1"
click at [1063, 354] on button "Update Cart" at bounding box center [1076, 341] width 290 height 39
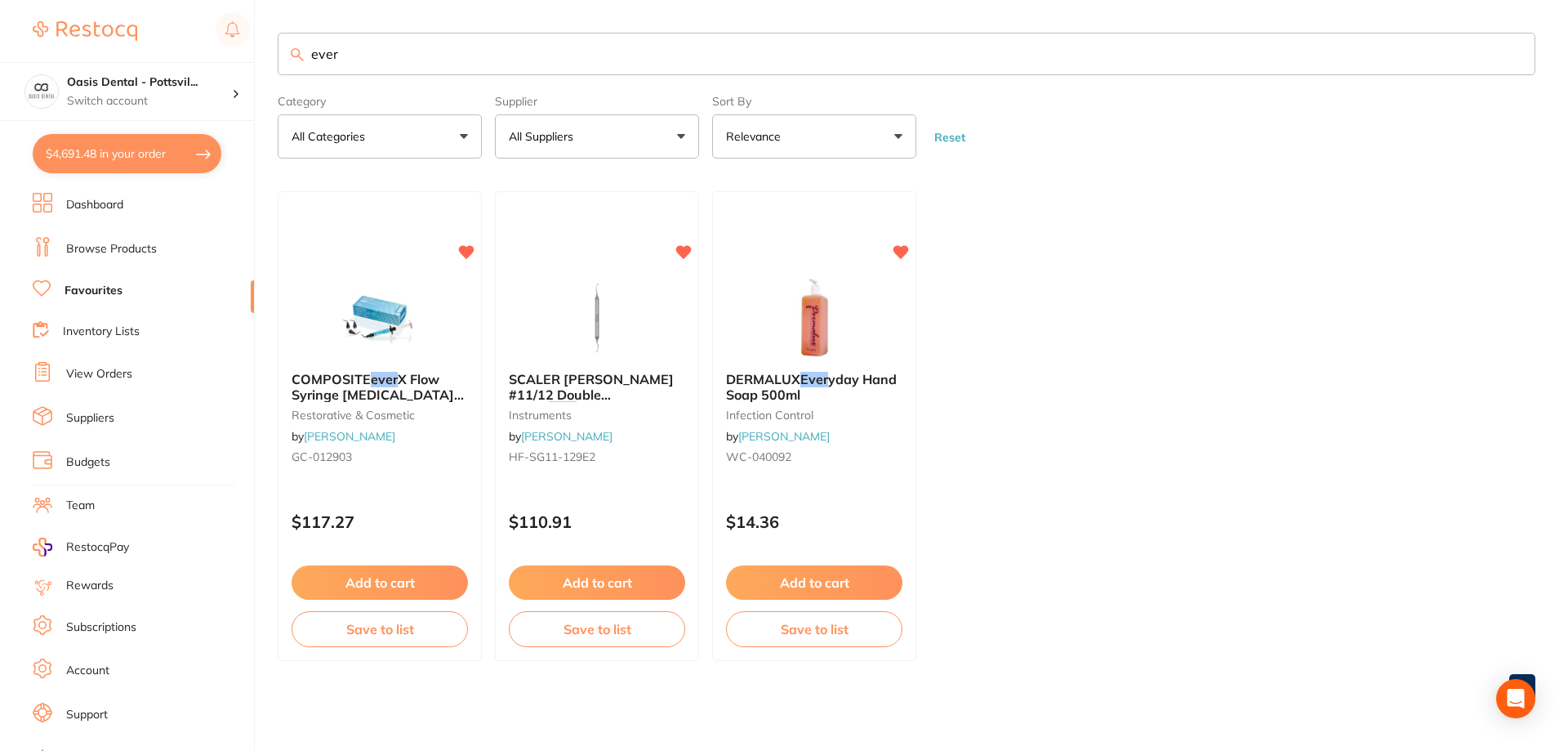
checkbox input "false"
drag, startPoint x: 311, startPoint y: 53, endPoint x: 416, endPoint y: 55, distance: 105.0
click at [373, 54] on input "ever" at bounding box center [907, 54] width 1258 height 43
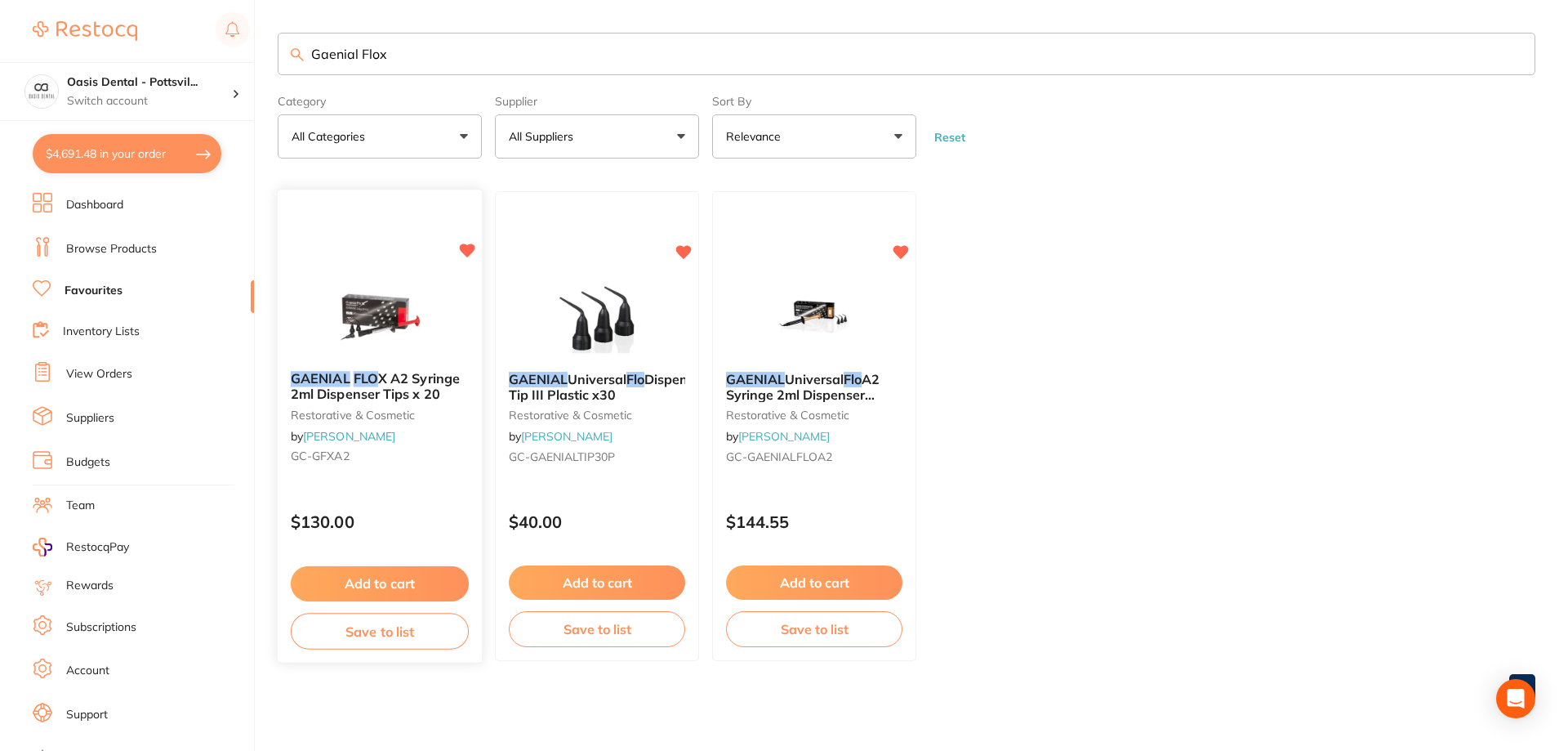
type input "Gaenial Flox"
click at [387, 583] on button "Add to cart" at bounding box center [380, 583] width 178 height 35
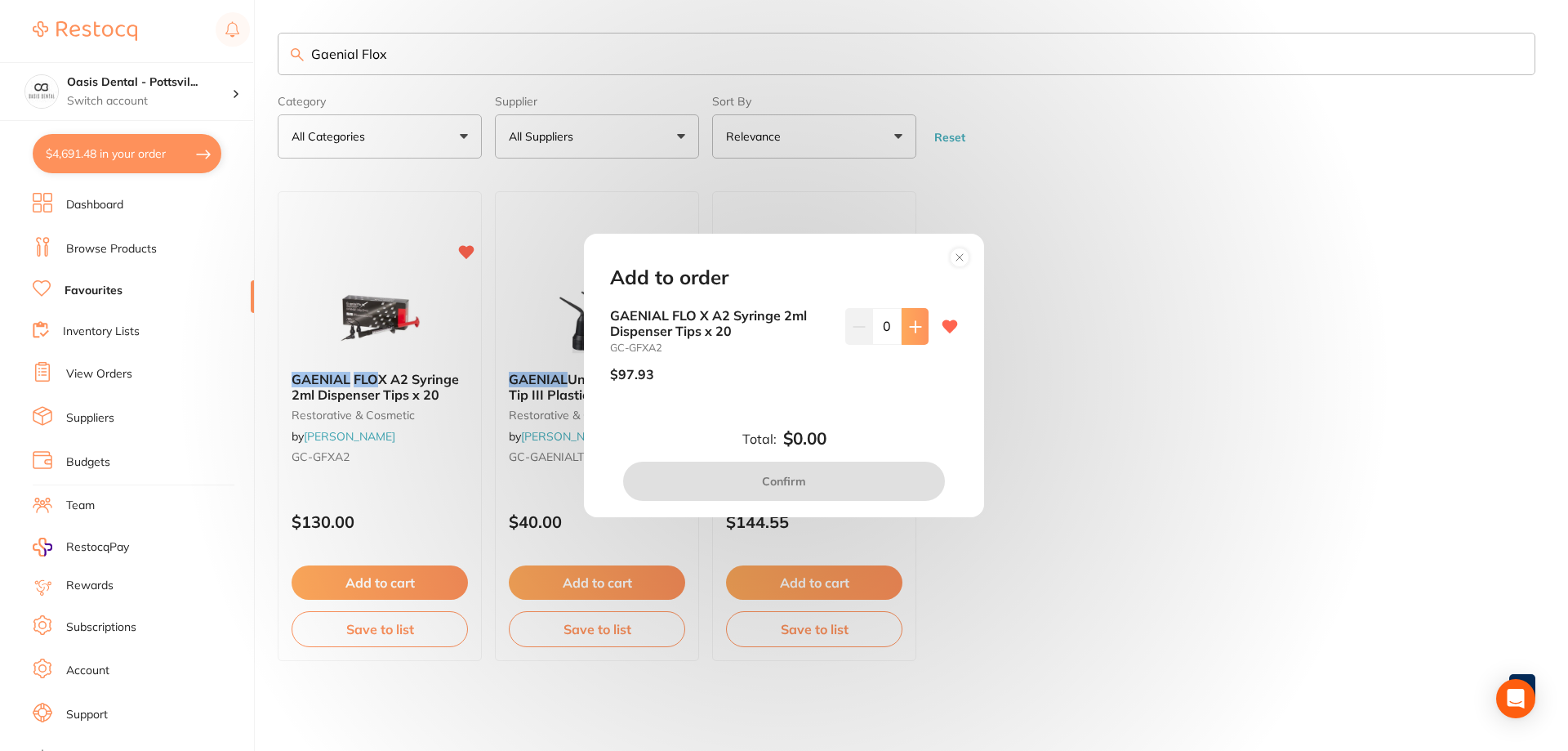
click at [912, 334] on button at bounding box center [915, 326] width 27 height 36
type input "1"
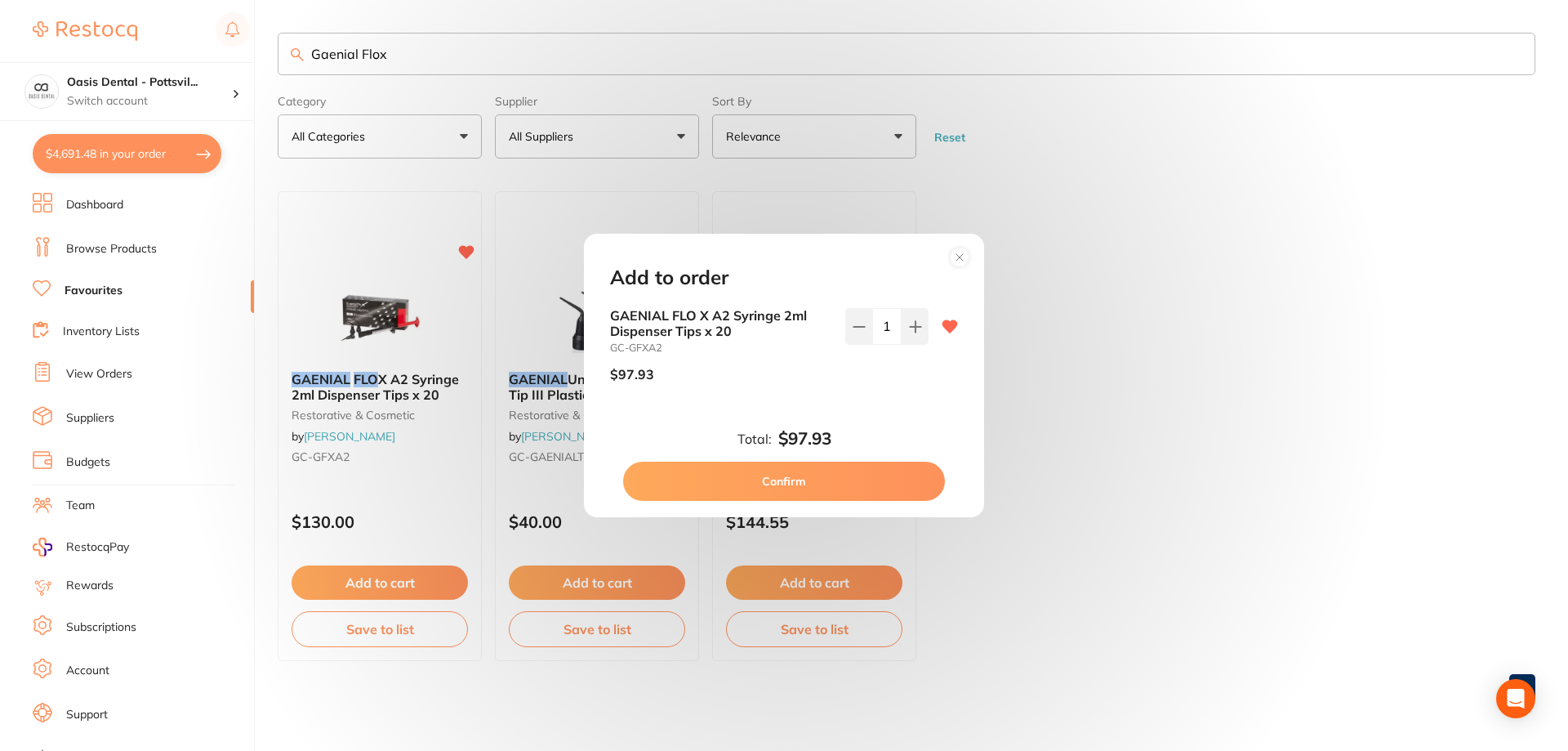
click at [768, 469] on button "Confirm" at bounding box center [784, 480] width 321 height 39
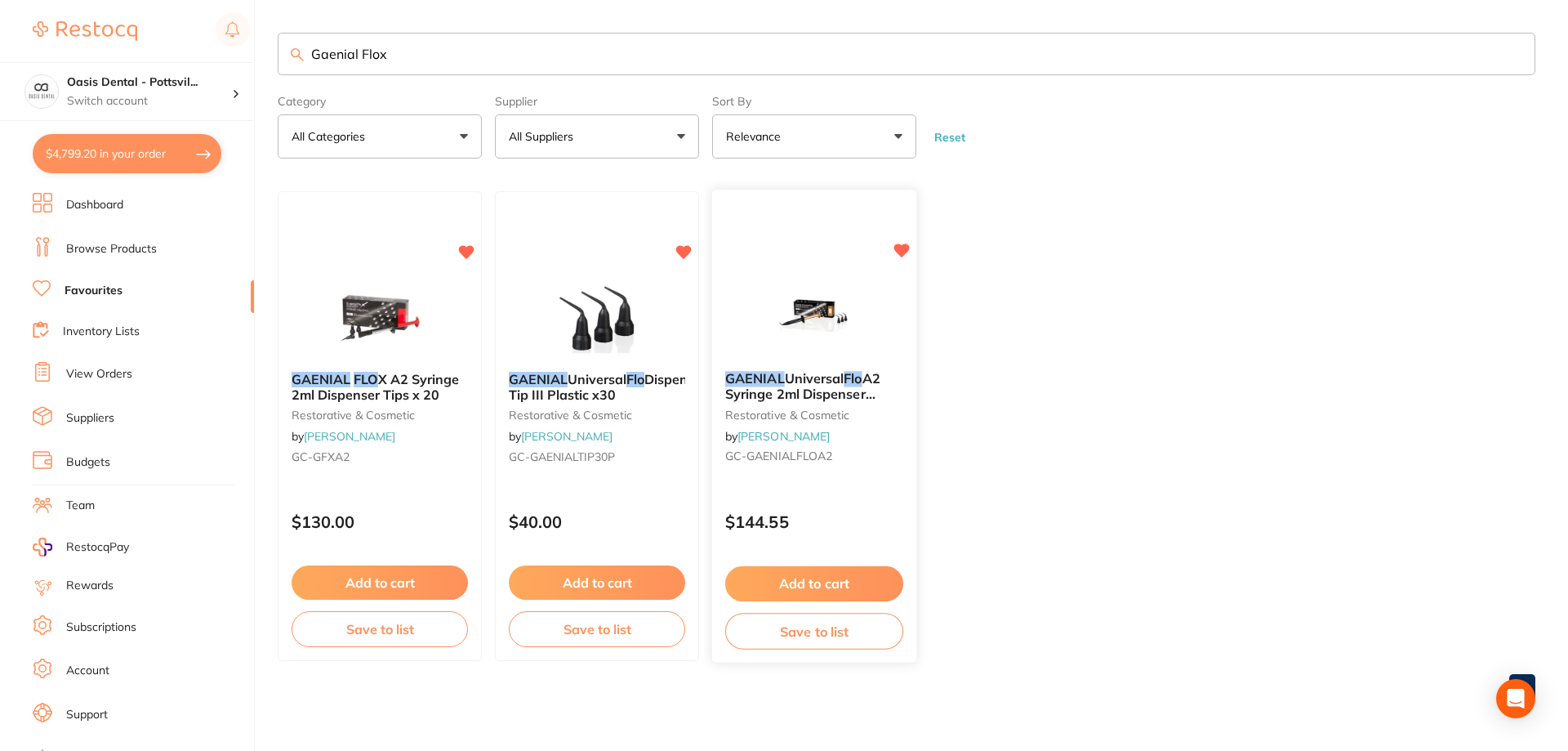
click at [873, 466] on div "GAENIAL Universal Flo A2 Syringe 2ml Dispenser Tipsx20 restorative & cosmetic b…" at bounding box center [814, 421] width 204 height 125
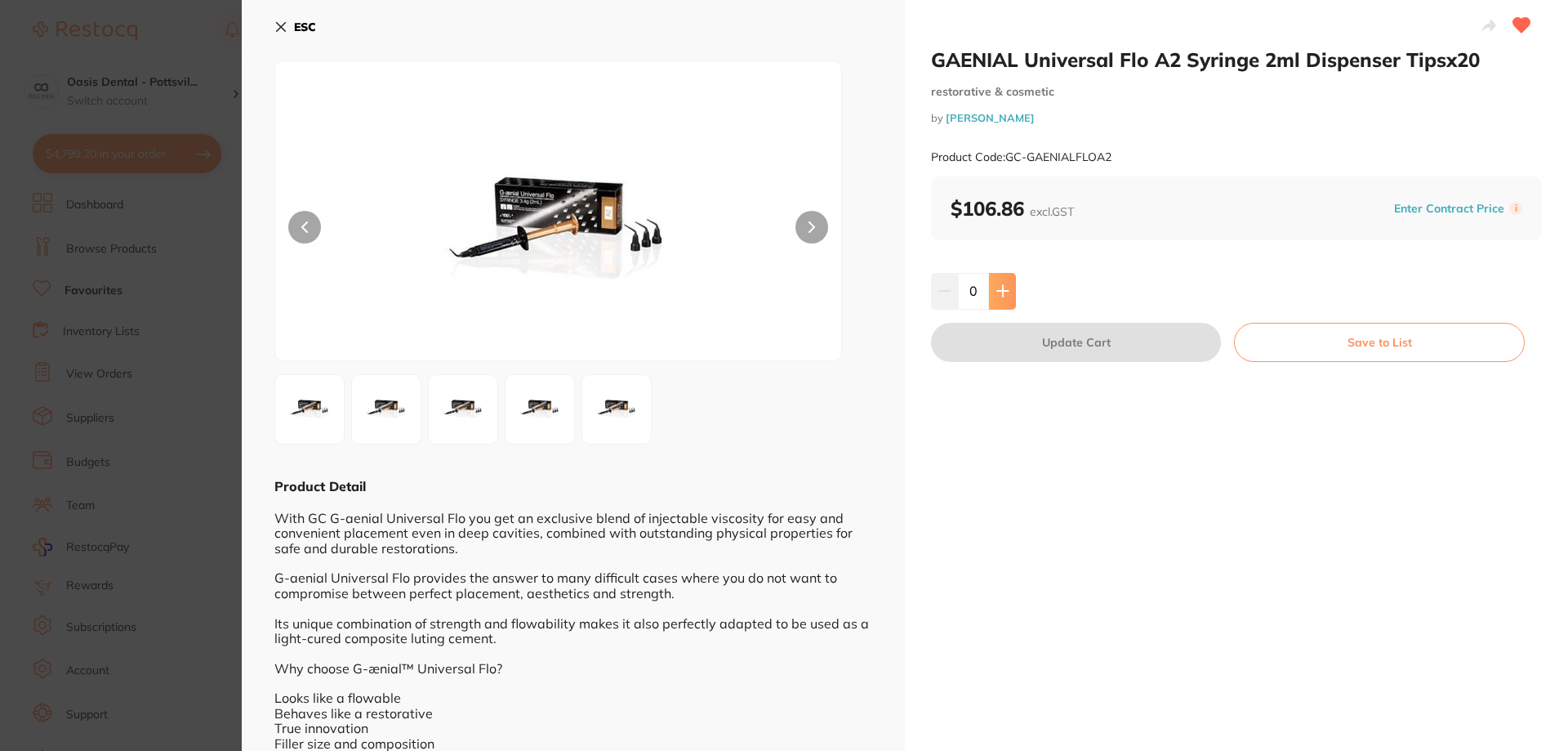
click at [1008, 286] on button at bounding box center [1003, 291] width 27 height 36
type input "1"
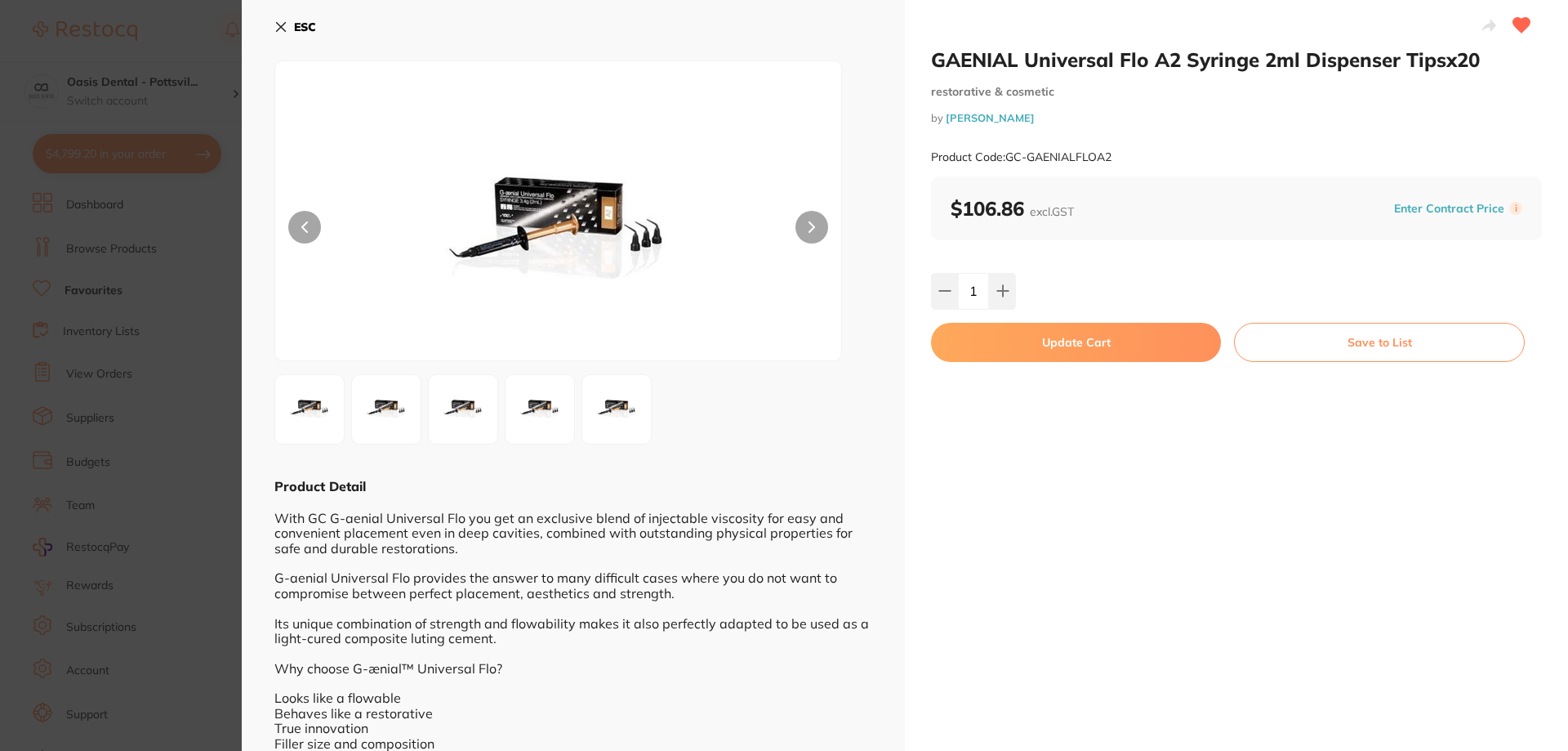
click at [1080, 342] on button "Update Cart" at bounding box center [1076, 341] width 290 height 39
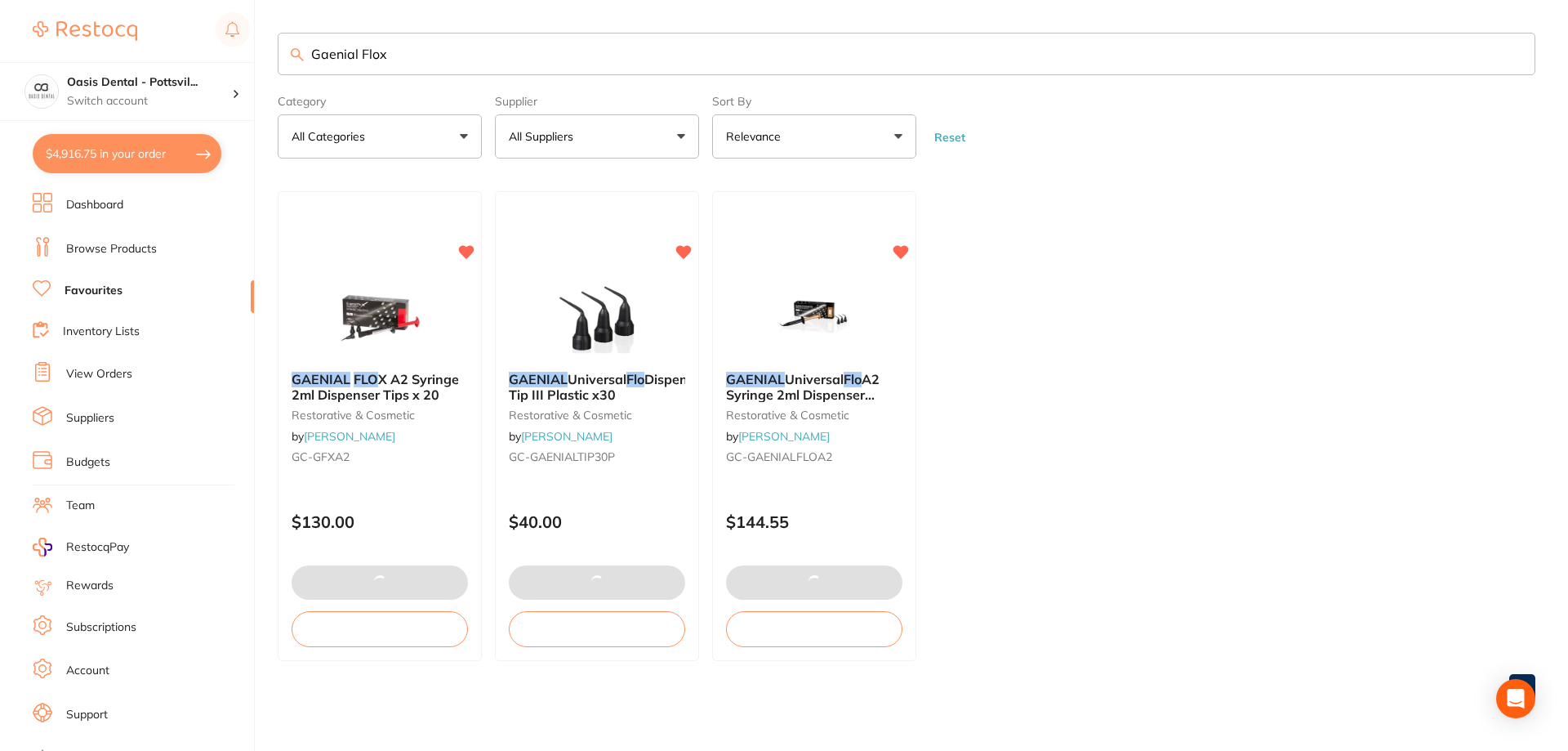
drag, startPoint x: 363, startPoint y: 50, endPoint x: 488, endPoint y: 55, distance: 125.1
click at [473, 54] on input "Gaenial Flox" at bounding box center [907, 54] width 1258 height 43
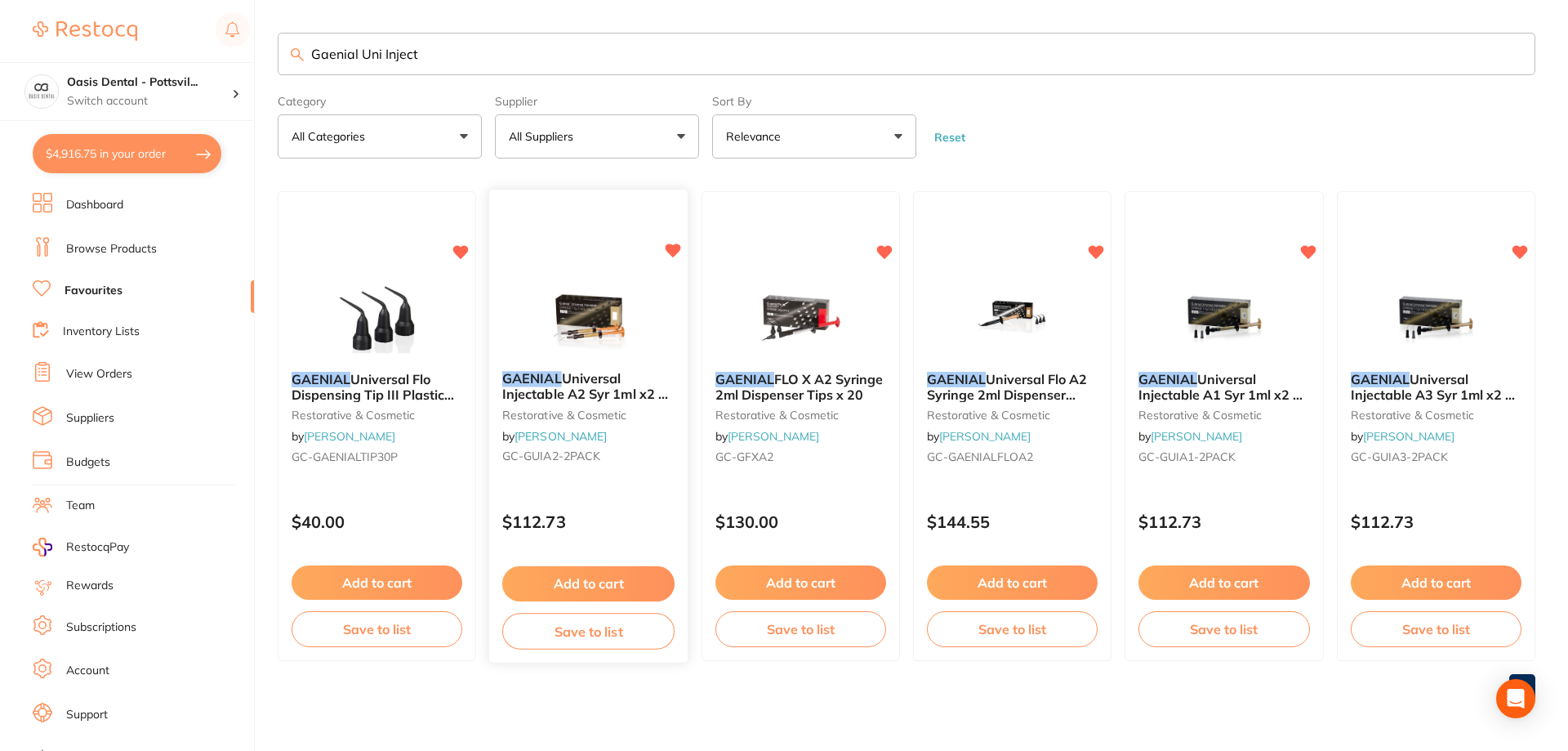
type input "Gaenial Uni Inject"
click at [602, 585] on button "Add to cart" at bounding box center [588, 583] width 173 height 35
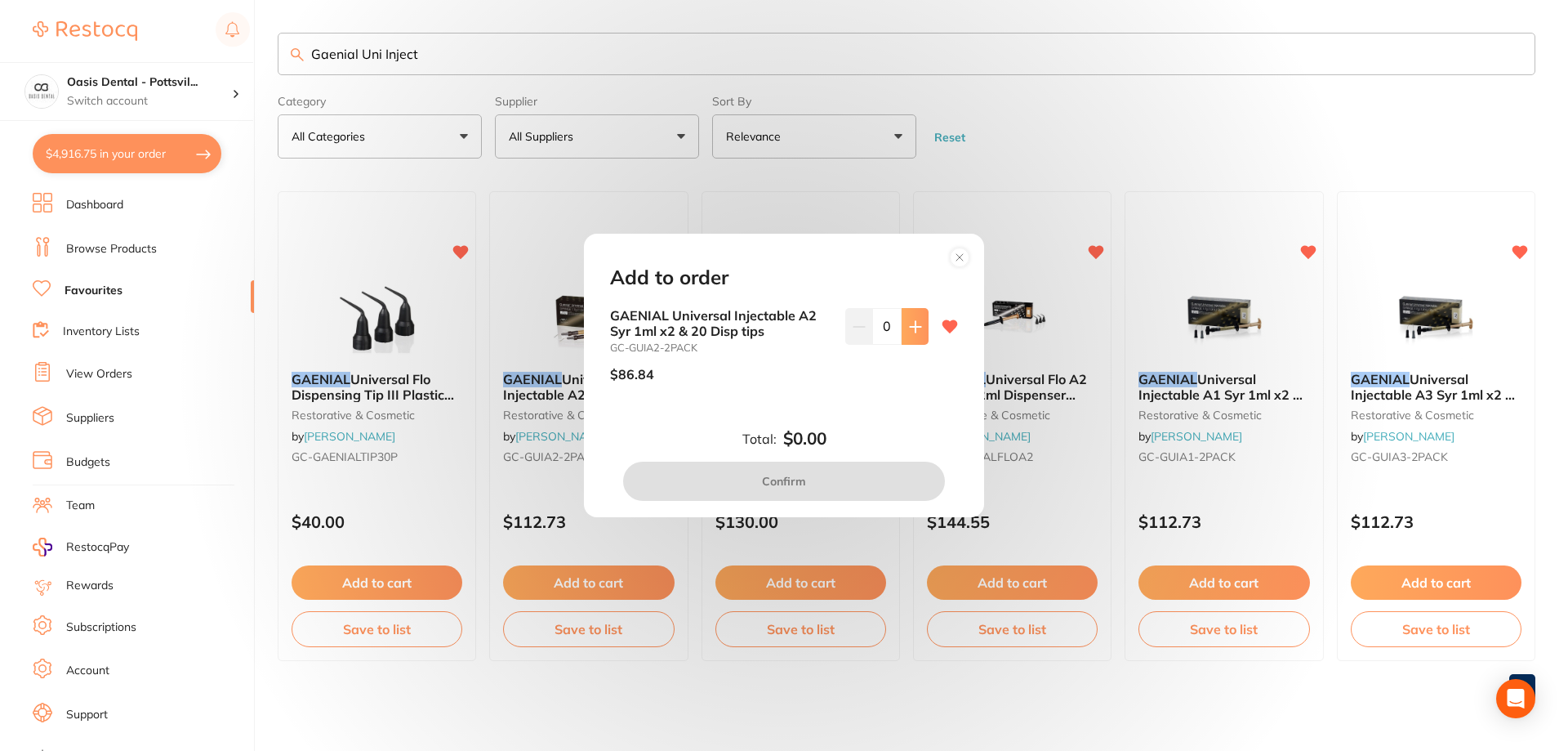
click at [915, 328] on icon at bounding box center [915, 327] width 13 height 13
type input "1"
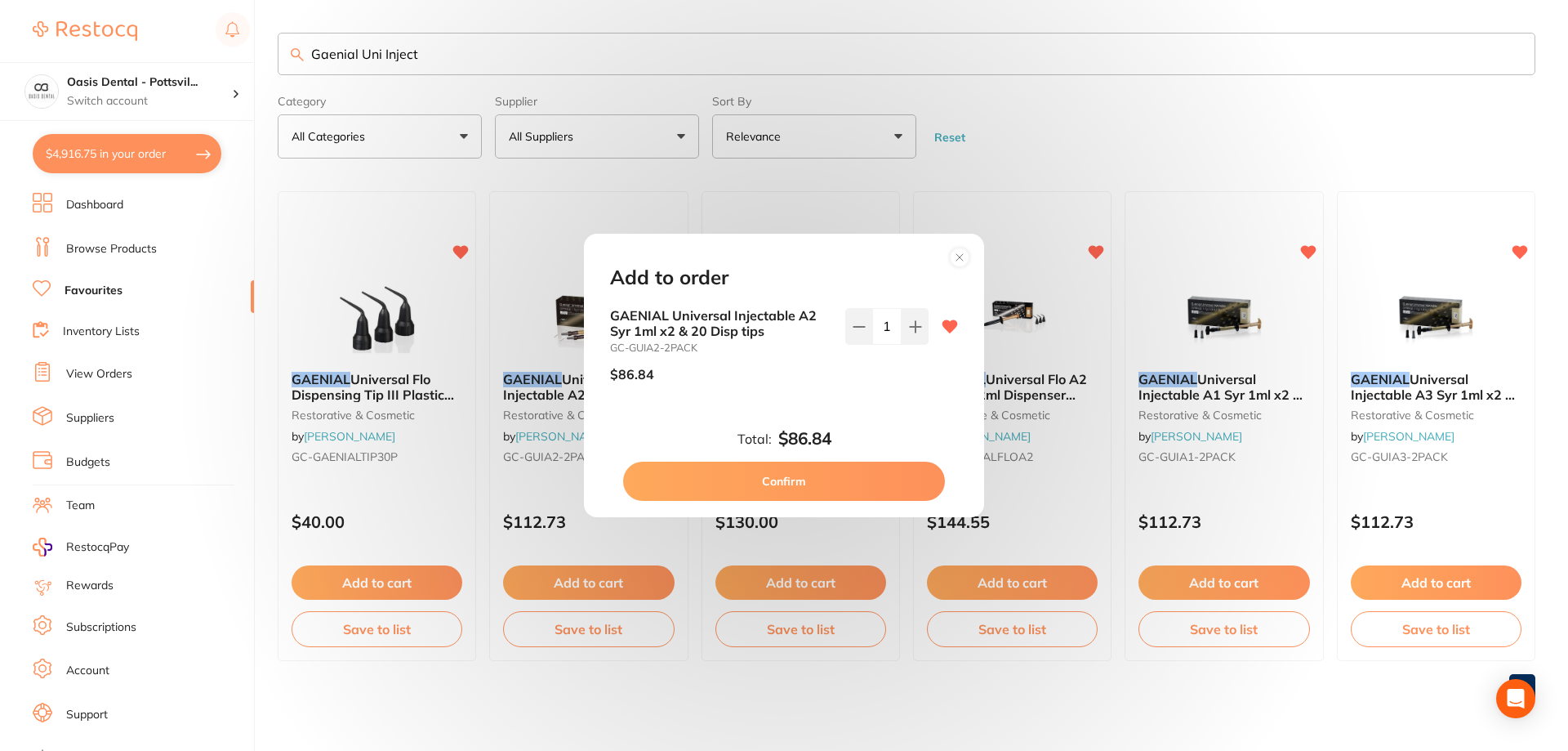
click at [777, 469] on button "Confirm" at bounding box center [784, 480] width 321 height 39
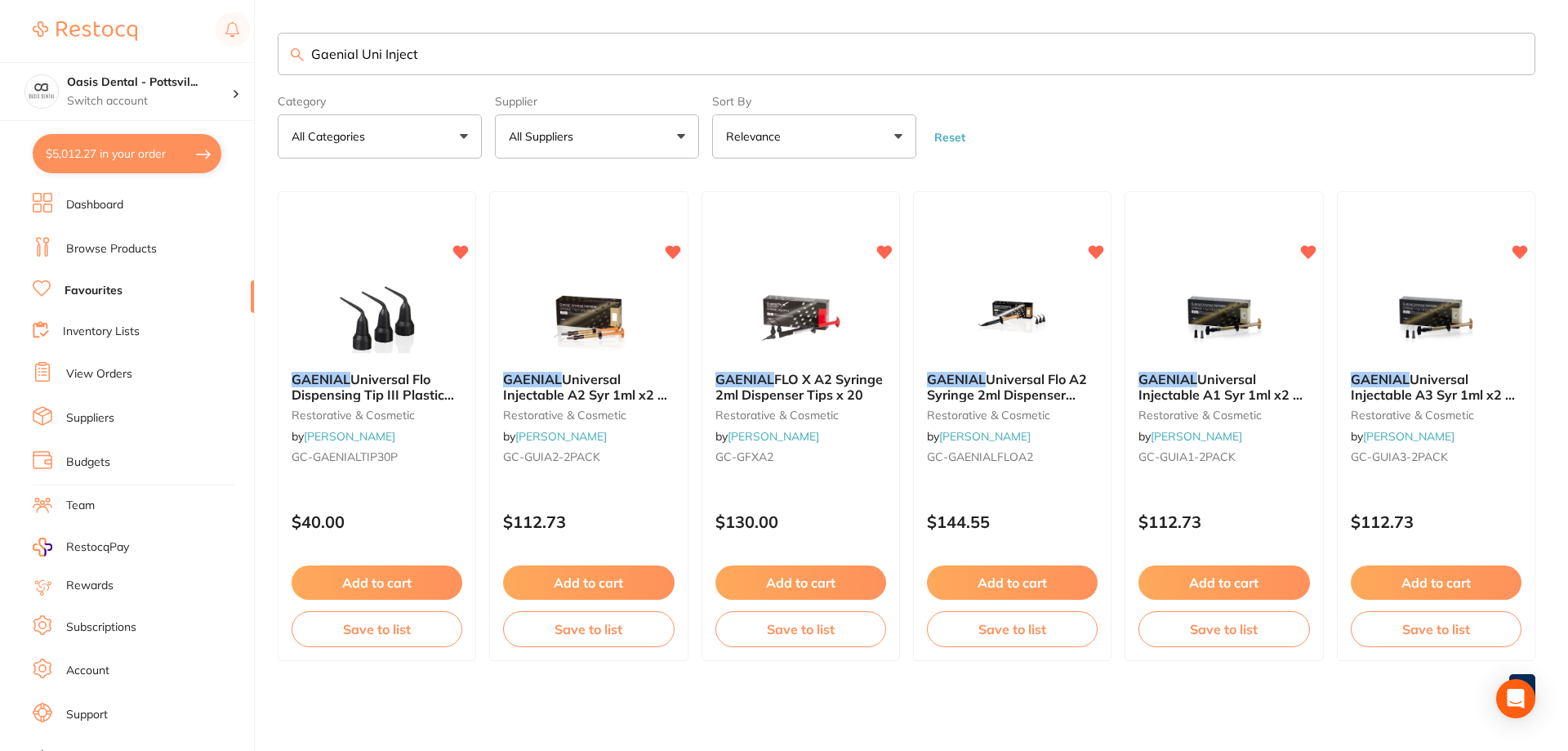
drag, startPoint x: 311, startPoint y: 53, endPoint x: 549, endPoint y: 52, distance: 238.0
click at [549, 52] on input "Gaenial Uni Inject" at bounding box center [907, 54] width 1258 height 43
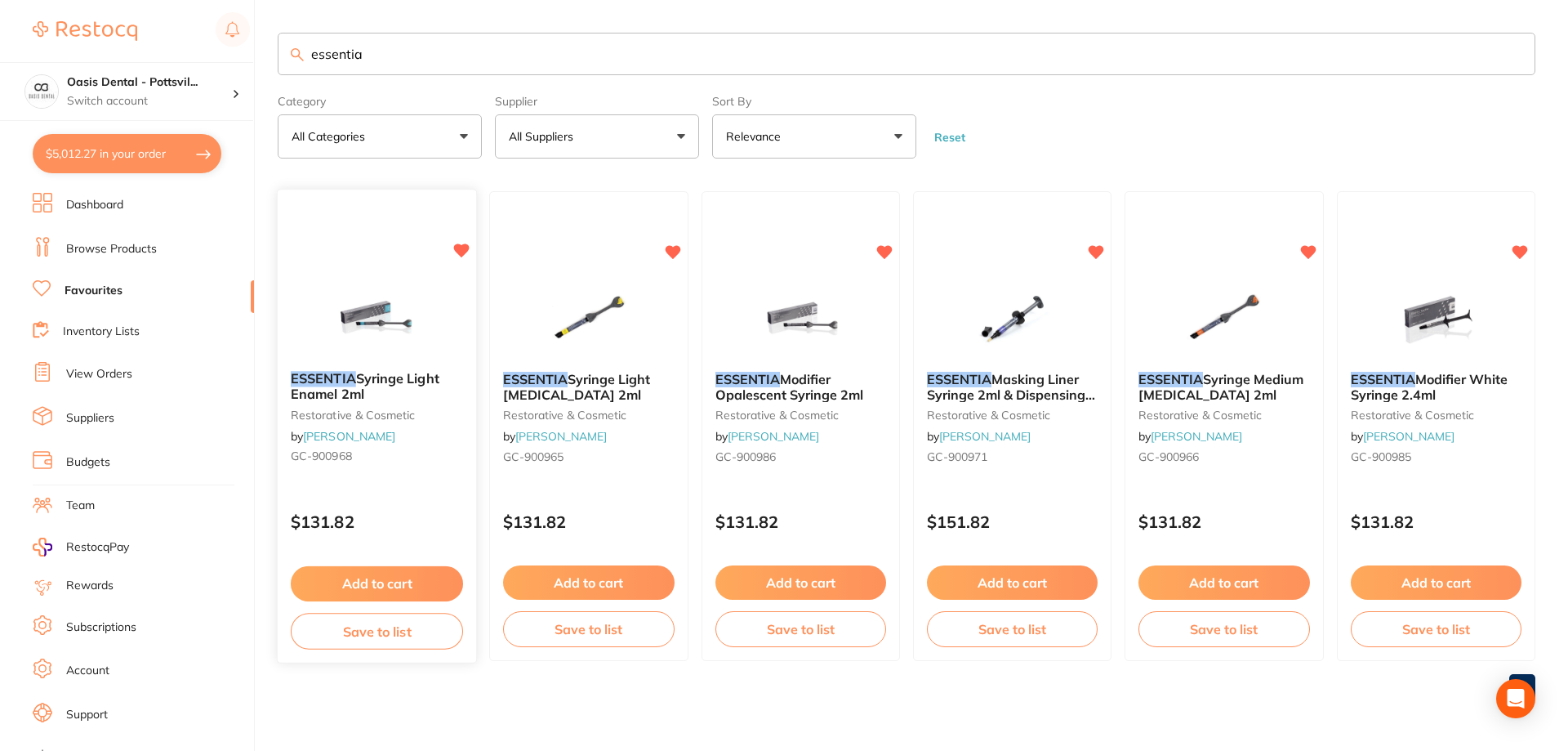
type input "essentia"
click at [379, 590] on button "Add to cart" at bounding box center [377, 583] width 173 height 35
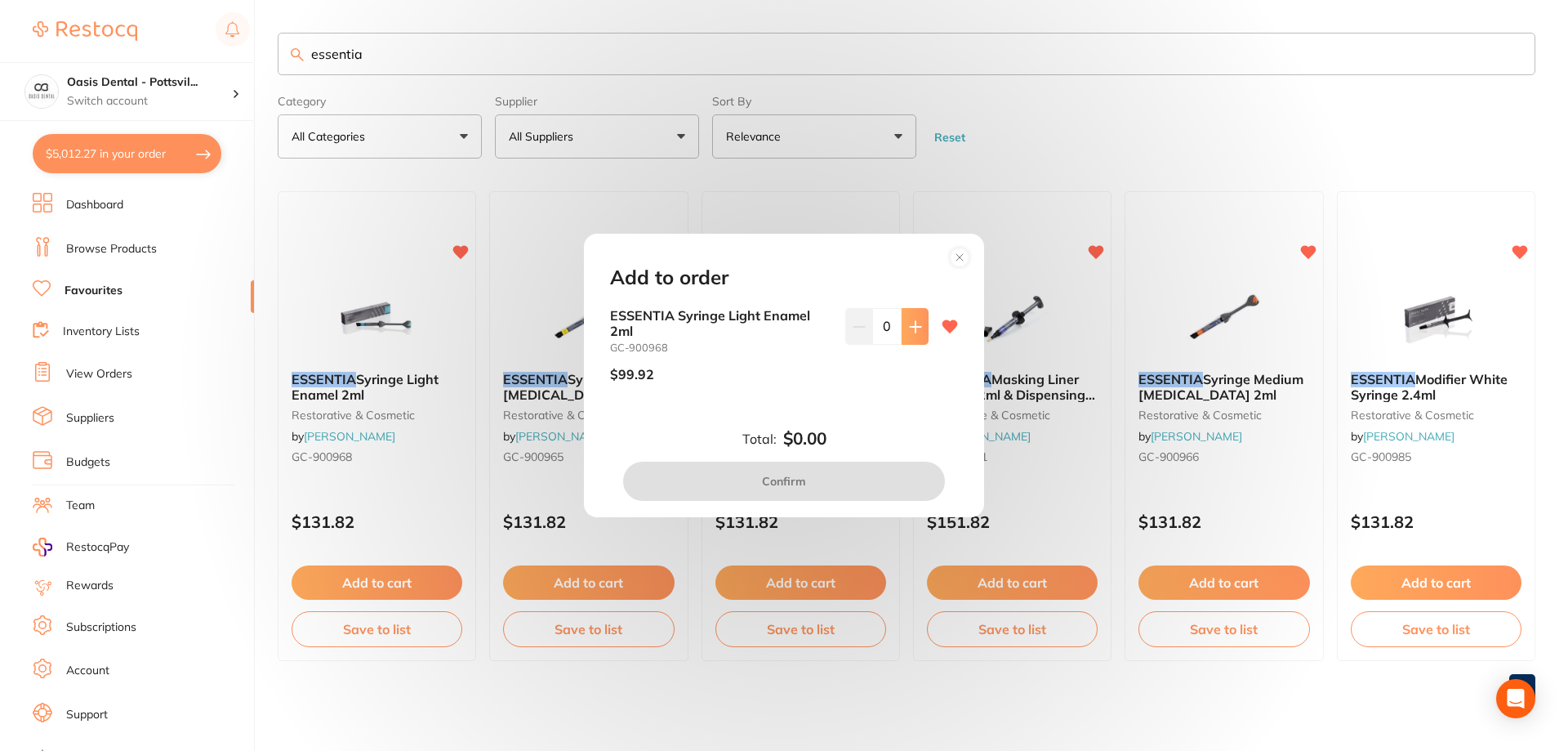
click at [916, 324] on icon at bounding box center [915, 327] width 13 height 13
type input "1"
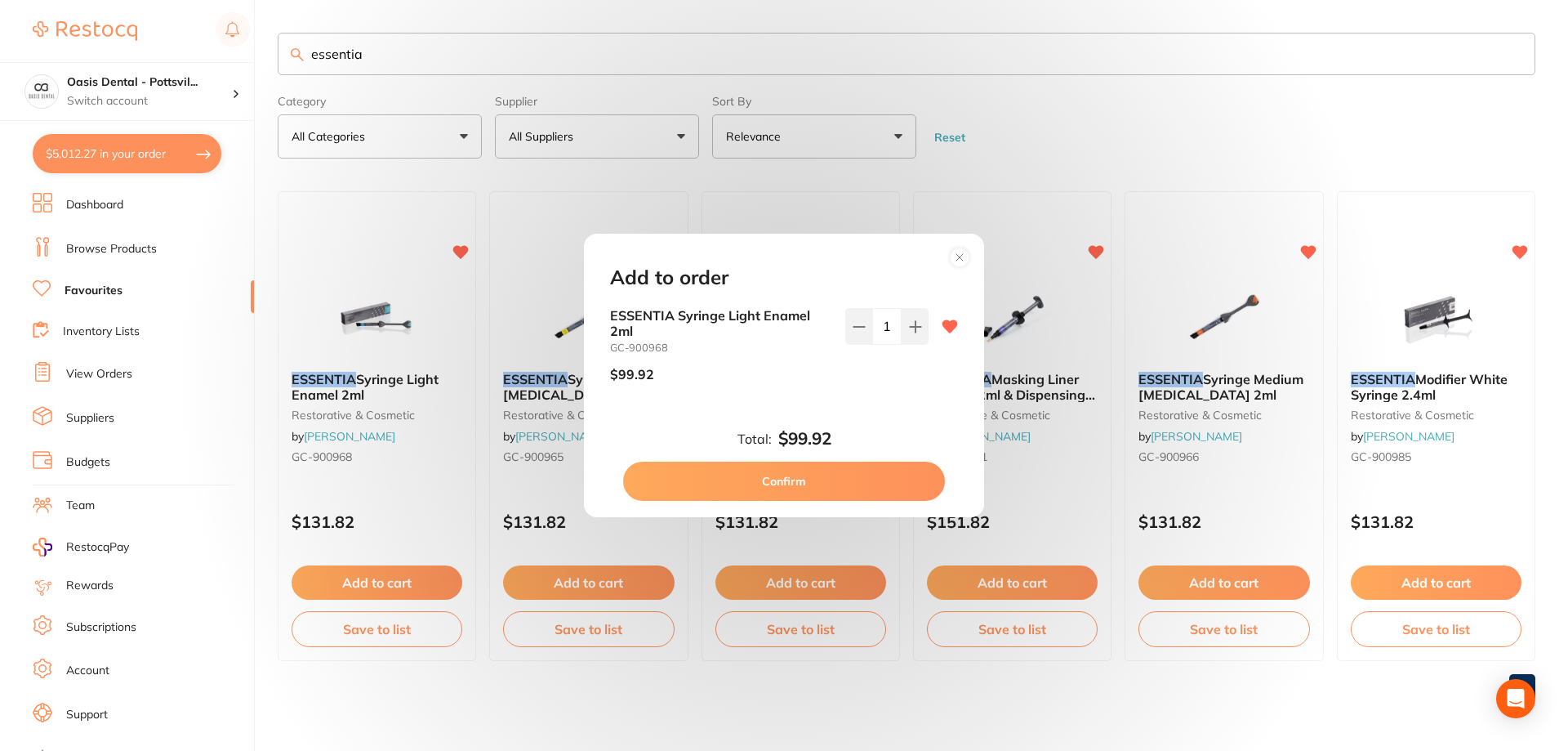
click at [796, 469] on button "Confirm" at bounding box center [784, 480] width 321 height 39
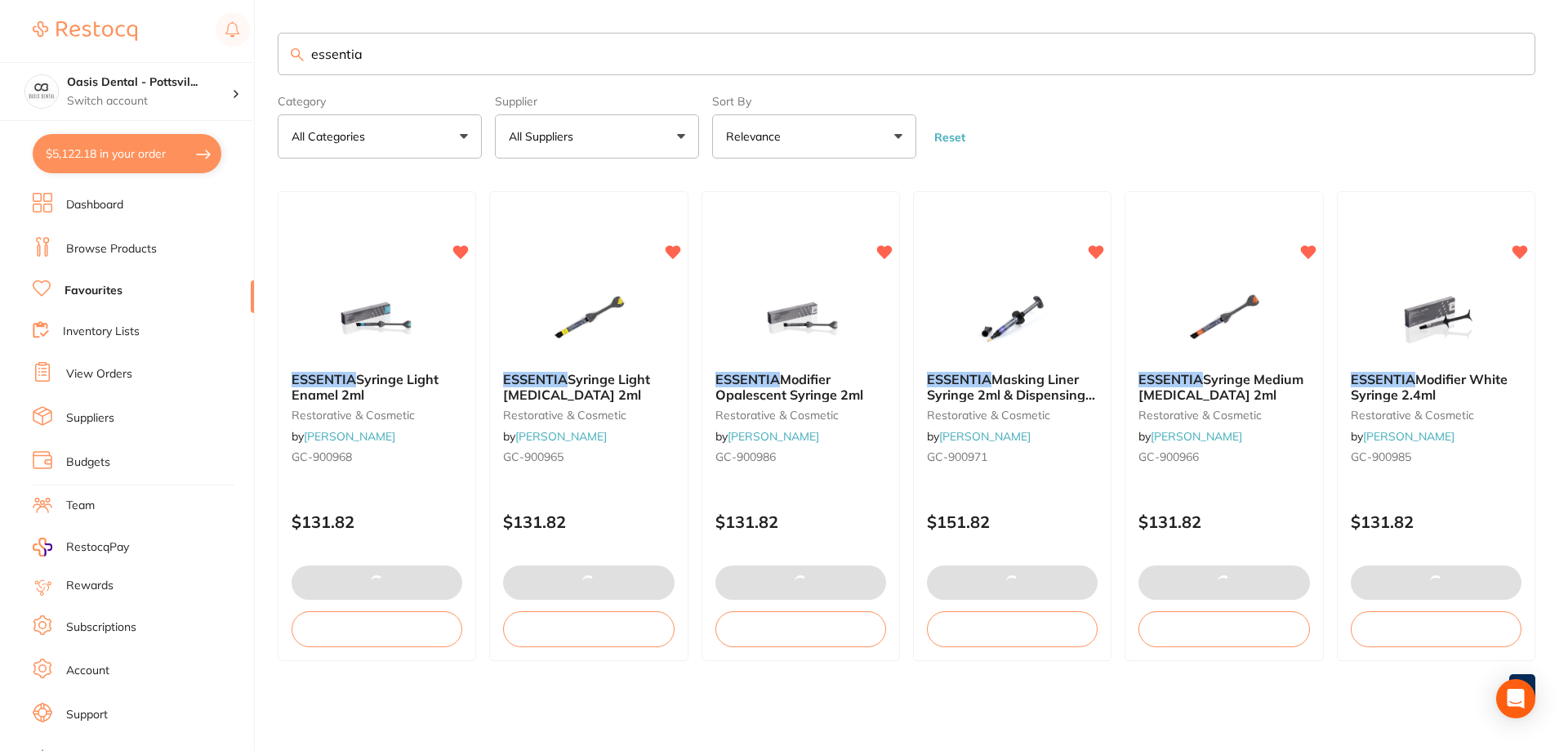
click at [403, 55] on input "essentia" at bounding box center [907, 54] width 1258 height 43
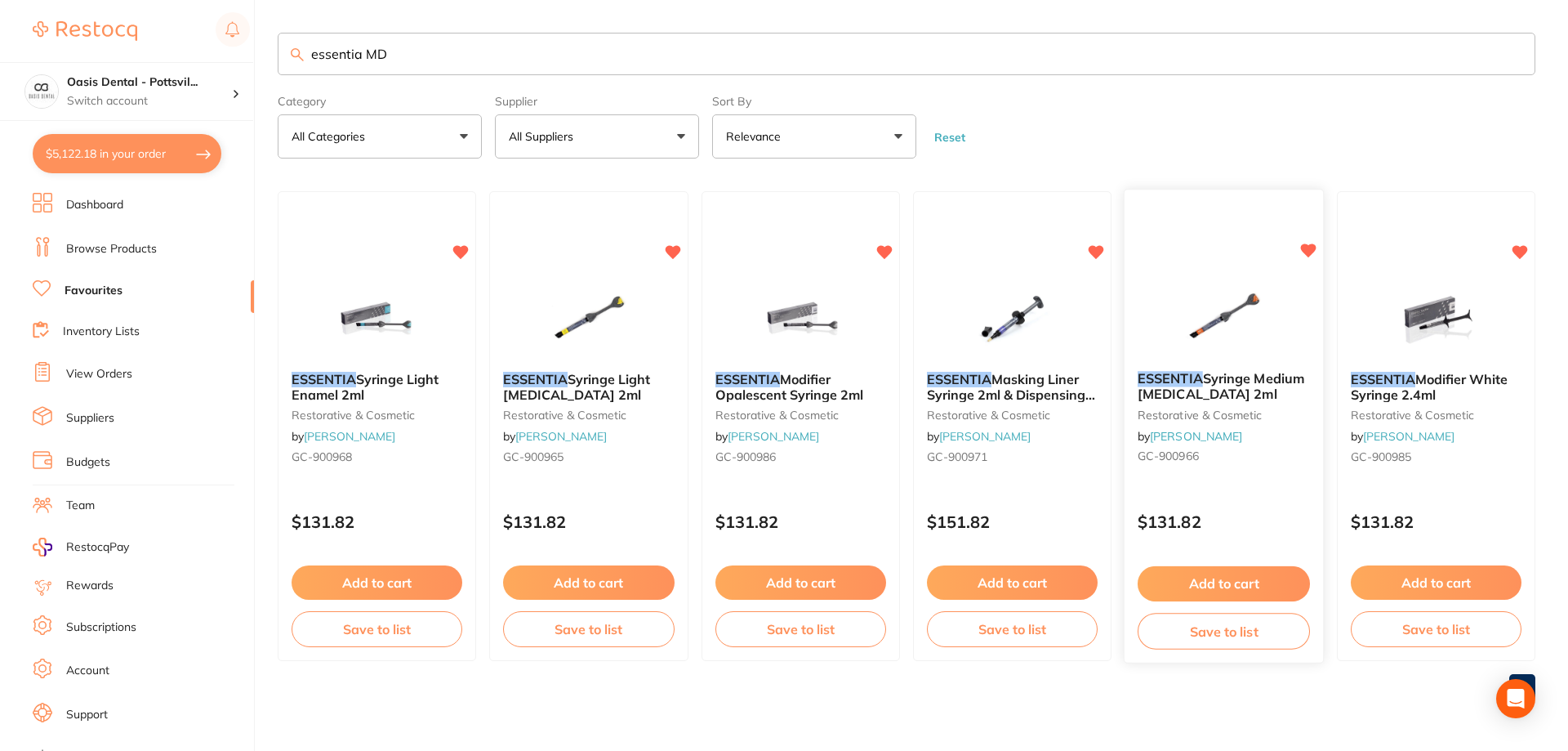
type input "essentia MD"
click at [1224, 587] on button "Add to cart" at bounding box center [1224, 583] width 173 height 35
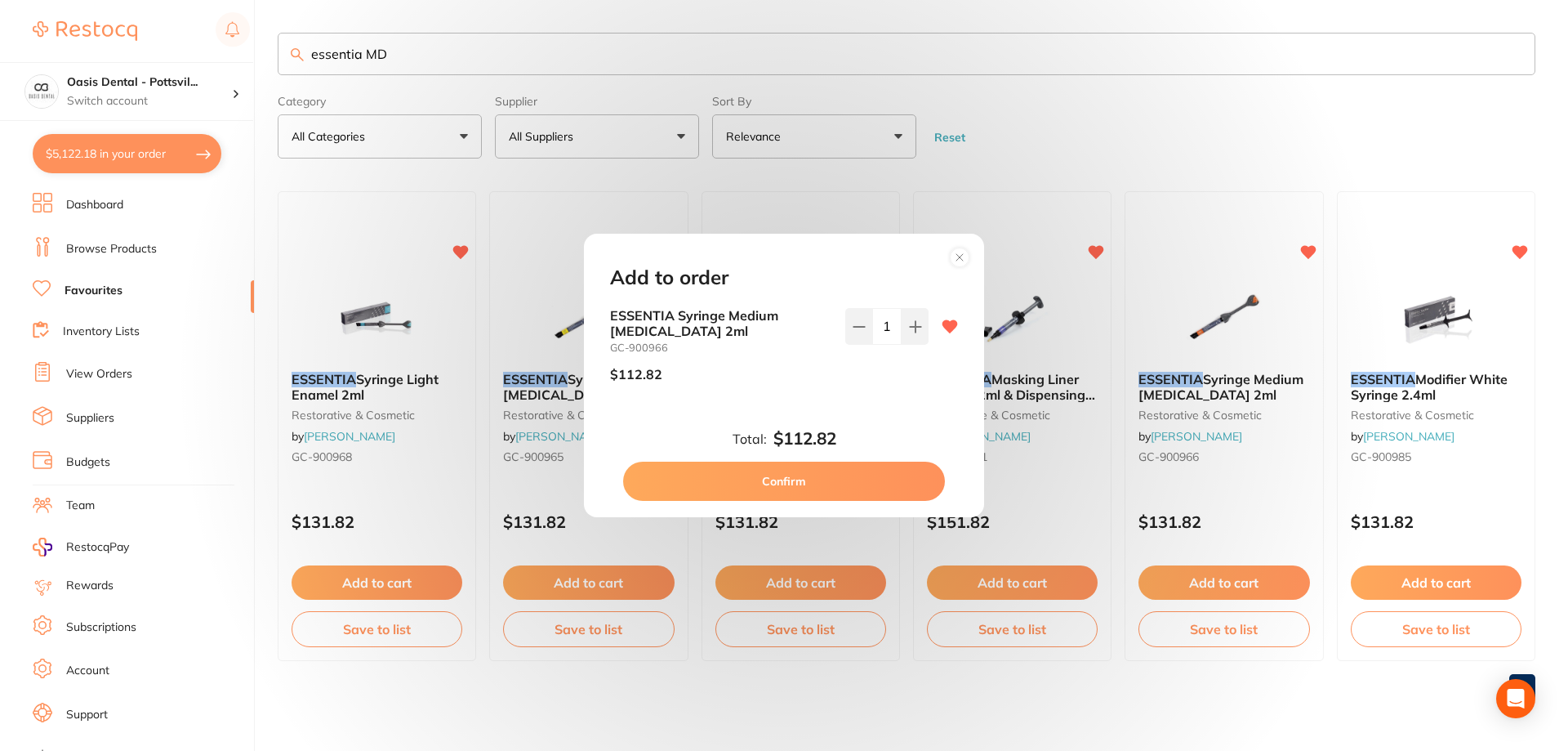
click at [796, 474] on button "Confirm" at bounding box center [784, 480] width 321 height 39
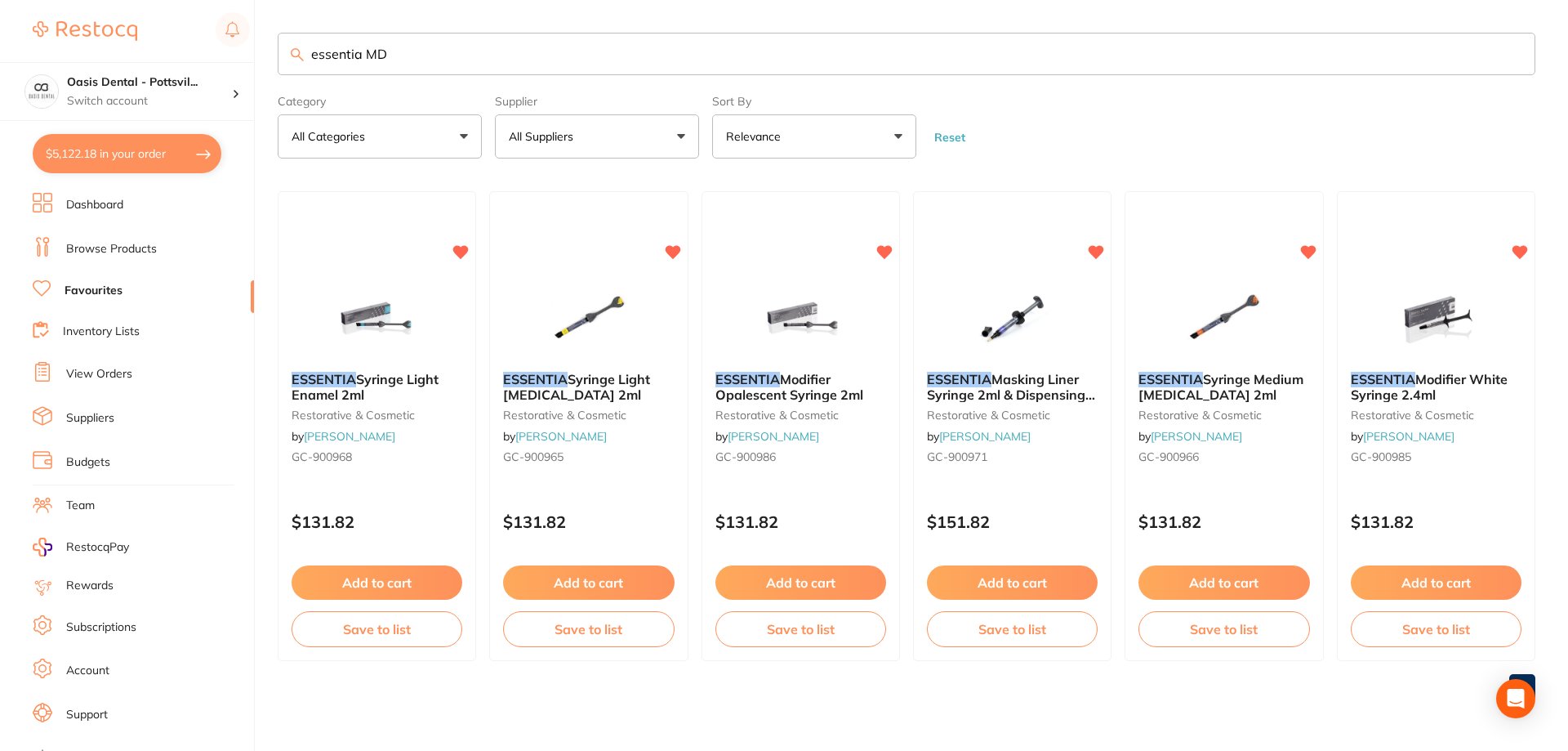
click at [118, 159] on button "$5,122.18 in your order" at bounding box center [127, 153] width 189 height 39
checkbox input "true"
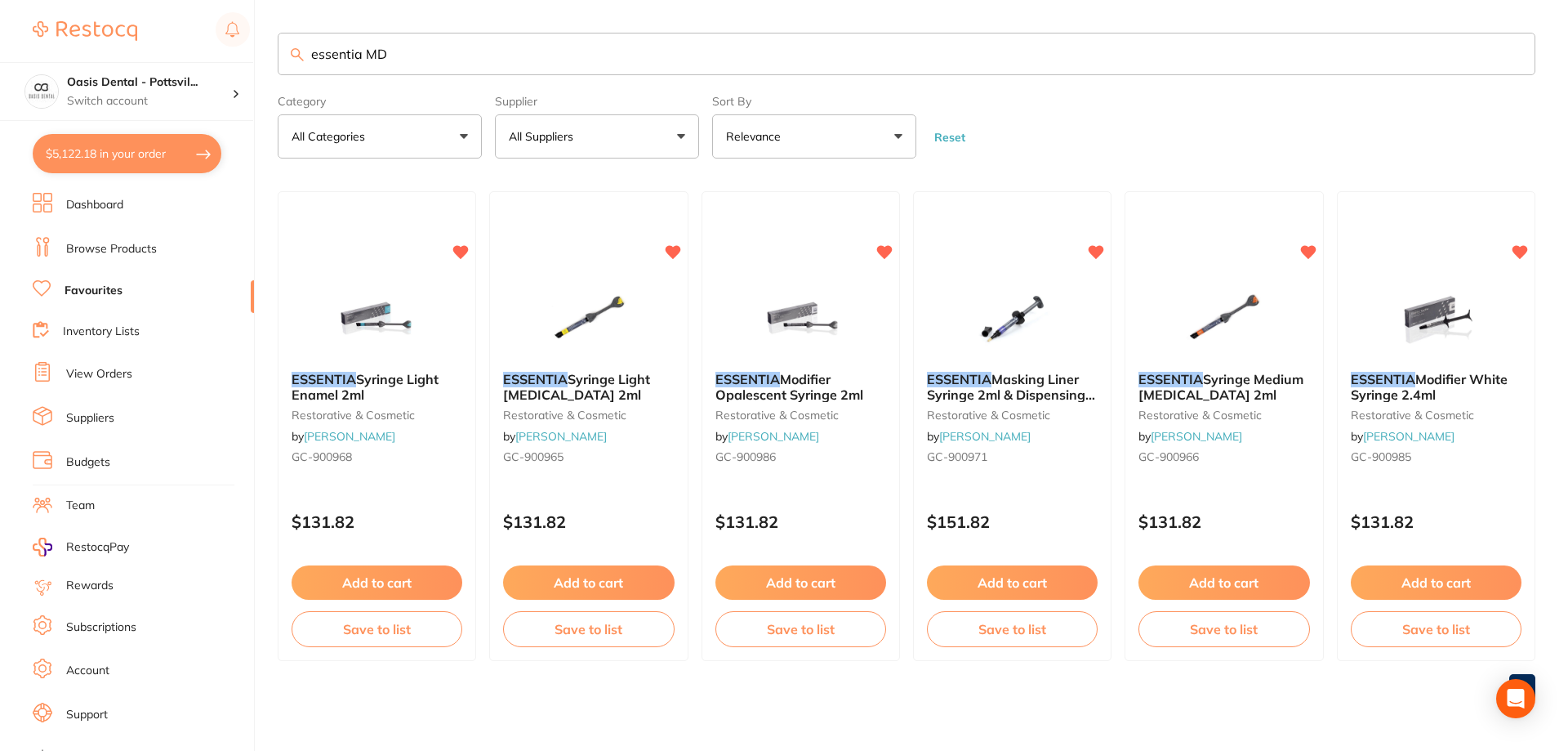
checkbox input "true"
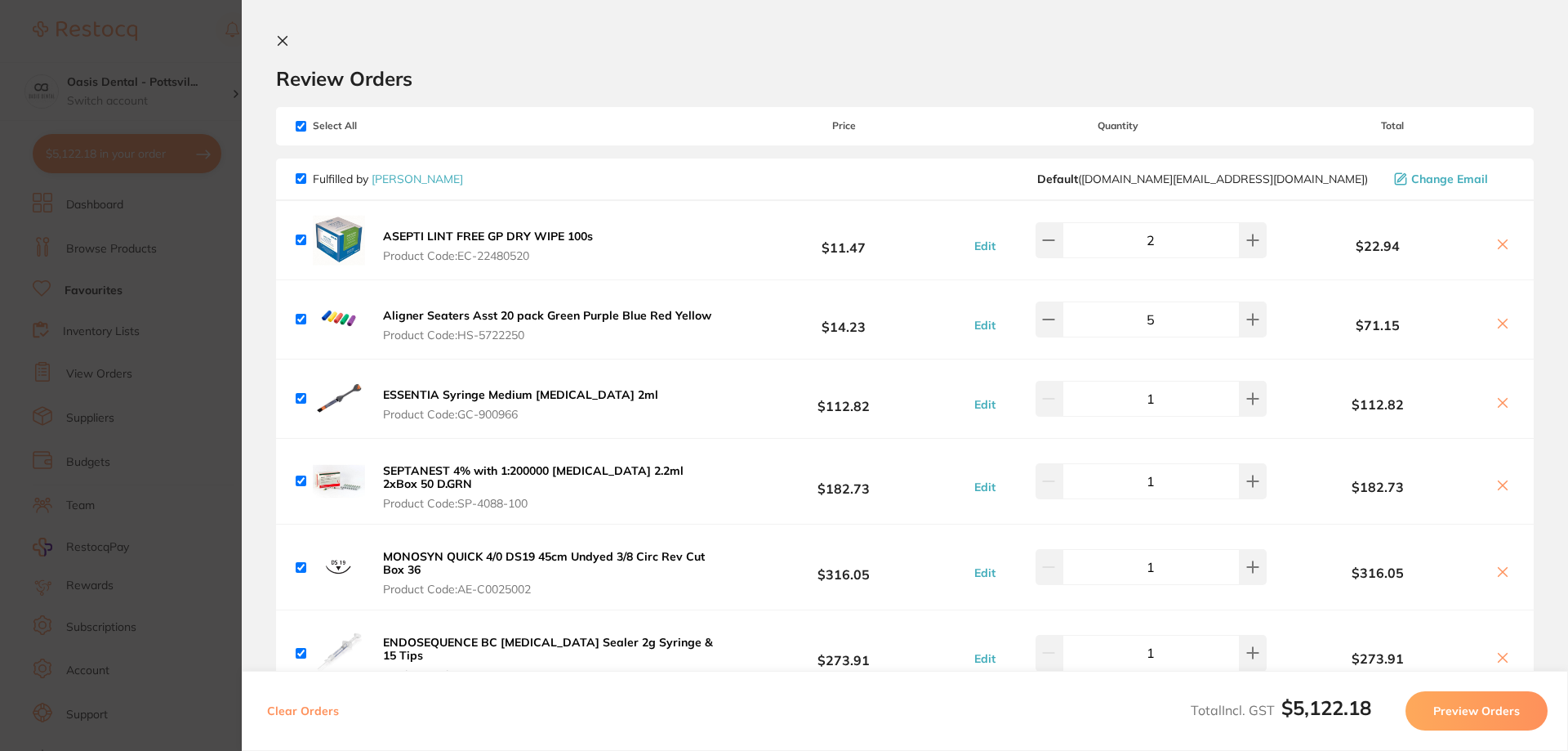
drag, startPoint x: 281, startPoint y: 40, endPoint x: 731, endPoint y: 465, distance: 619.0
click at [281, 40] on icon at bounding box center [283, 41] width 9 height 9
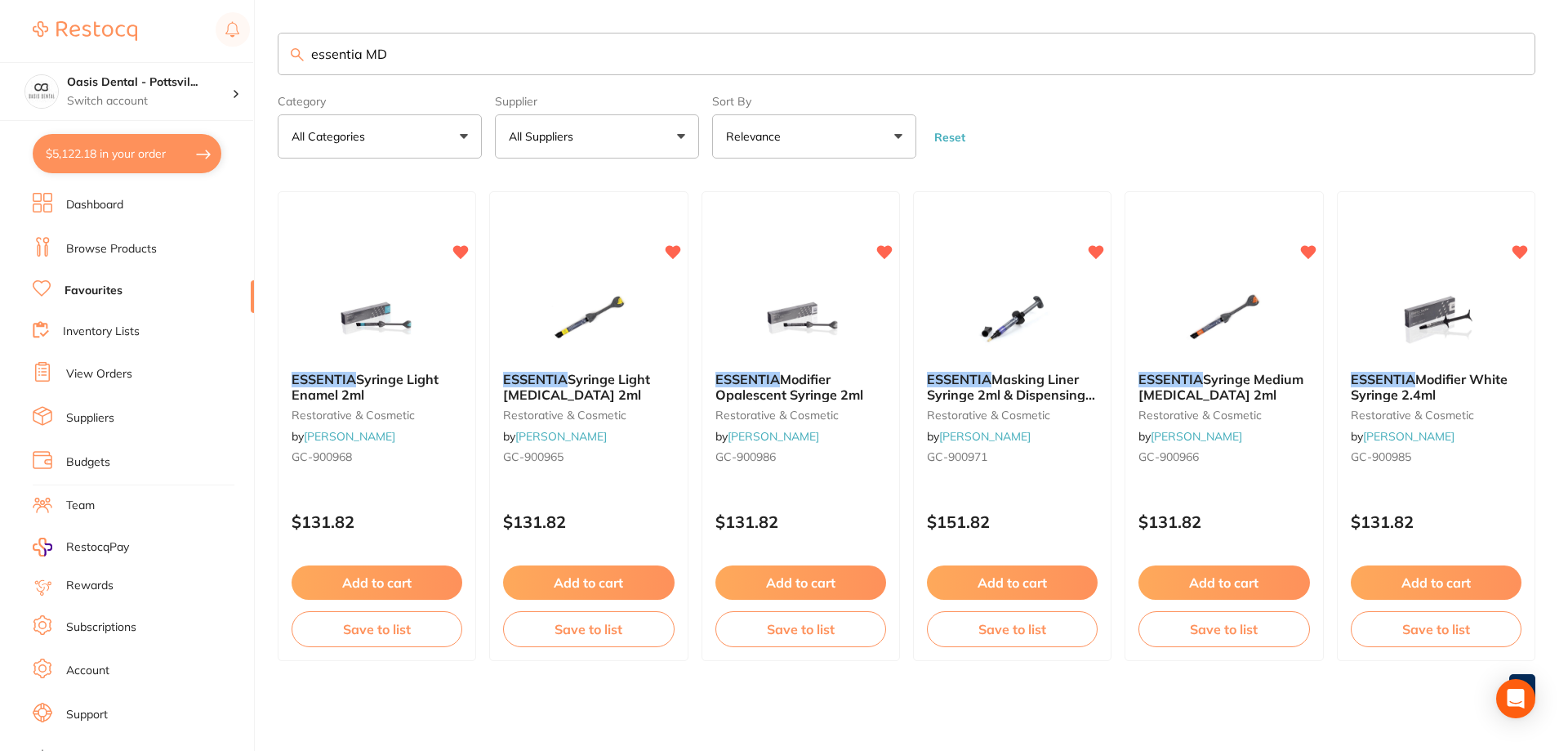
drag, startPoint x: 311, startPoint y: 53, endPoint x: 636, endPoint y: 56, distance: 325.0
click at [636, 56] on input "essentia MD" at bounding box center [907, 54] width 1258 height 43
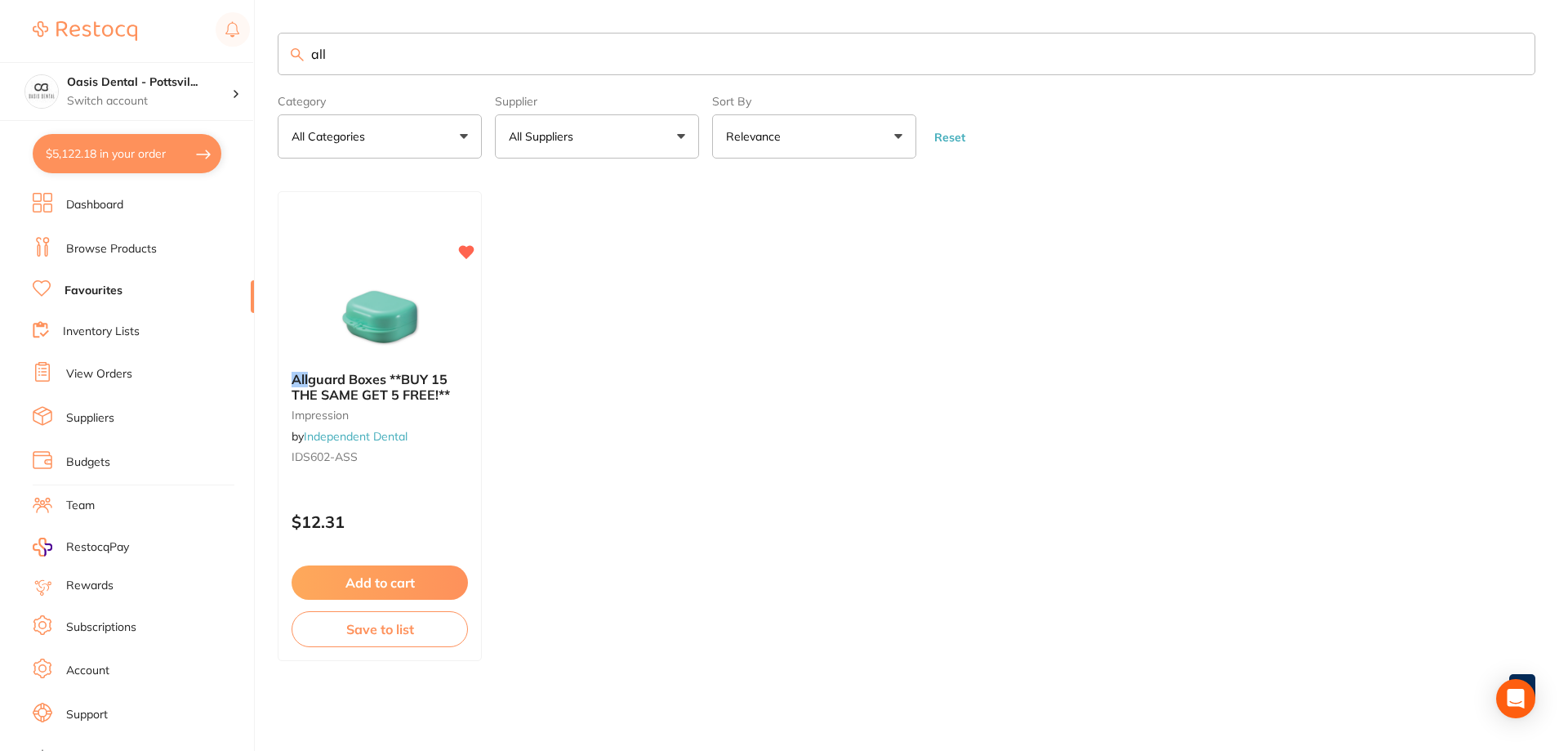
type input "all"
click at [379, 587] on button "Add to cart" at bounding box center [380, 583] width 178 height 35
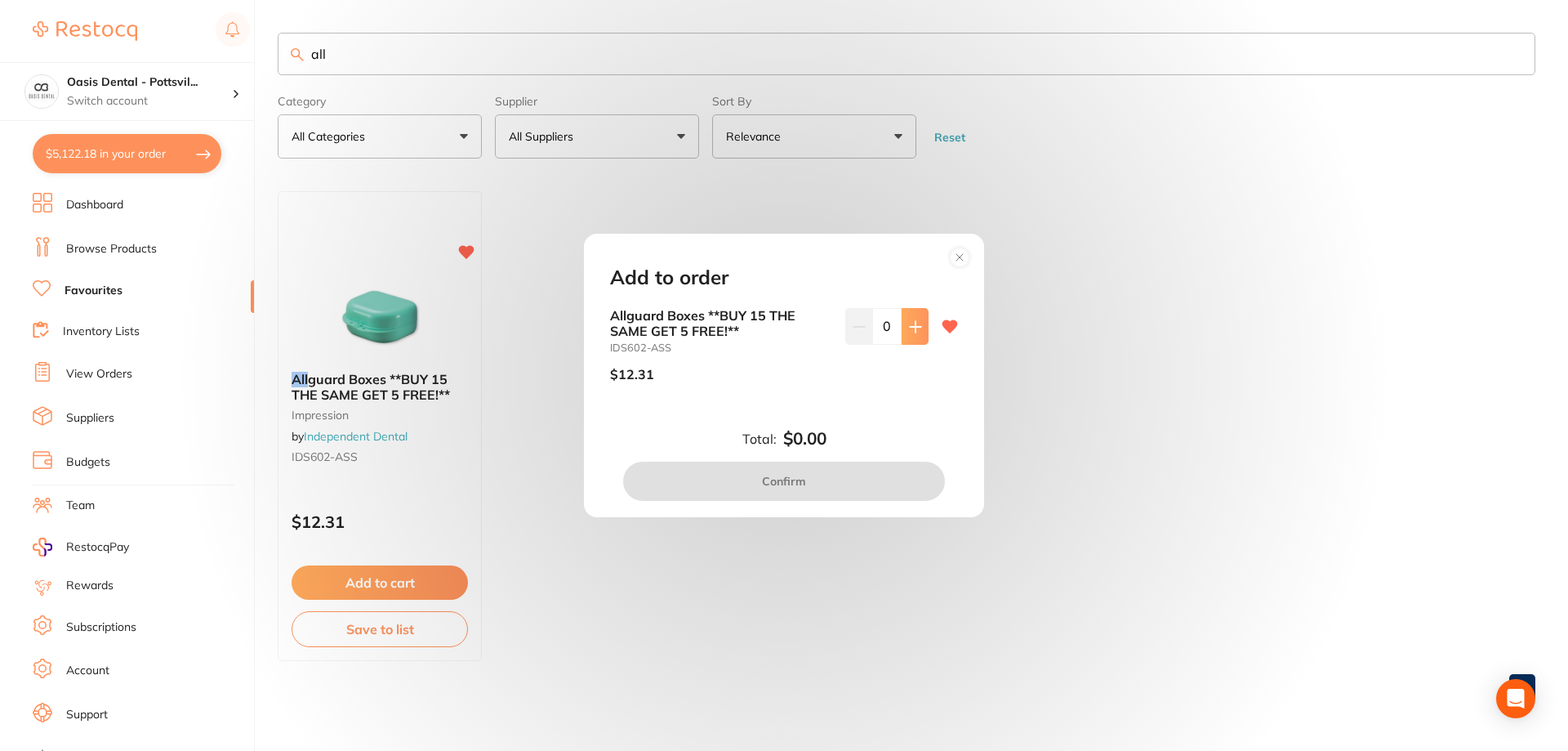
click at [911, 326] on icon at bounding box center [915, 327] width 11 height 11
click at [913, 321] on icon at bounding box center [915, 327] width 13 height 13
type input "2"
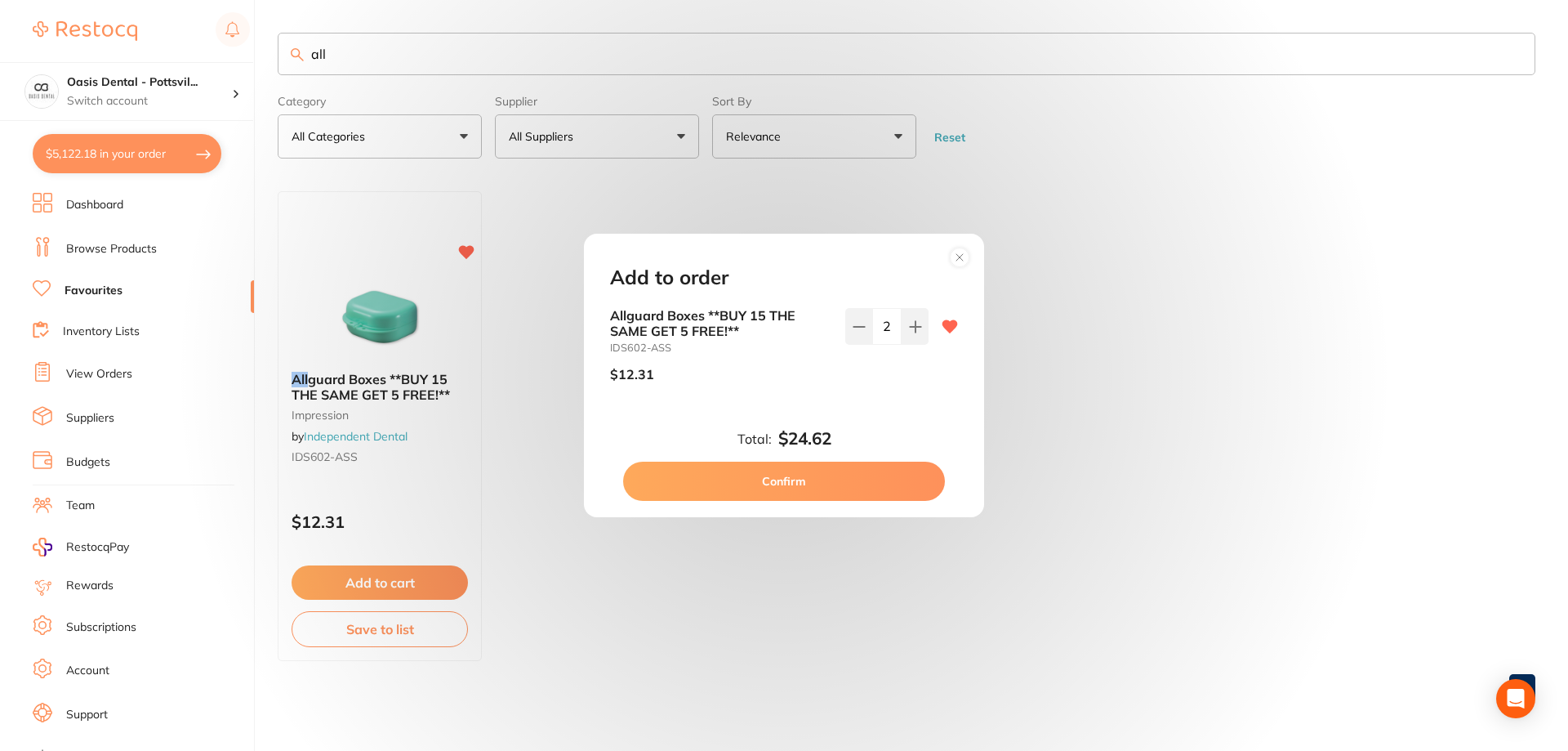
click at [789, 479] on button "Confirm" at bounding box center [784, 480] width 321 height 39
checkbox input "false"
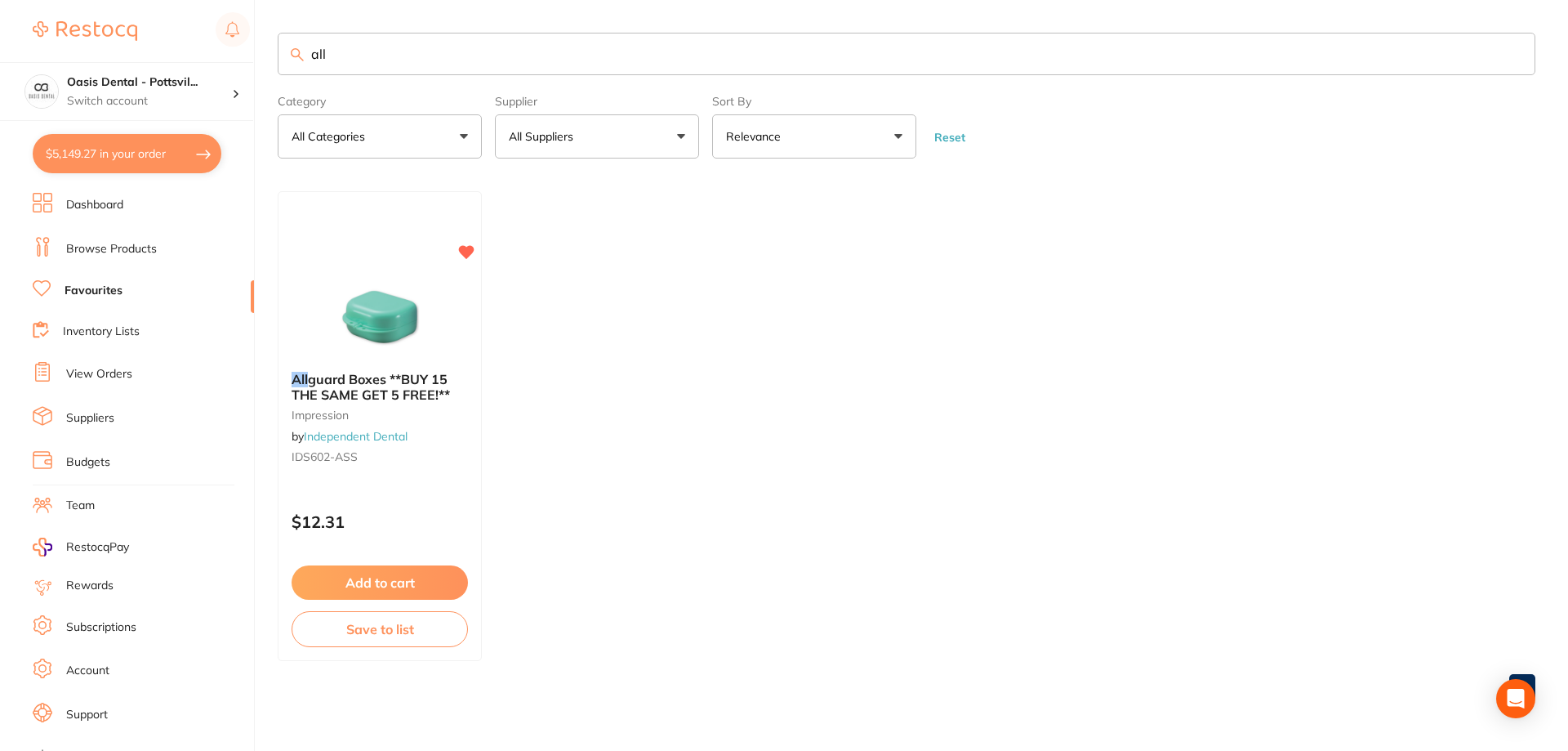
drag, startPoint x: 310, startPoint y: 49, endPoint x: 444, endPoint y: 74, distance: 136.3
click at [444, 74] on input "all" at bounding box center [907, 54] width 1258 height 43
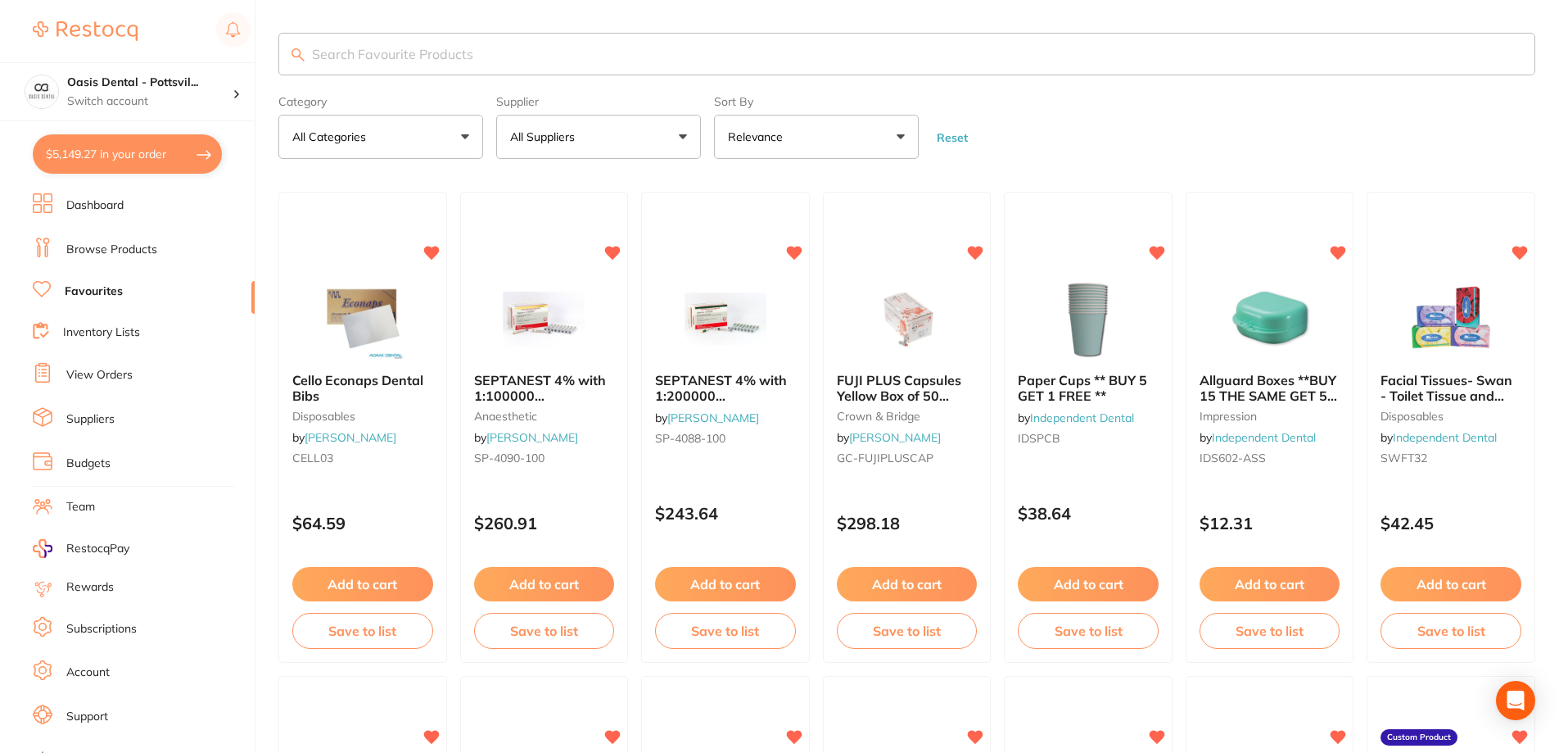
click at [339, 55] on input "search" at bounding box center [906, 54] width 1257 height 43
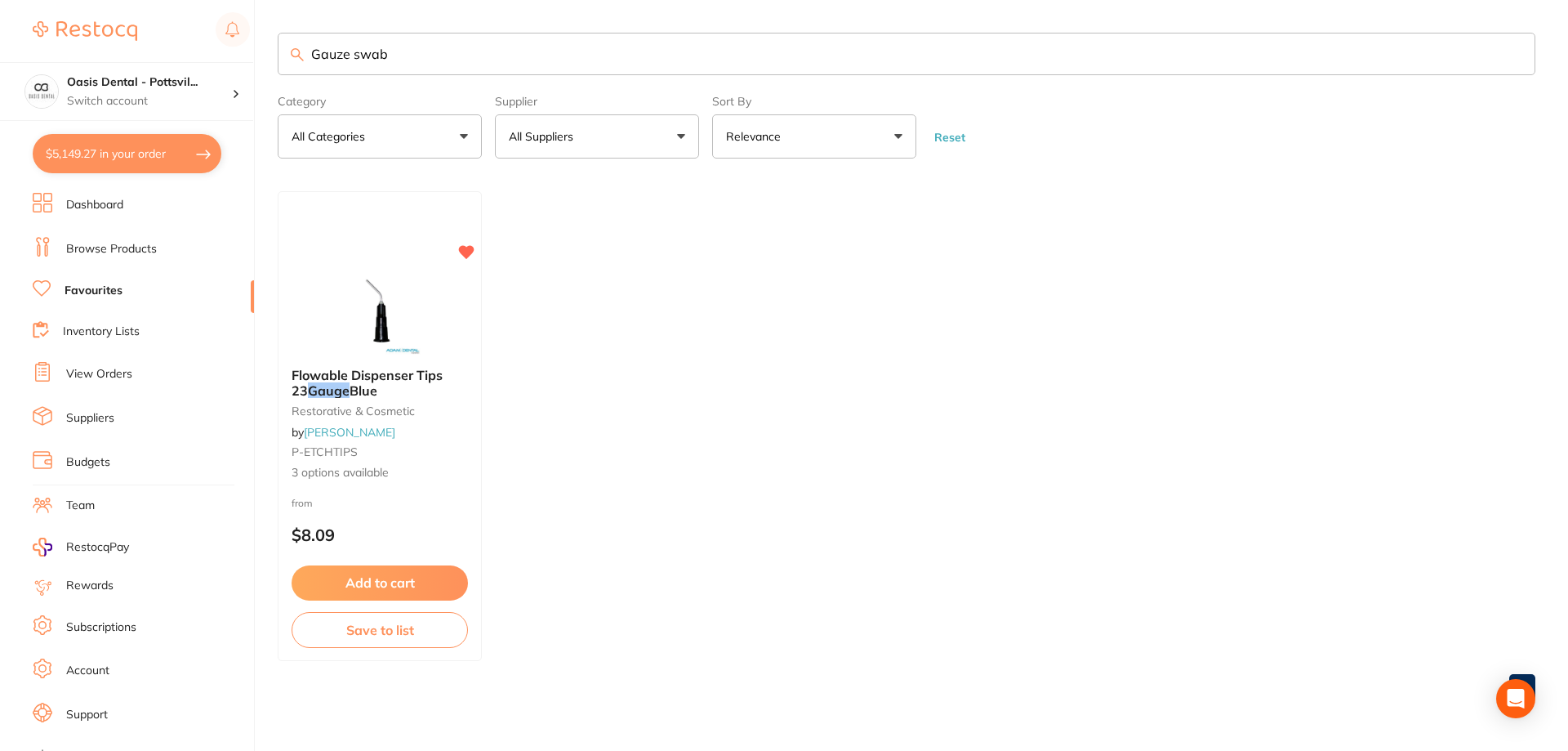
drag, startPoint x: 305, startPoint y: 50, endPoint x: 497, endPoint y: 50, distance: 192.0
click at [496, 50] on input "Gauze swab" at bounding box center [907, 54] width 1258 height 43
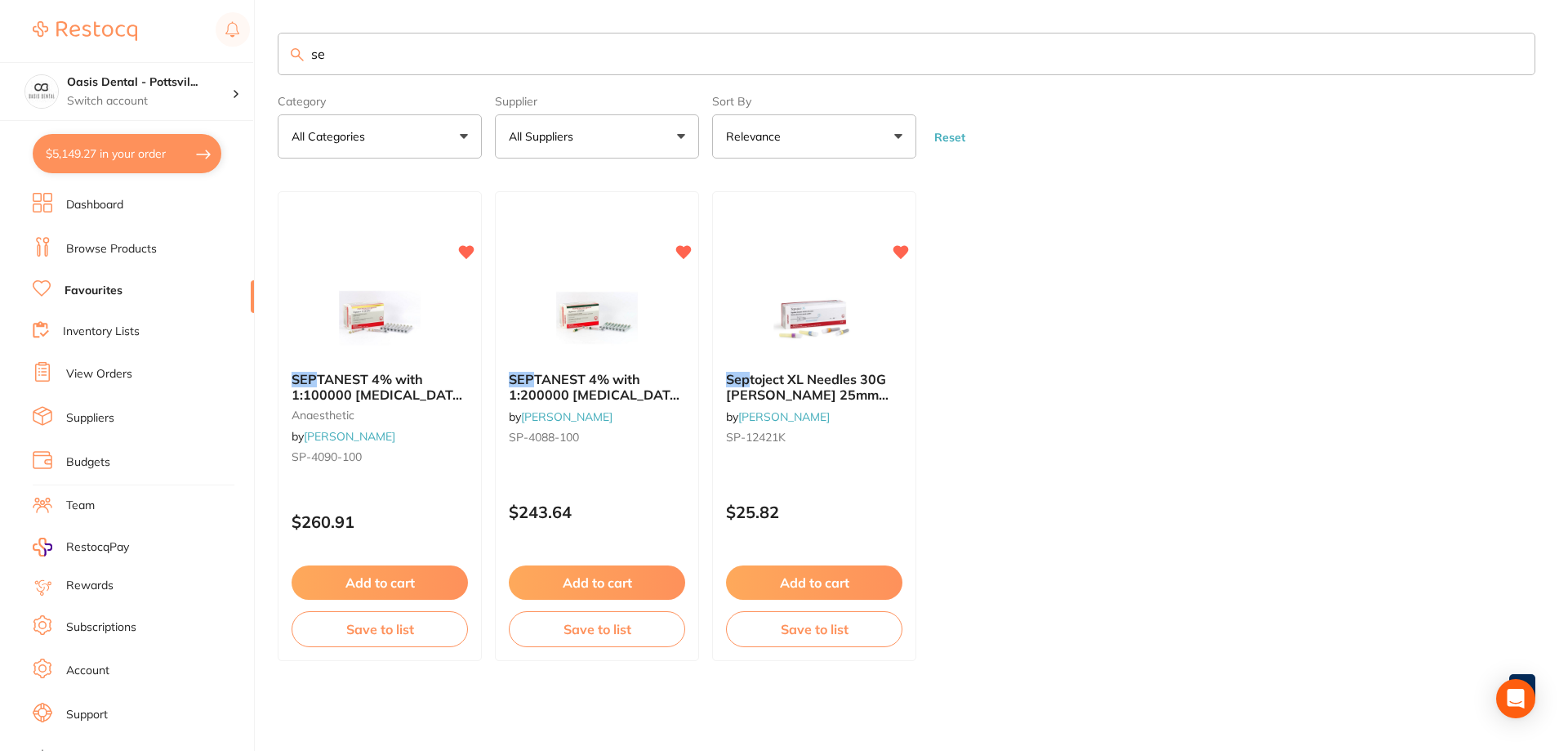
type input "s"
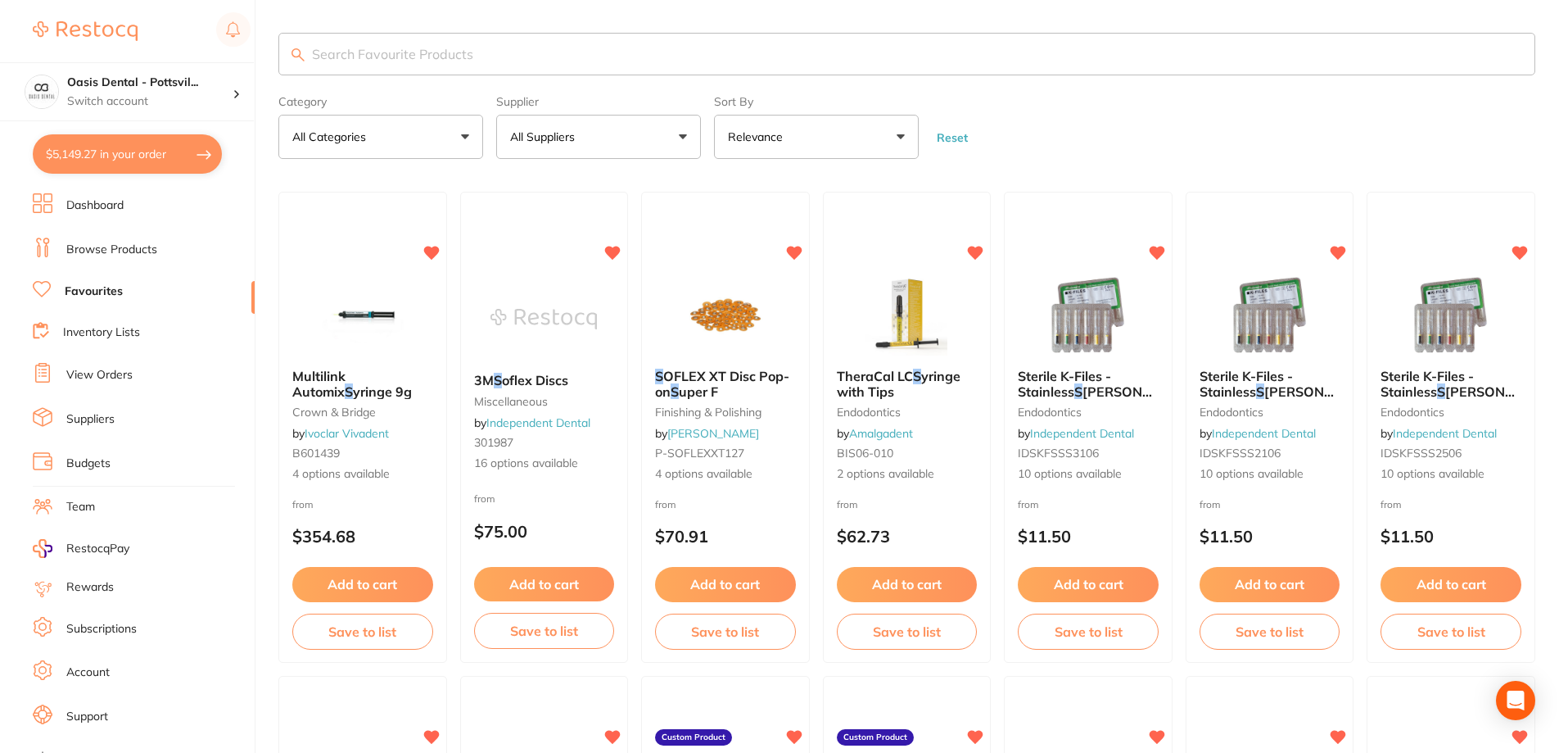
click at [106, 373] on link "View Orders" at bounding box center [99, 375] width 66 height 16
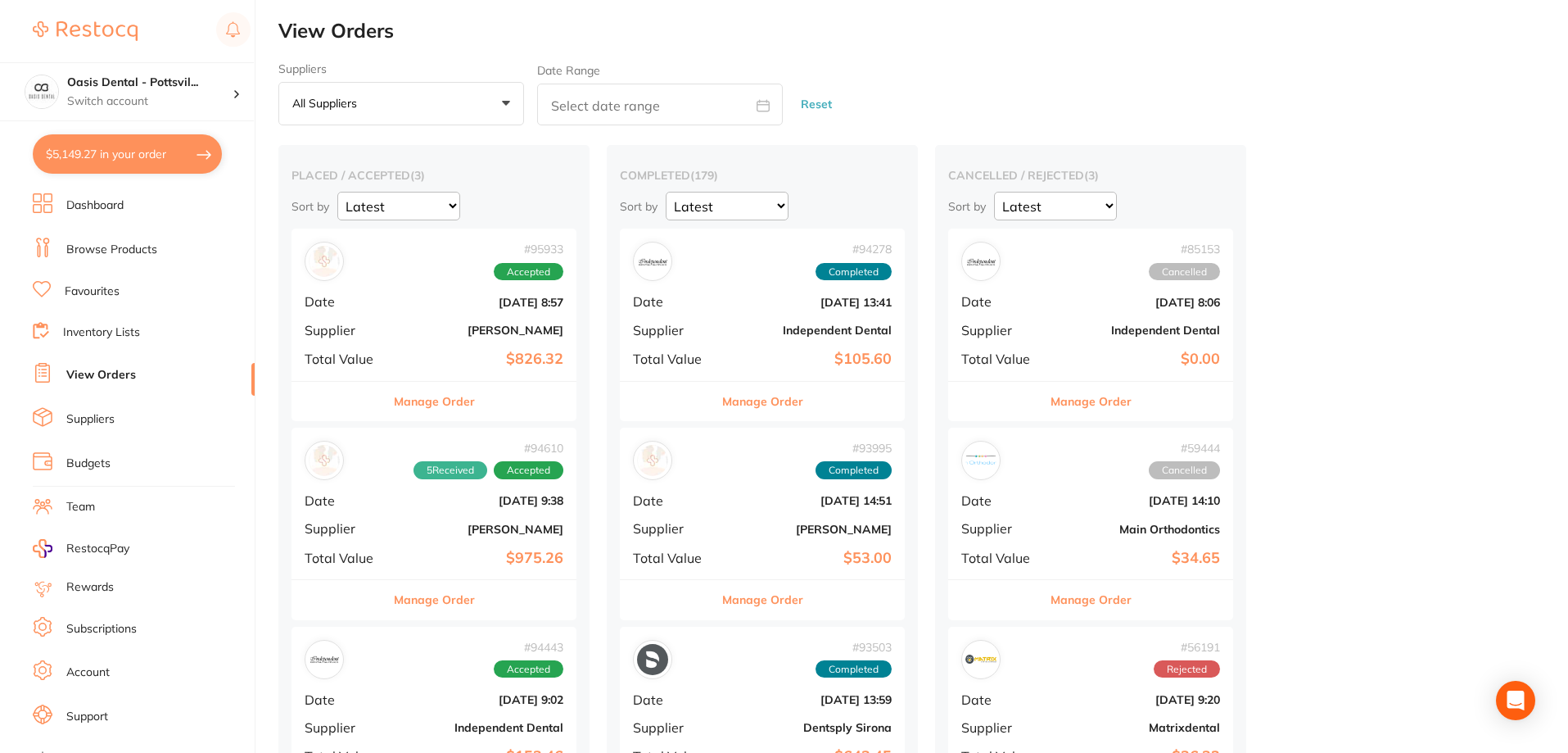
click at [437, 532] on b "[PERSON_NAME]" at bounding box center [481, 529] width 164 height 13
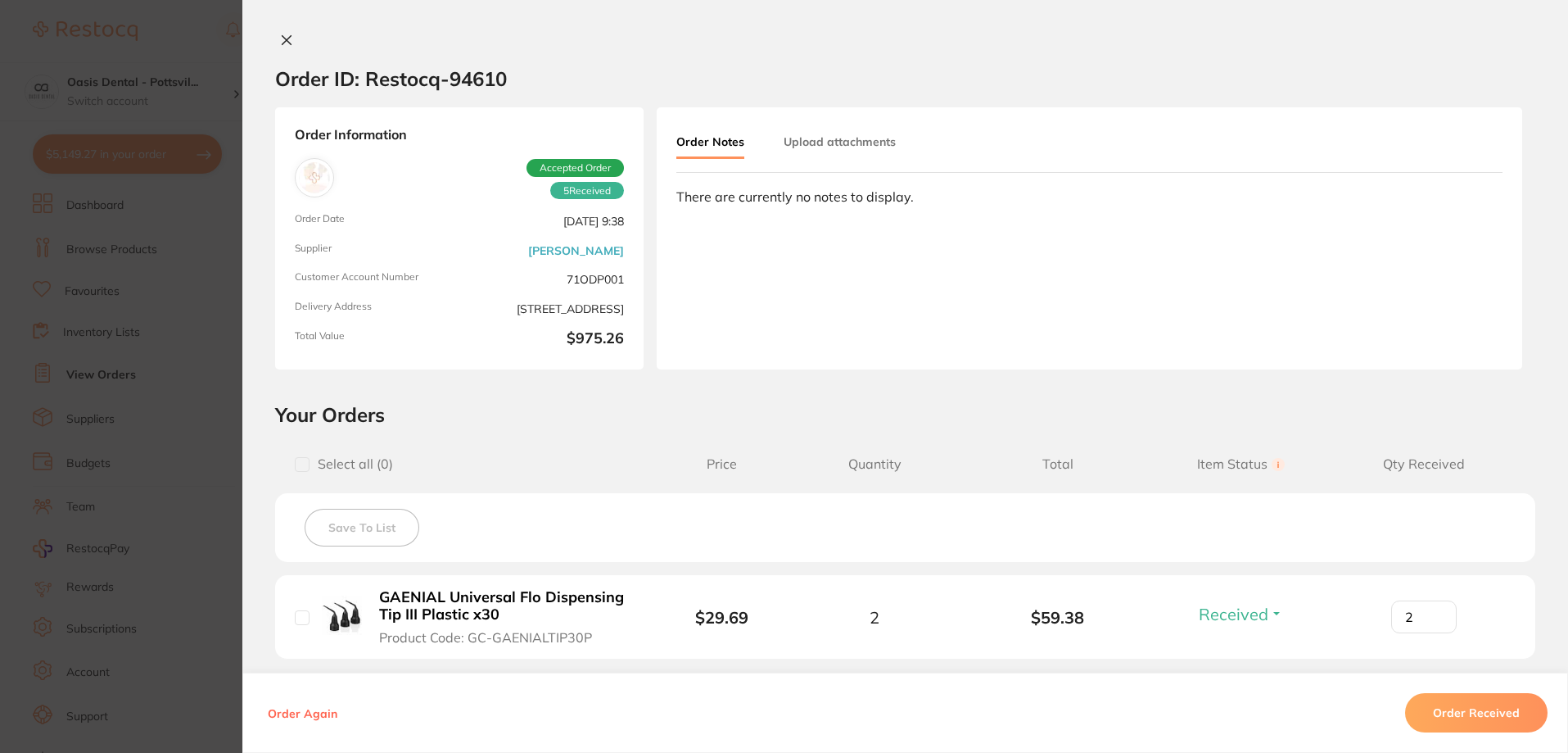
click at [814, 142] on button "Upload attachments" at bounding box center [839, 141] width 112 height 29
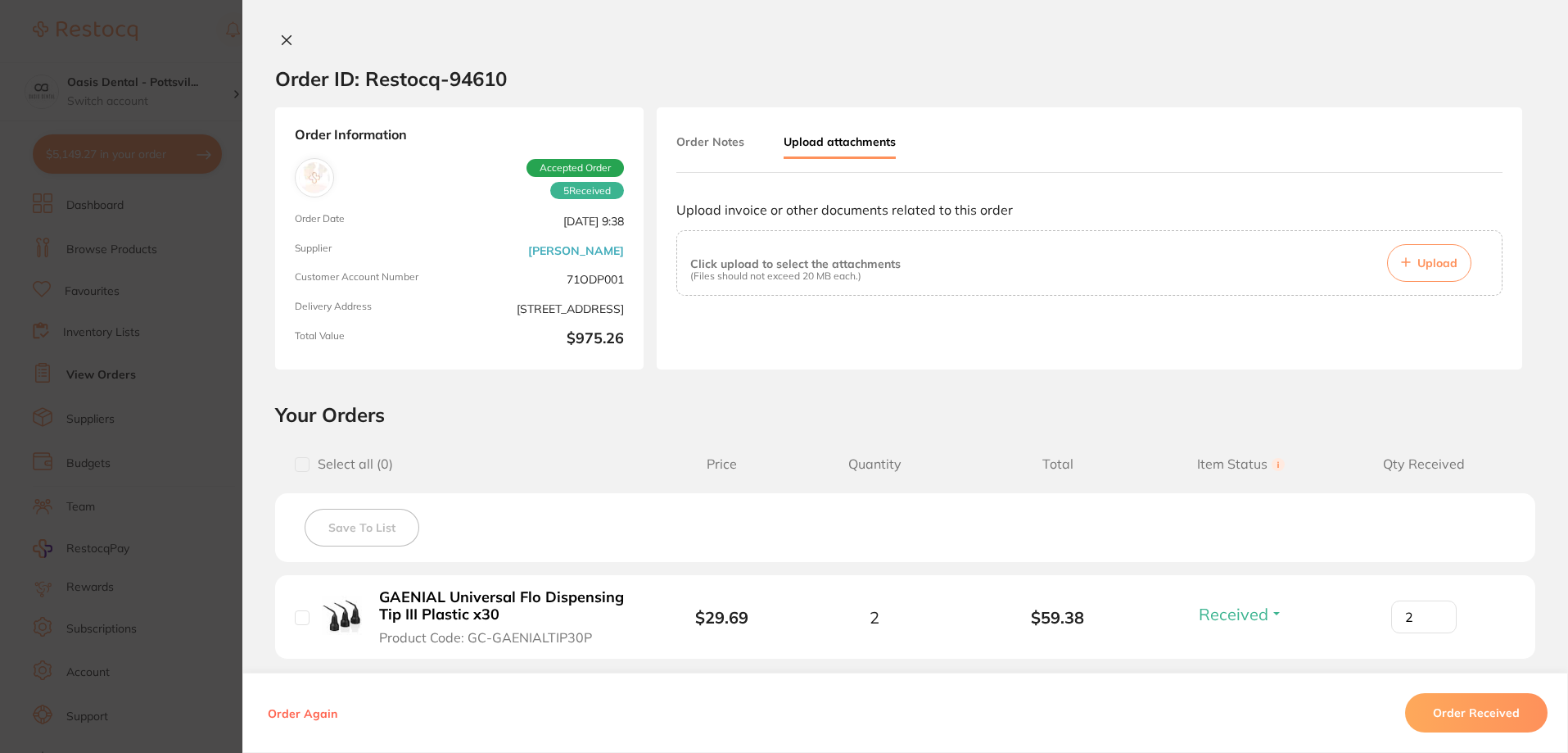
click at [1432, 270] on span "Upload" at bounding box center [1437, 263] width 40 height 15
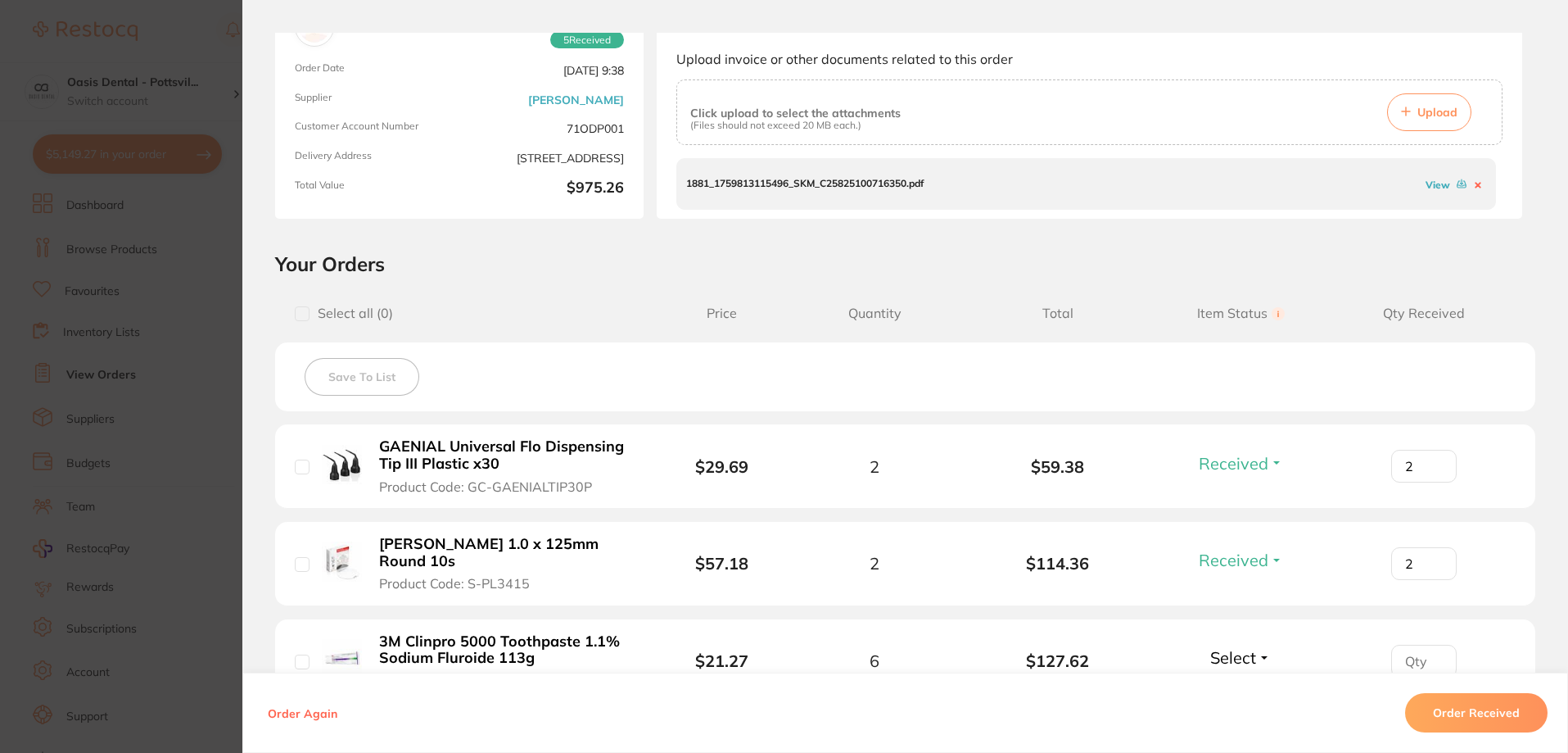
scroll to position [410, 0]
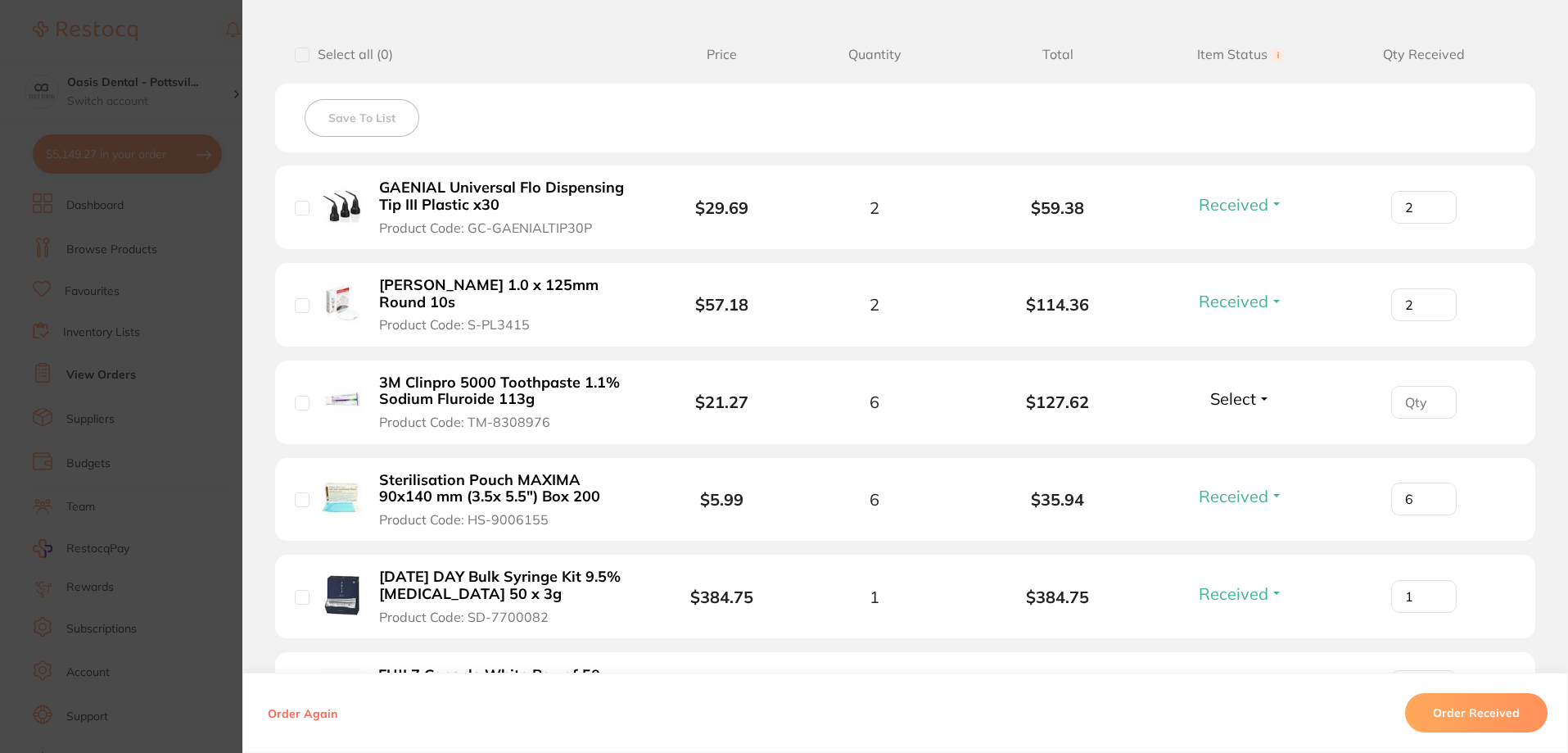
click at [1416, 402] on input "number" at bounding box center [1424, 402] width 66 height 33
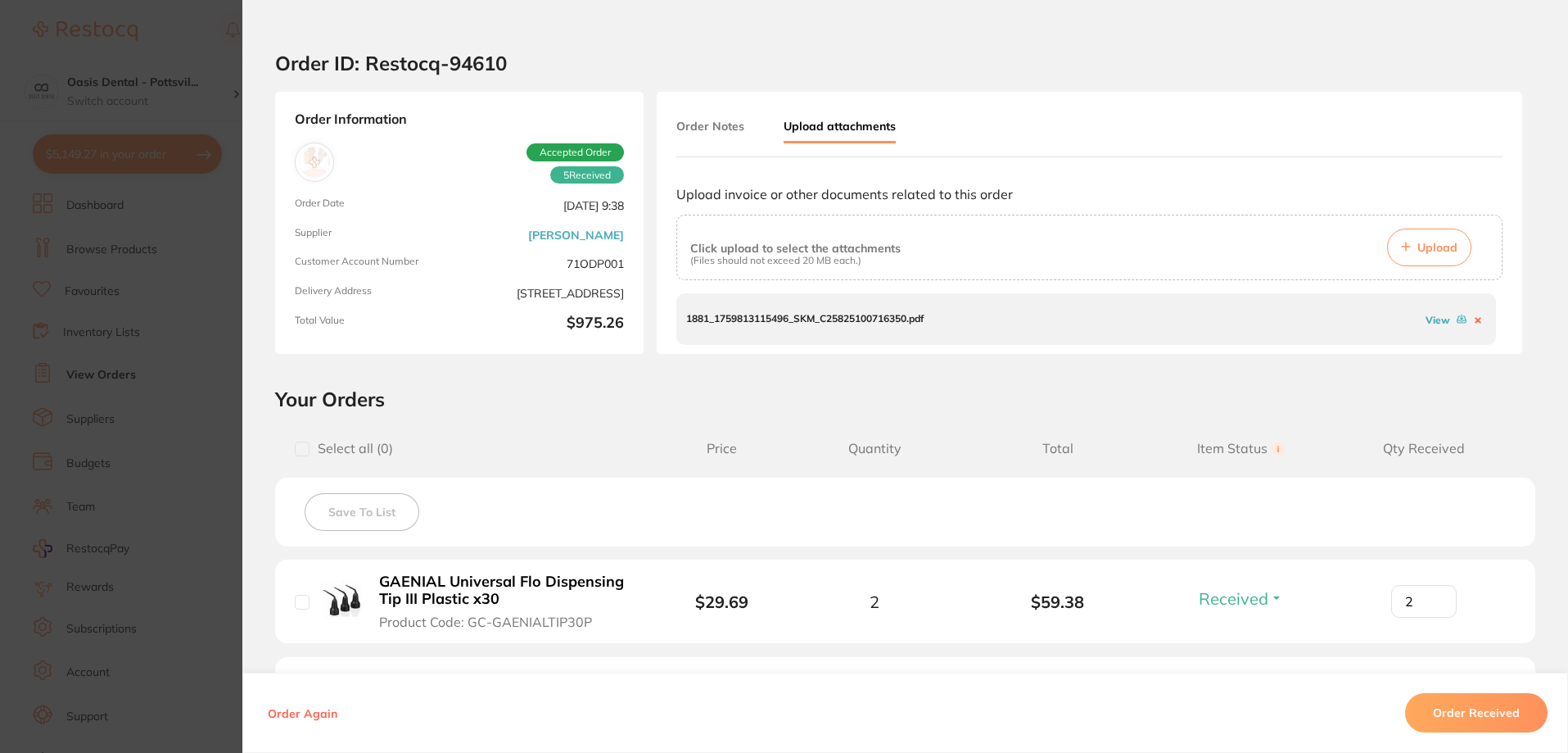
scroll to position [0, 0]
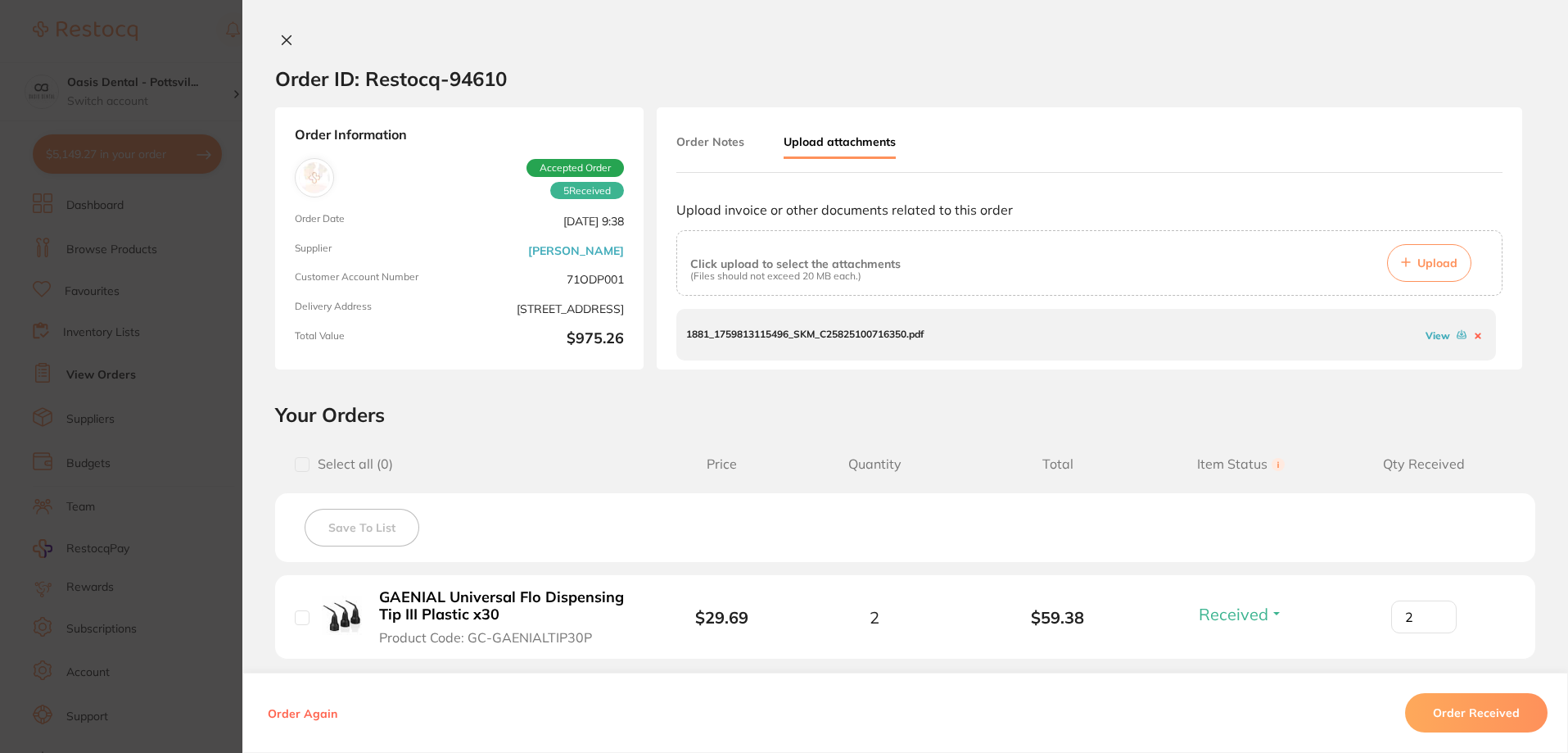
click at [688, 140] on button "Order Notes" at bounding box center [710, 141] width 68 height 29
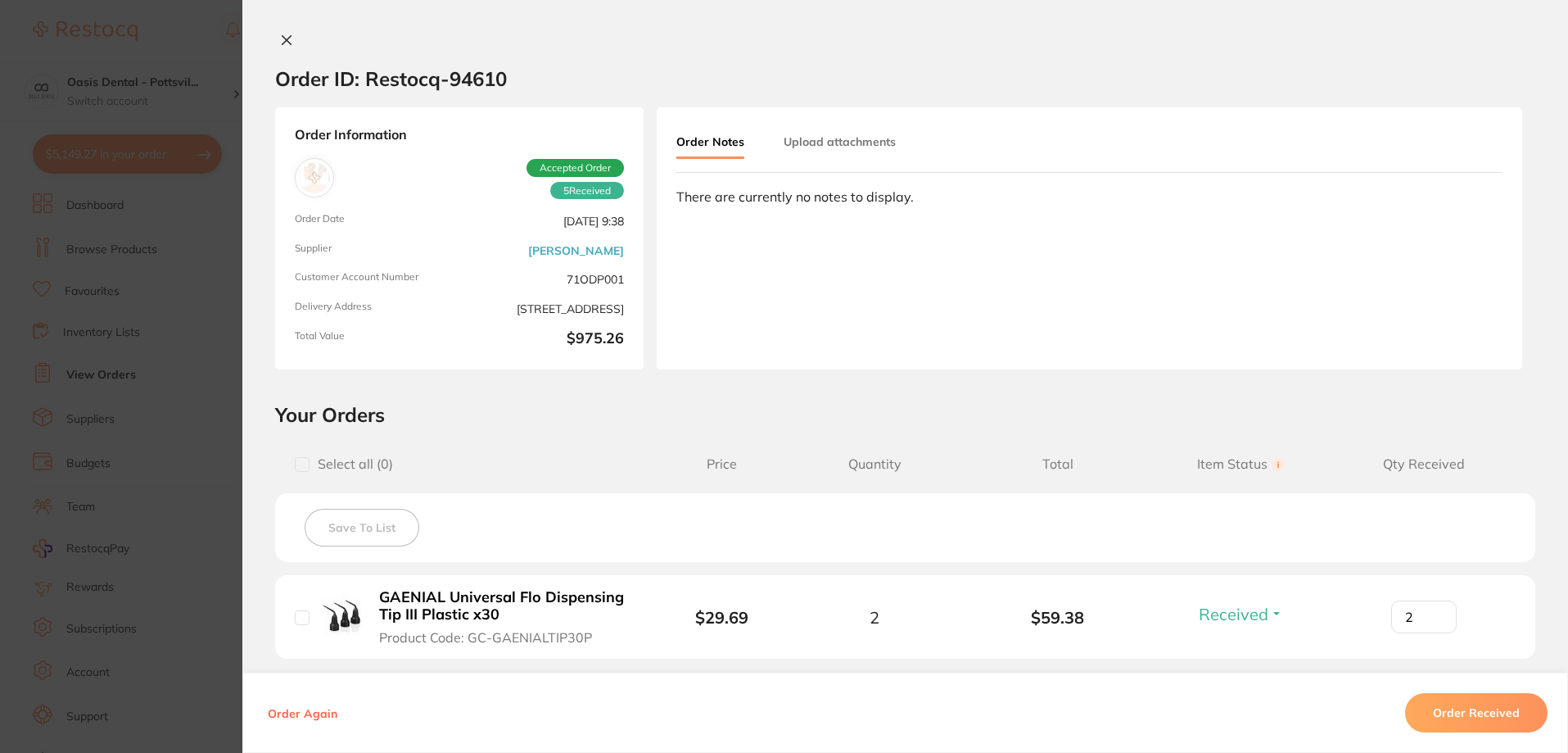
click at [745, 189] on div "There are currently no notes to display." at bounding box center [1089, 197] width 826 height 15
click at [745, 194] on div "There are currently no notes to display." at bounding box center [1089, 197] width 826 height 15
drag, startPoint x: 744, startPoint y: 204, endPoint x: 720, endPoint y: 293, distance: 92.2
click at [720, 293] on div "Order Notes Upload attachments There are currently no notes to display." at bounding box center [1089, 239] width 865 height 262
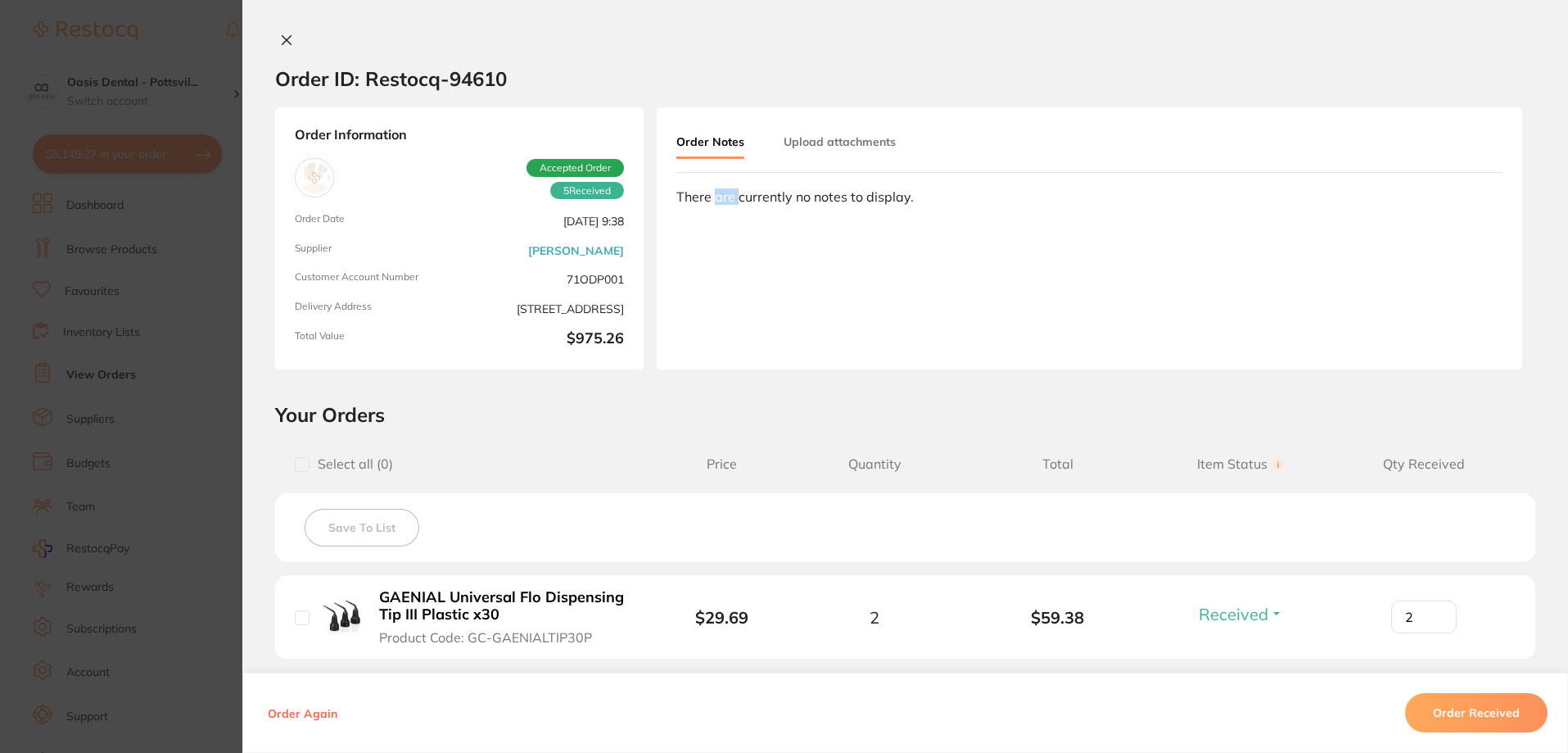
drag, startPoint x: 720, startPoint y: 293, endPoint x: 712, endPoint y: 237, distance: 56.6
click at [712, 239] on div "Order Notes Upload attachments There are currently no notes to display." at bounding box center [1089, 239] width 865 height 262
click at [709, 141] on button "Order Notes" at bounding box center [710, 142] width 68 height 32
click at [282, 41] on icon at bounding box center [287, 41] width 9 height 9
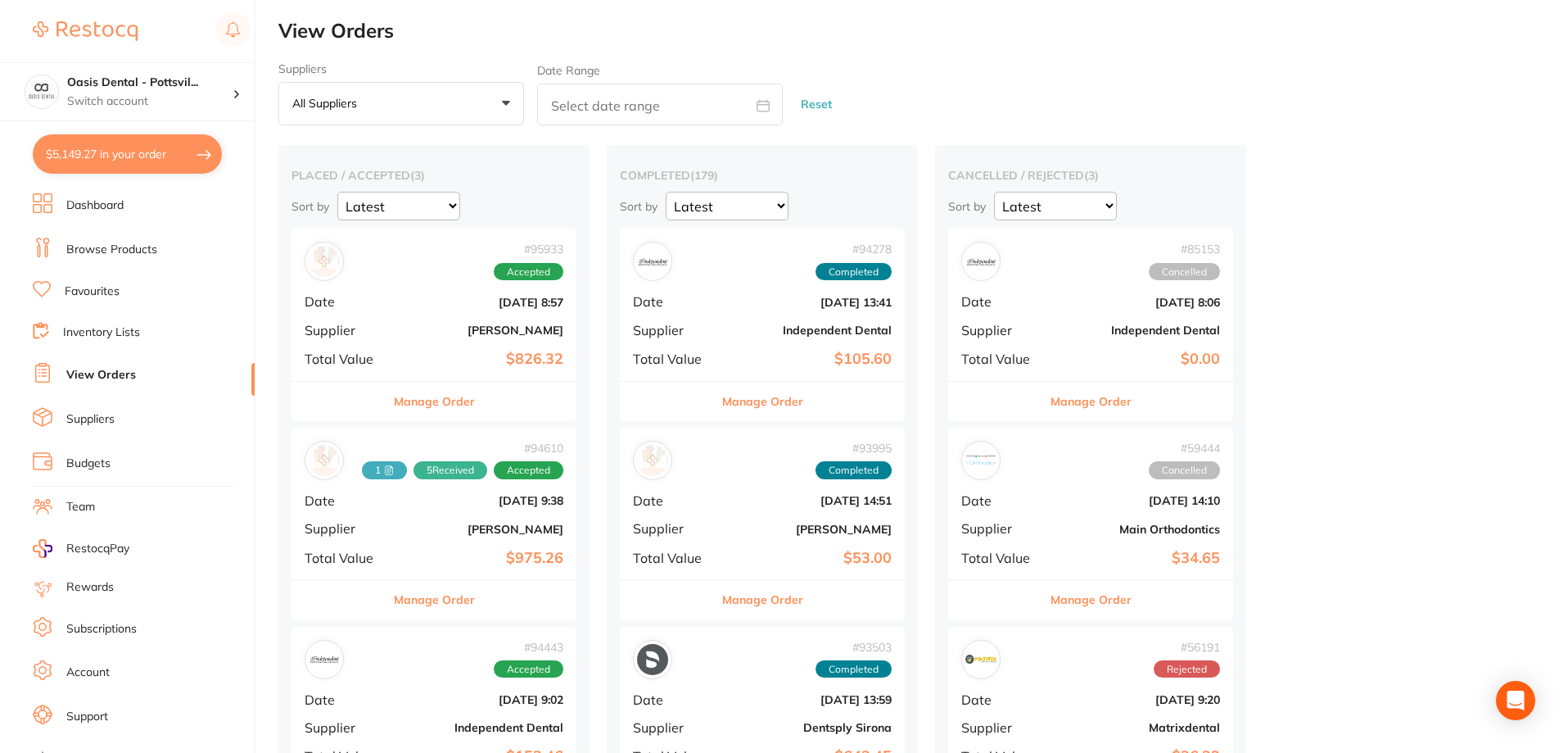
click at [455, 601] on button "Manage Order" at bounding box center [434, 599] width 81 height 39
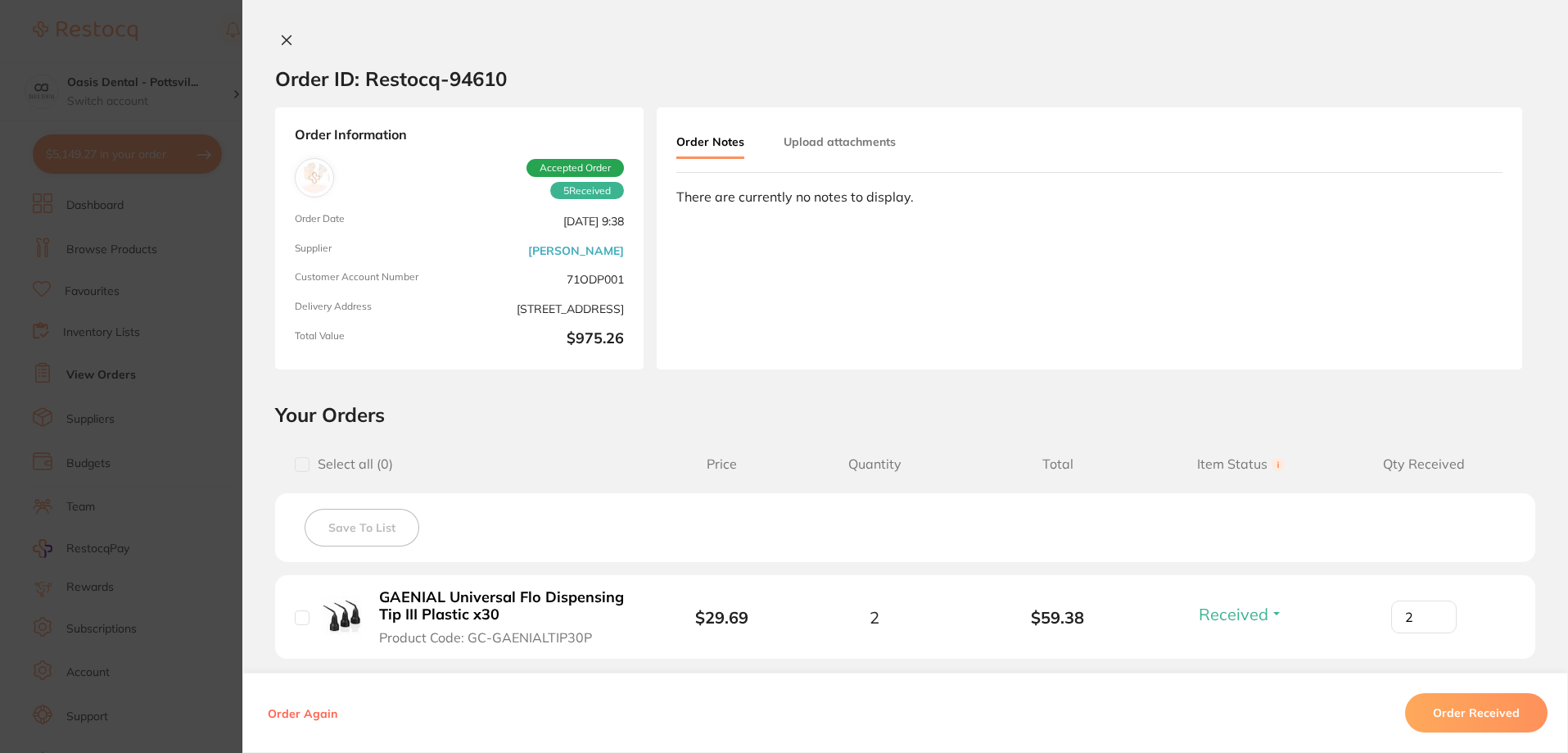
click at [814, 264] on div "Order Notes Upload attachments There are currently no notes to display." at bounding box center [1089, 239] width 865 height 262
drag, startPoint x: 796, startPoint y: 194, endPoint x: 754, endPoint y: 273, distance: 89.5
click at [755, 276] on div "Order Notes Upload attachments There are currently no notes to display." at bounding box center [1089, 239] width 865 height 262
click at [841, 142] on button "Upload attachments" at bounding box center [839, 141] width 112 height 29
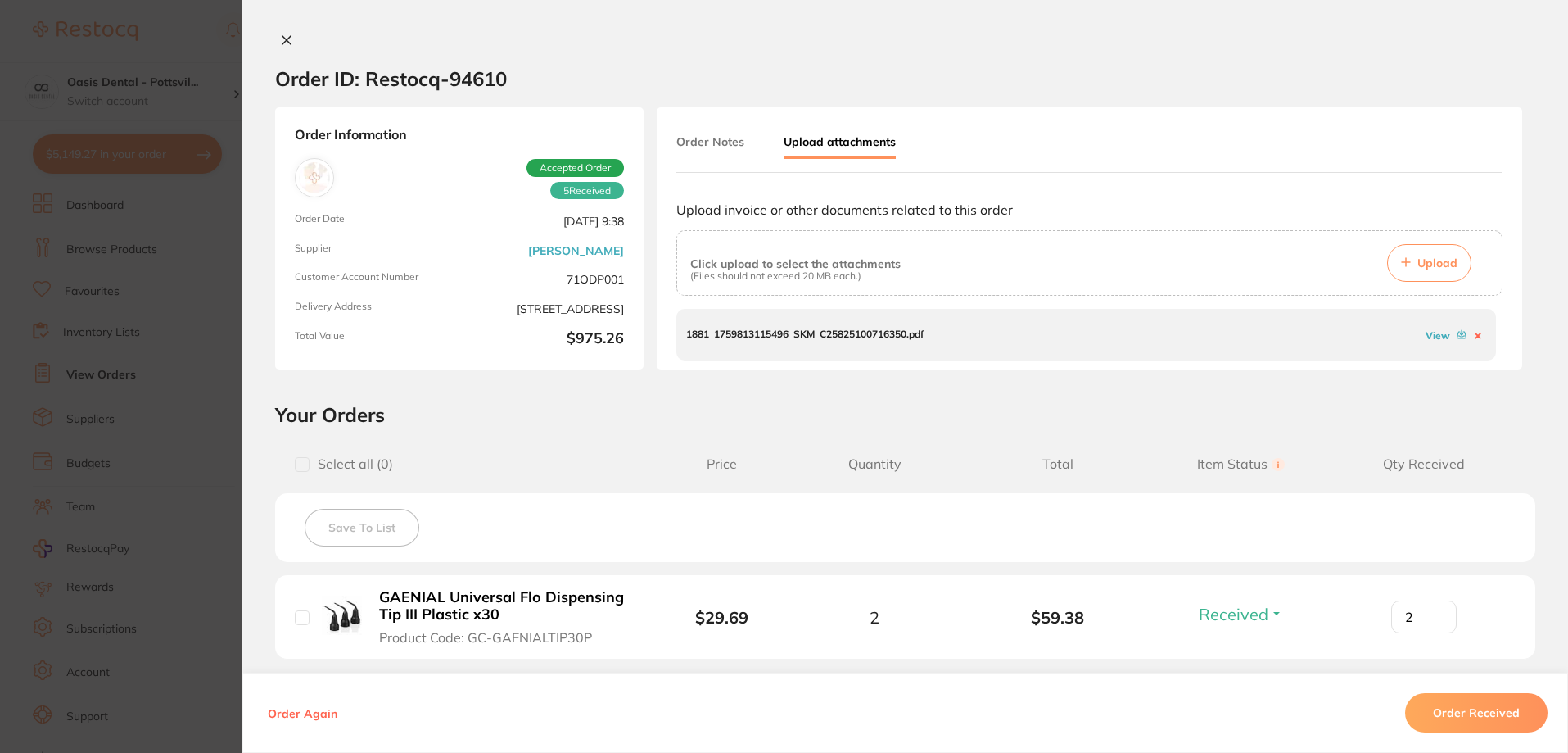
click at [755, 209] on p "Upload invoice or other documents related to this order" at bounding box center [1089, 209] width 826 height 15
click at [814, 273] on p "(Files should not exceed 20 MB each.)" at bounding box center [794, 276] width 210 height 12
click at [1441, 337] on link "View" at bounding box center [1437, 335] width 25 height 12
click at [282, 36] on icon at bounding box center [287, 40] width 13 height 13
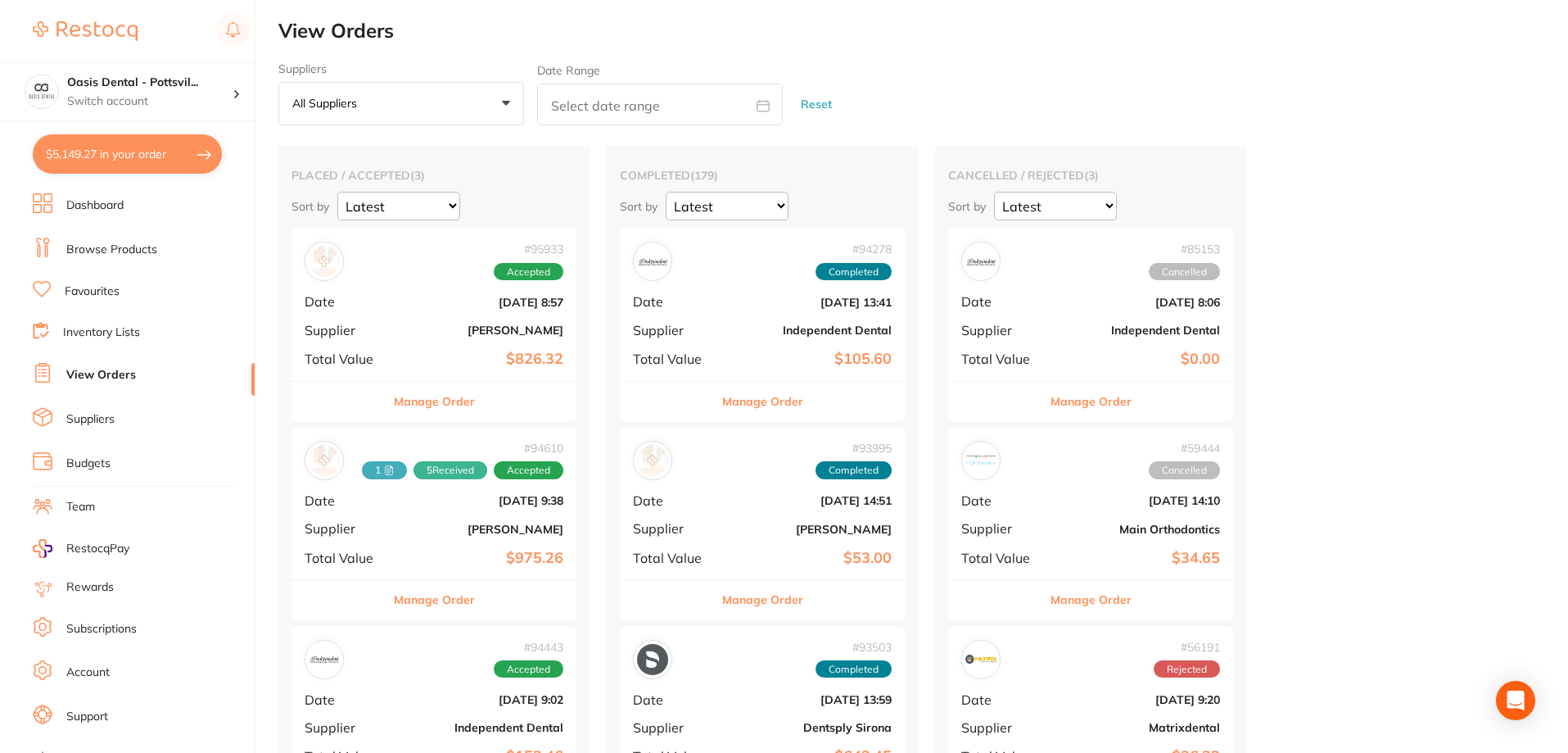
click at [410, 503] on b "Sept 25 2025, 9:38" at bounding box center [481, 501] width 164 height 13
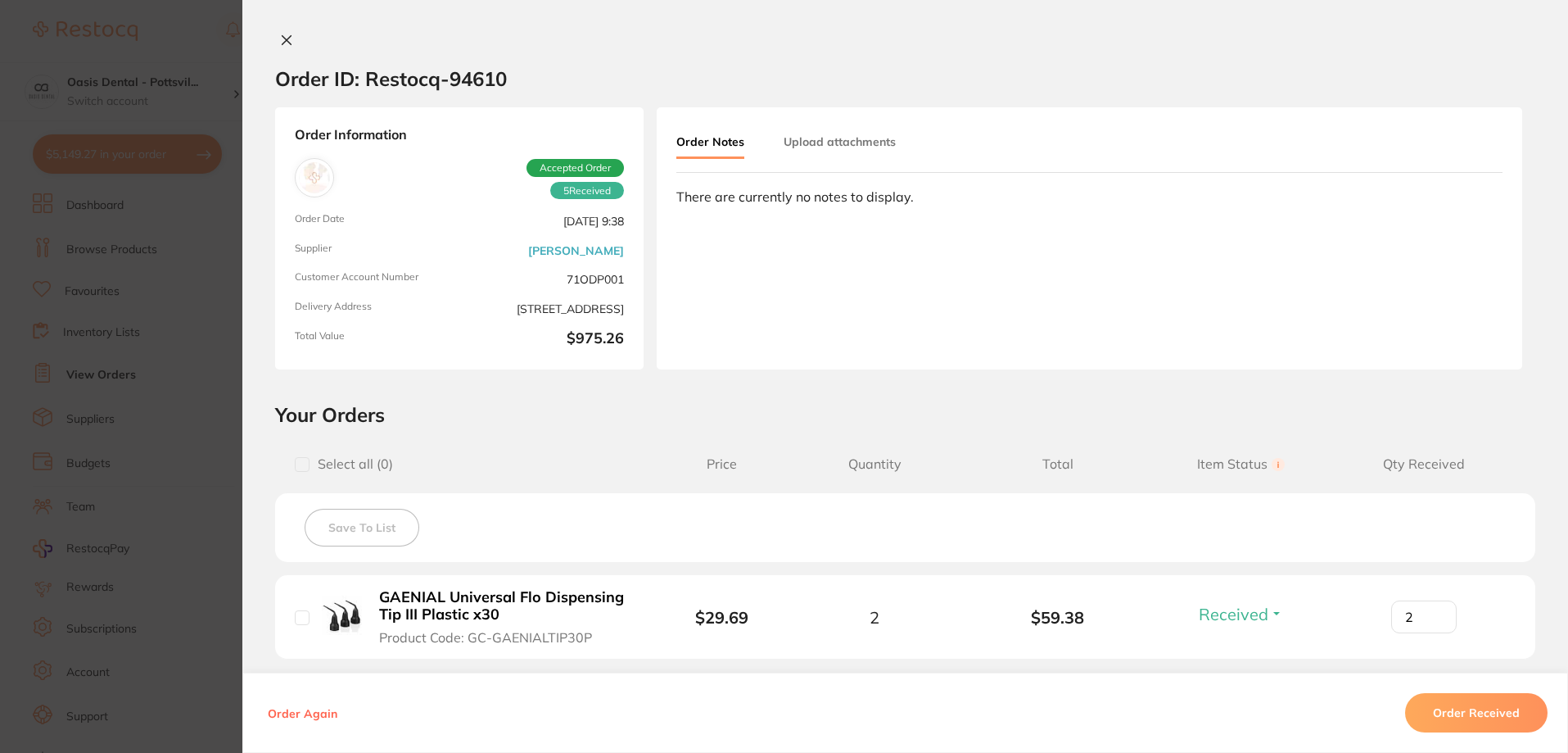
click at [281, 40] on icon at bounding box center [287, 40] width 13 height 13
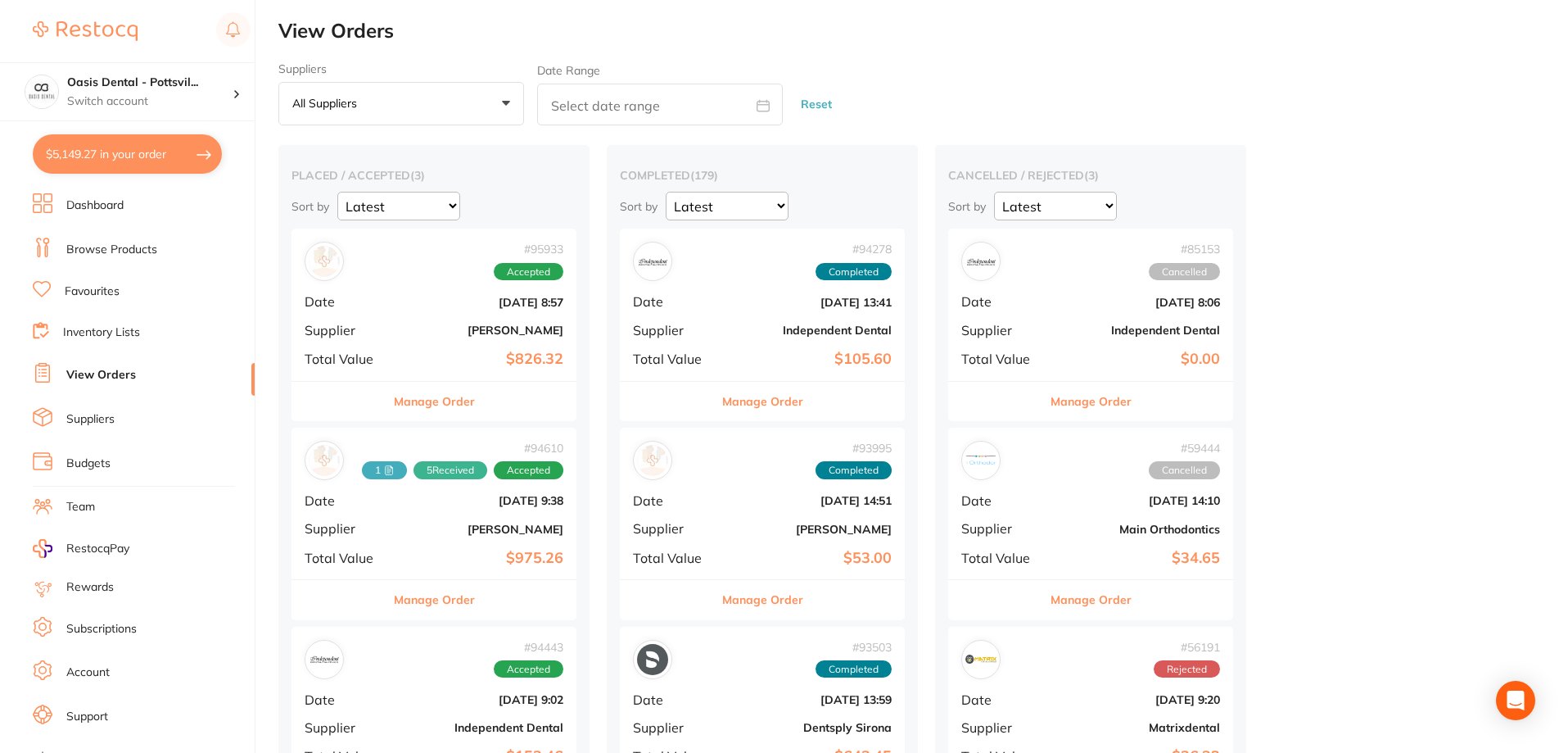
drag, startPoint x: 332, startPoint y: 472, endPoint x: 347, endPoint y: 451, distance: 25.8
click at [347, 451] on div "# 94610 1 5 Received Accepted" at bounding box center [434, 460] width 258 height 39
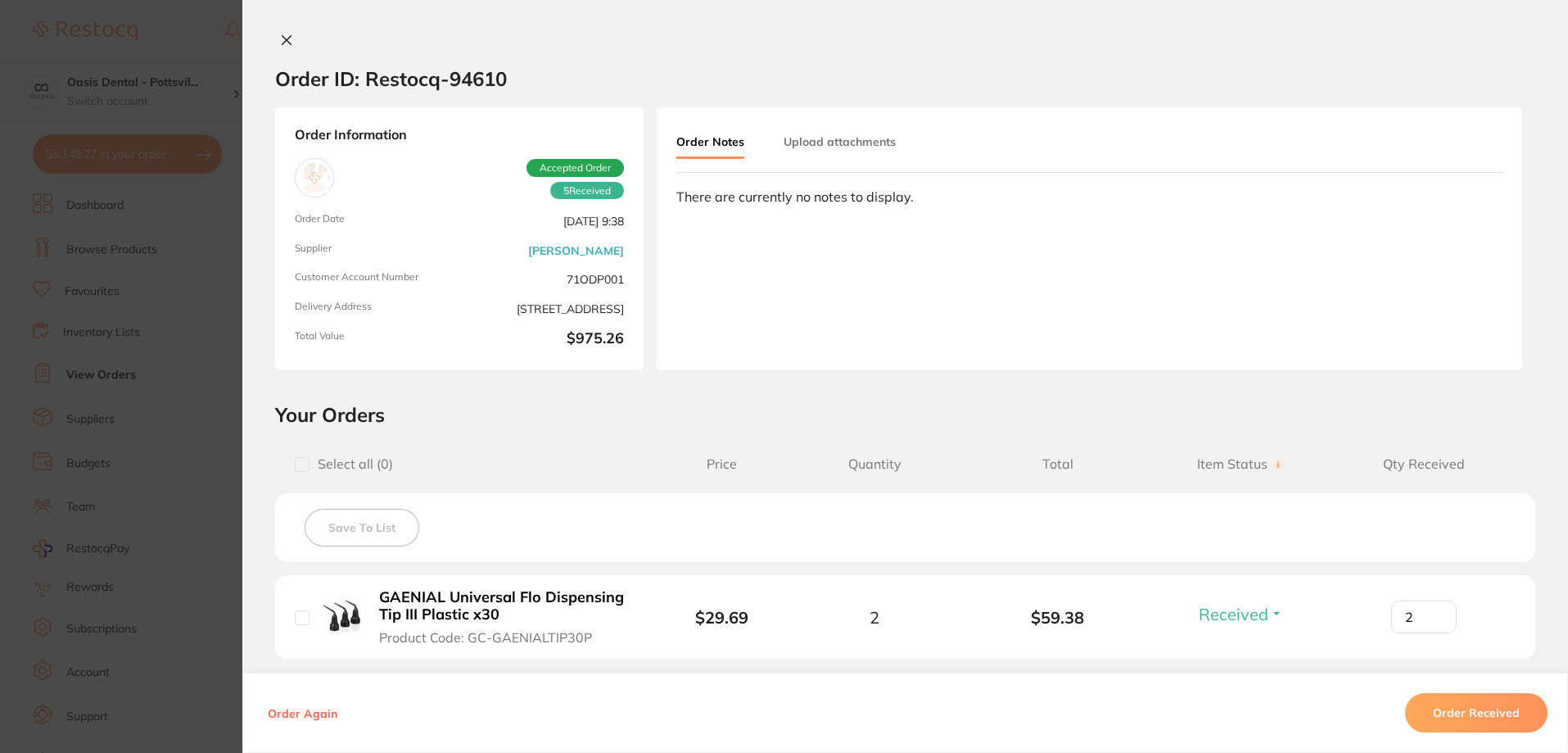
click at [714, 143] on button "Order Notes" at bounding box center [710, 142] width 68 height 32
click at [779, 249] on div "Order Notes Upload attachments There are currently no notes to display." at bounding box center [1089, 239] width 865 height 262
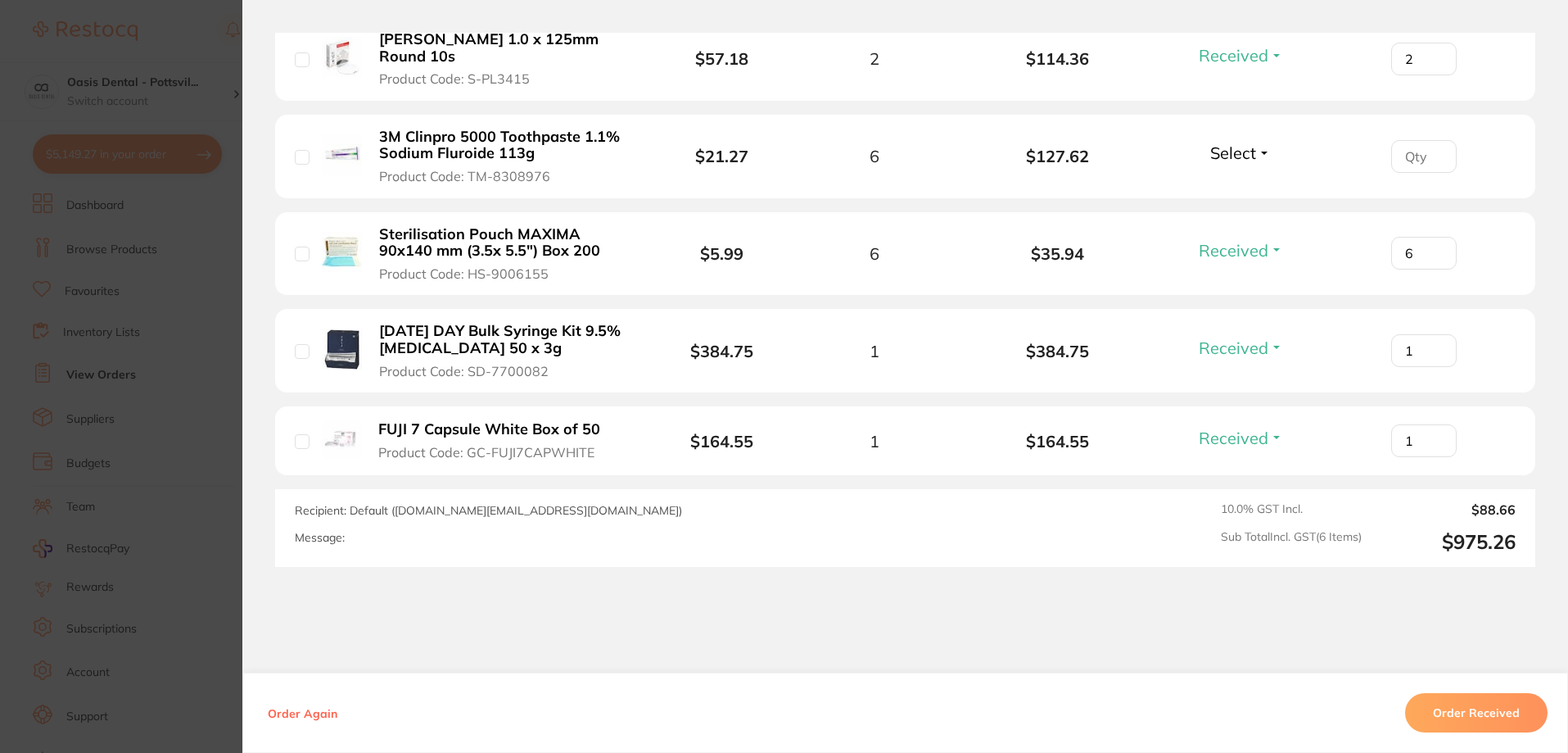
scroll to position [714, 0]
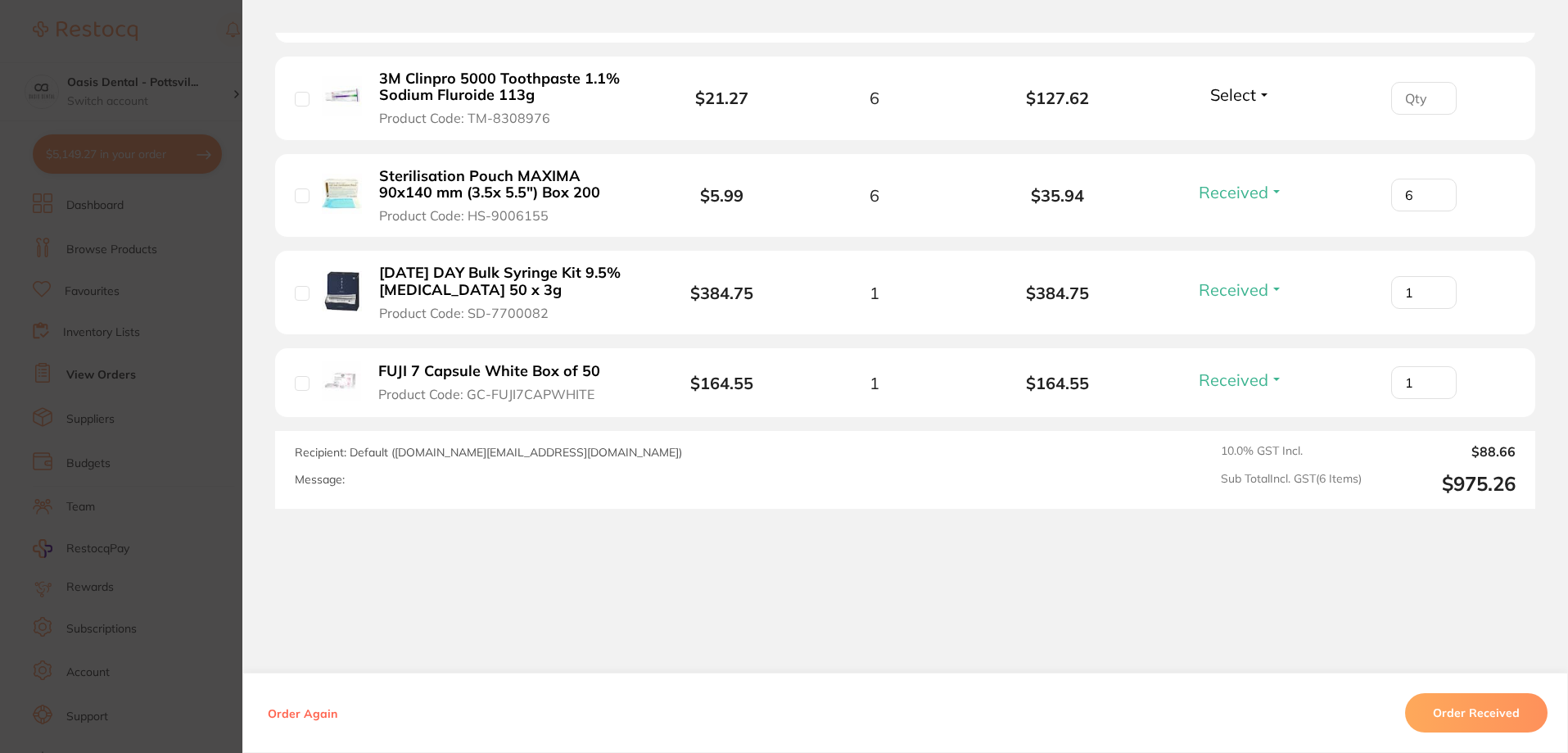
click at [400, 478] on div "Message:" at bounding box center [661, 479] width 733 height 14
click at [396, 478] on div "Message:" at bounding box center [661, 479] width 733 height 14
drag, startPoint x: 396, startPoint y: 478, endPoint x: 654, endPoint y: 479, distance: 258.0
click at [654, 479] on div "Message:" at bounding box center [661, 479] width 733 height 14
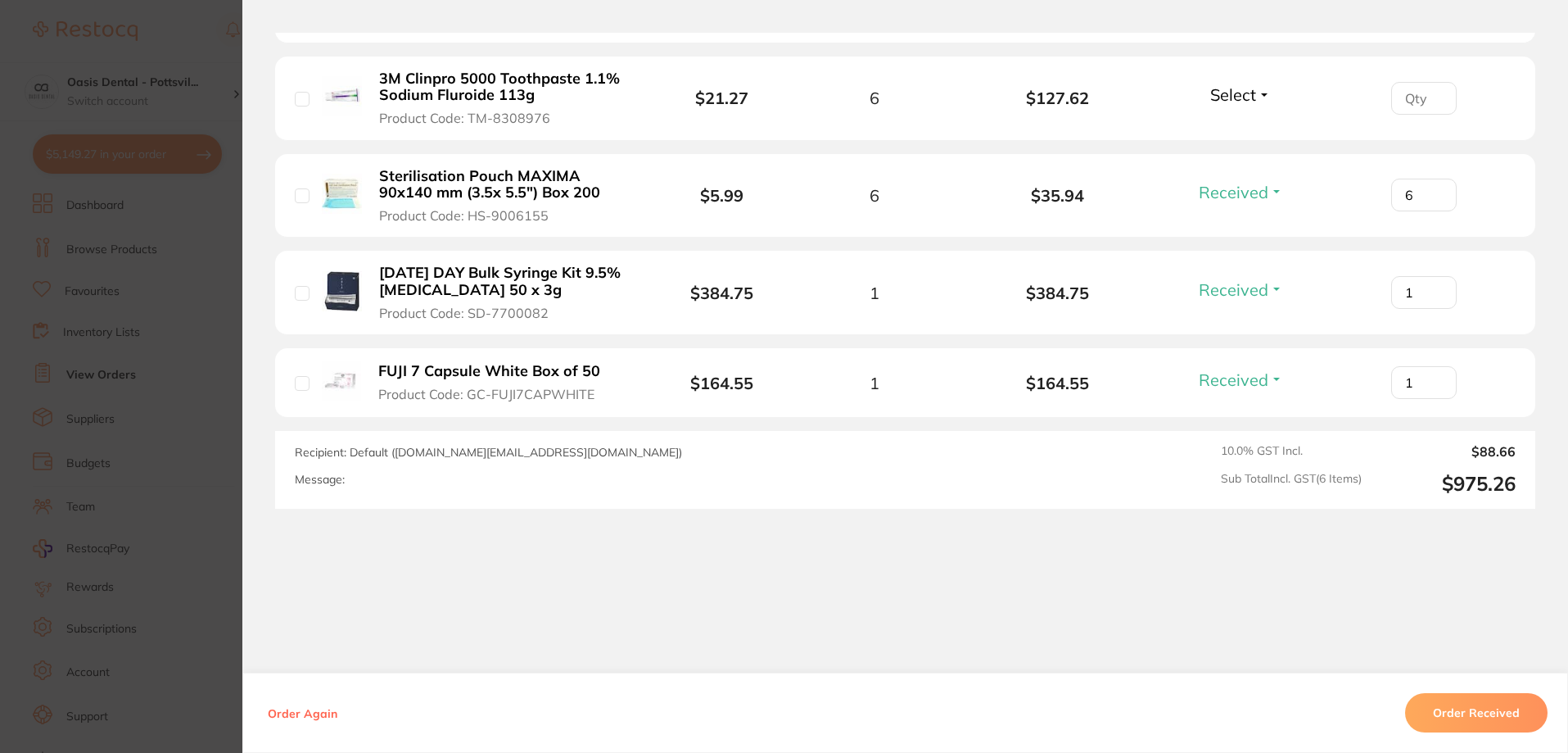
click at [654, 478] on div "Message:" at bounding box center [661, 479] width 733 height 14
click at [415, 483] on div "Message:" at bounding box center [661, 479] width 733 height 14
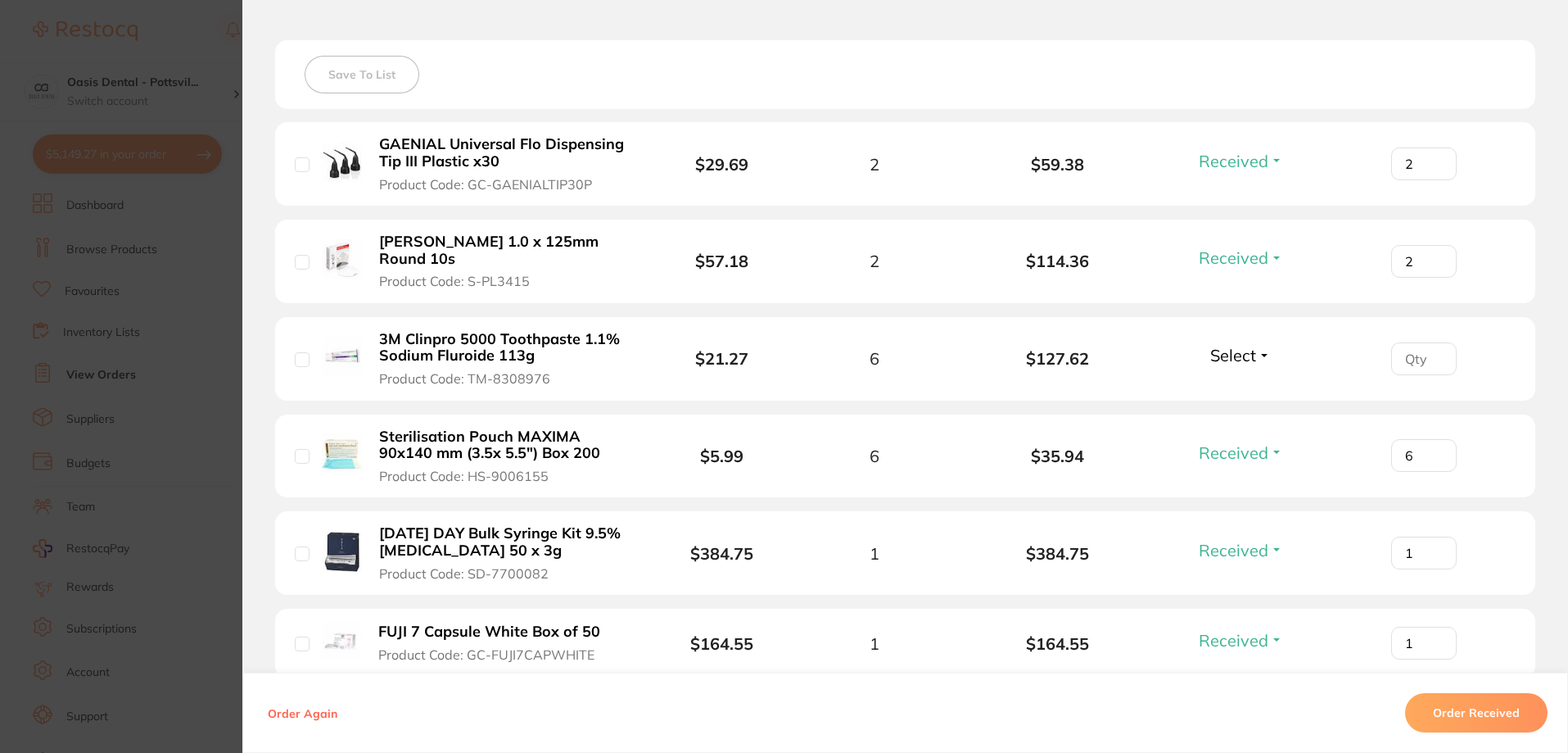
scroll to position [386, 0]
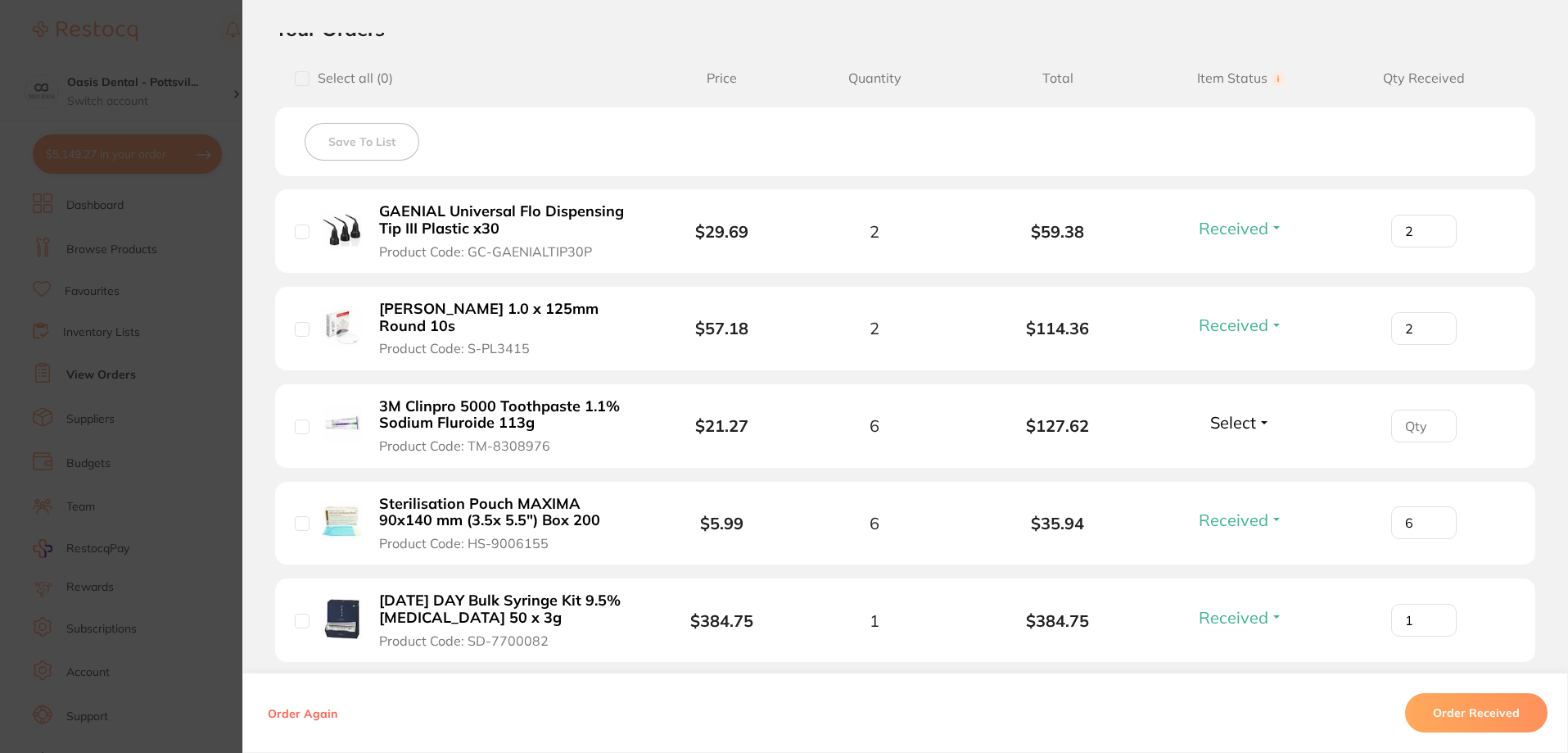
click at [1402, 429] on input "number" at bounding box center [1424, 426] width 66 height 33
type input "0"
drag, startPoint x: 1310, startPoint y: 681, endPoint x: 1348, endPoint y: 708, distance: 46.6
click at [1310, 682] on div "Order Again Order Received" at bounding box center [905, 713] width 1326 height 80
click at [1472, 718] on button "Order Received" at bounding box center [1476, 712] width 143 height 39
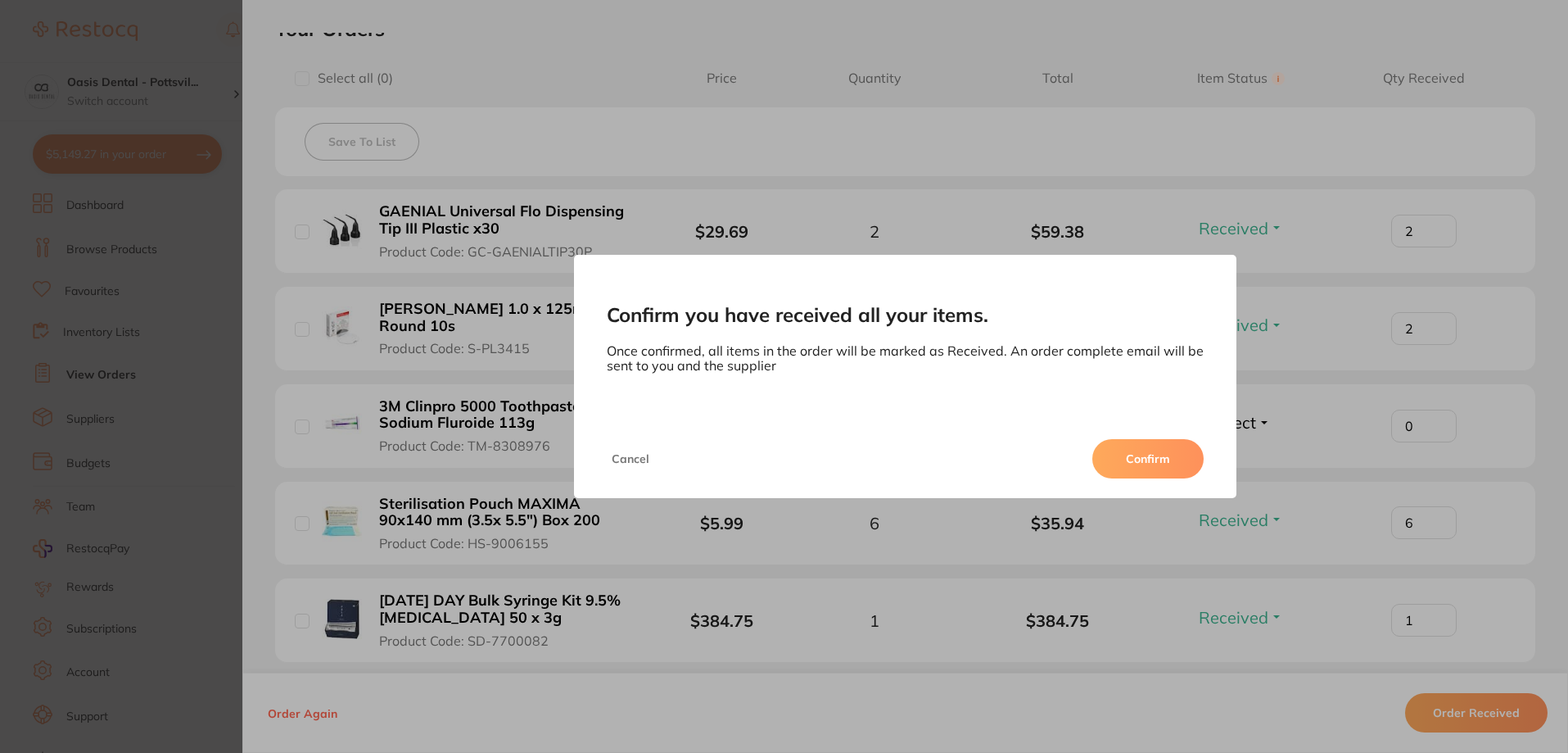
click at [1148, 462] on button "Confirm" at bounding box center [1148, 458] width 111 height 39
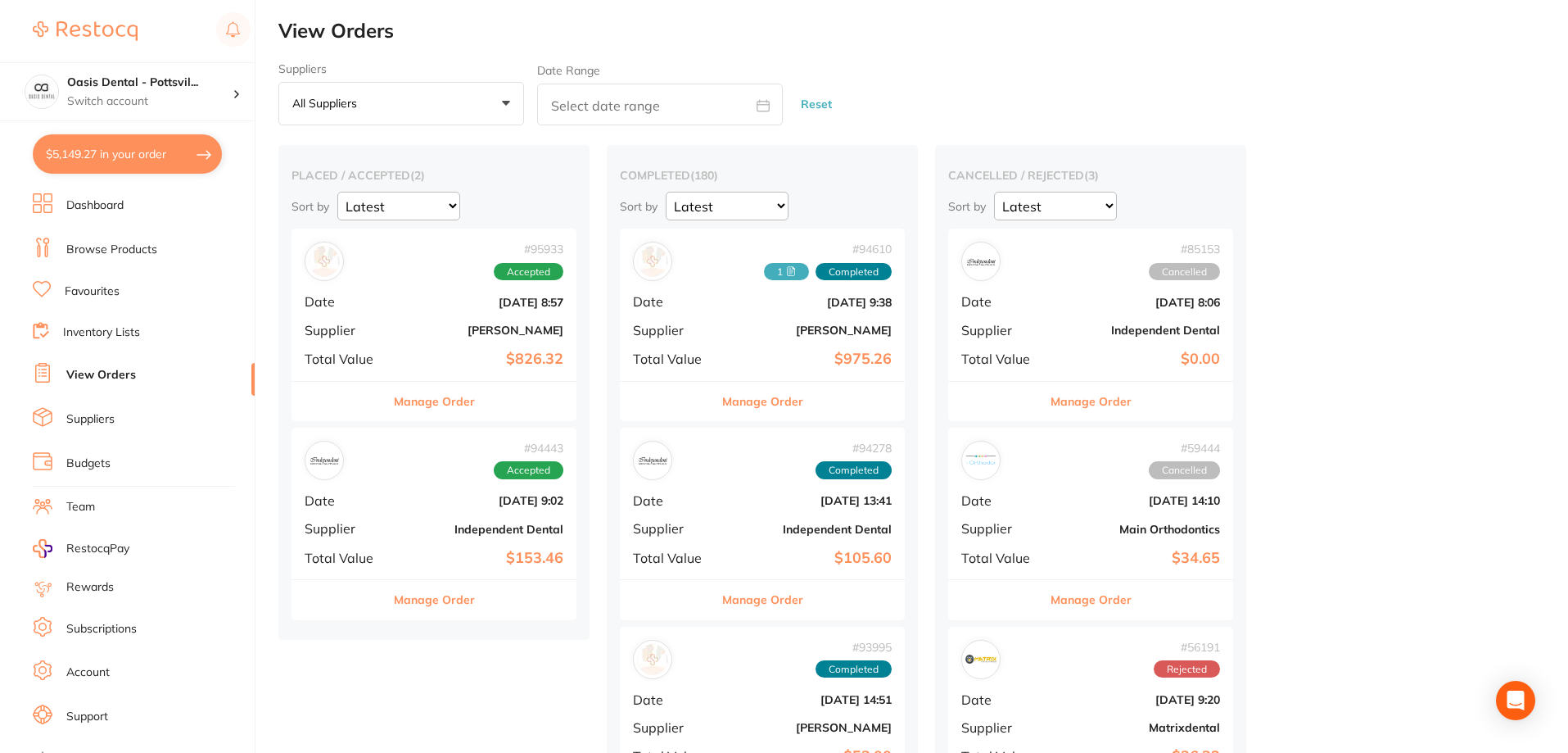
click at [770, 328] on b "[PERSON_NAME]" at bounding box center [810, 330] width 164 height 13
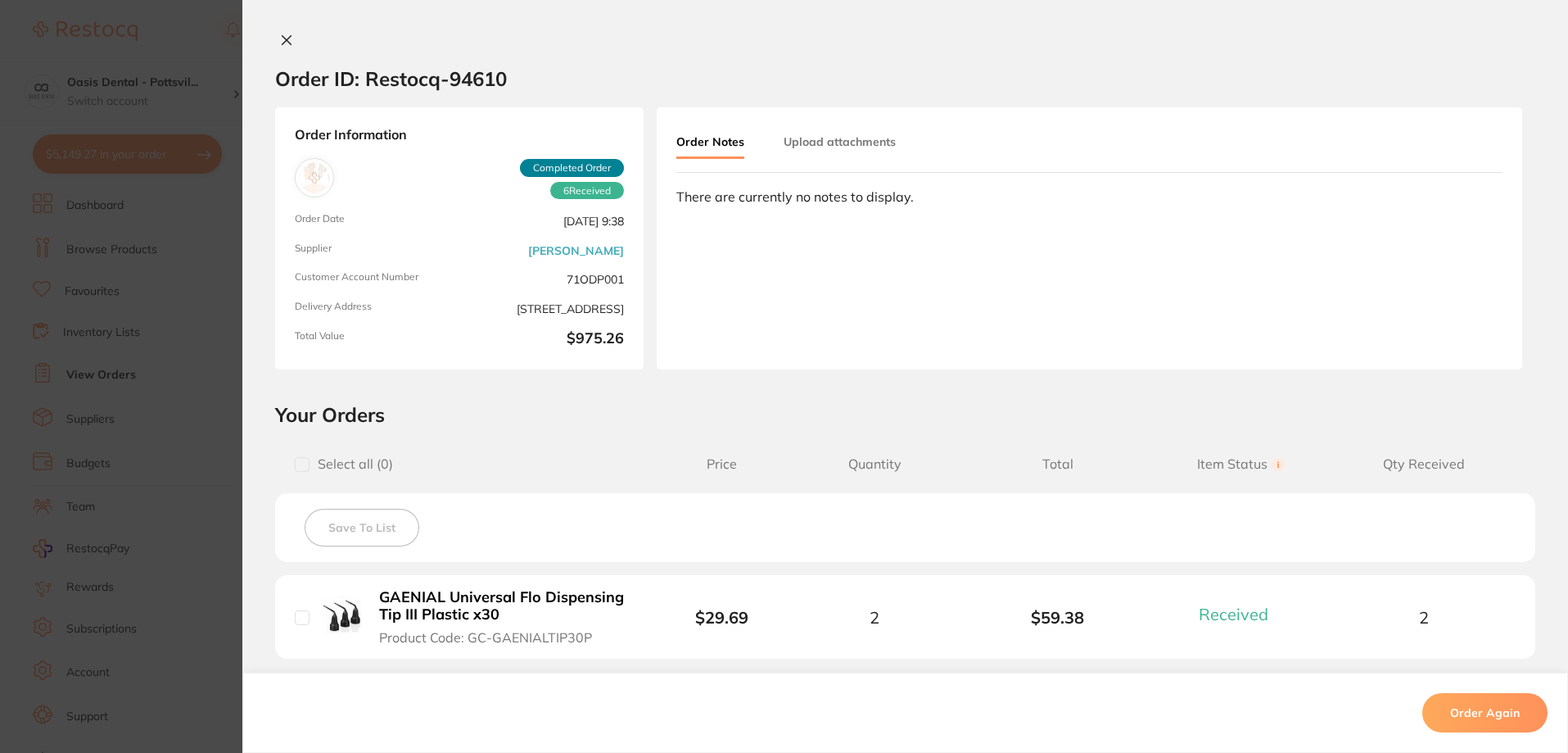
click at [713, 137] on button "Order Notes" at bounding box center [710, 142] width 68 height 32
click at [713, 144] on button "Order Notes" at bounding box center [710, 142] width 68 height 32
click at [748, 230] on div "Order Notes Upload attachments There are currently no notes to display." at bounding box center [1089, 239] width 865 height 262
click at [750, 230] on div "Order Notes Upload attachments There are currently no notes to display." at bounding box center [1089, 239] width 865 height 262
click at [754, 259] on div "Order Notes Upload attachments There are currently no notes to display." at bounding box center [1089, 239] width 865 height 262
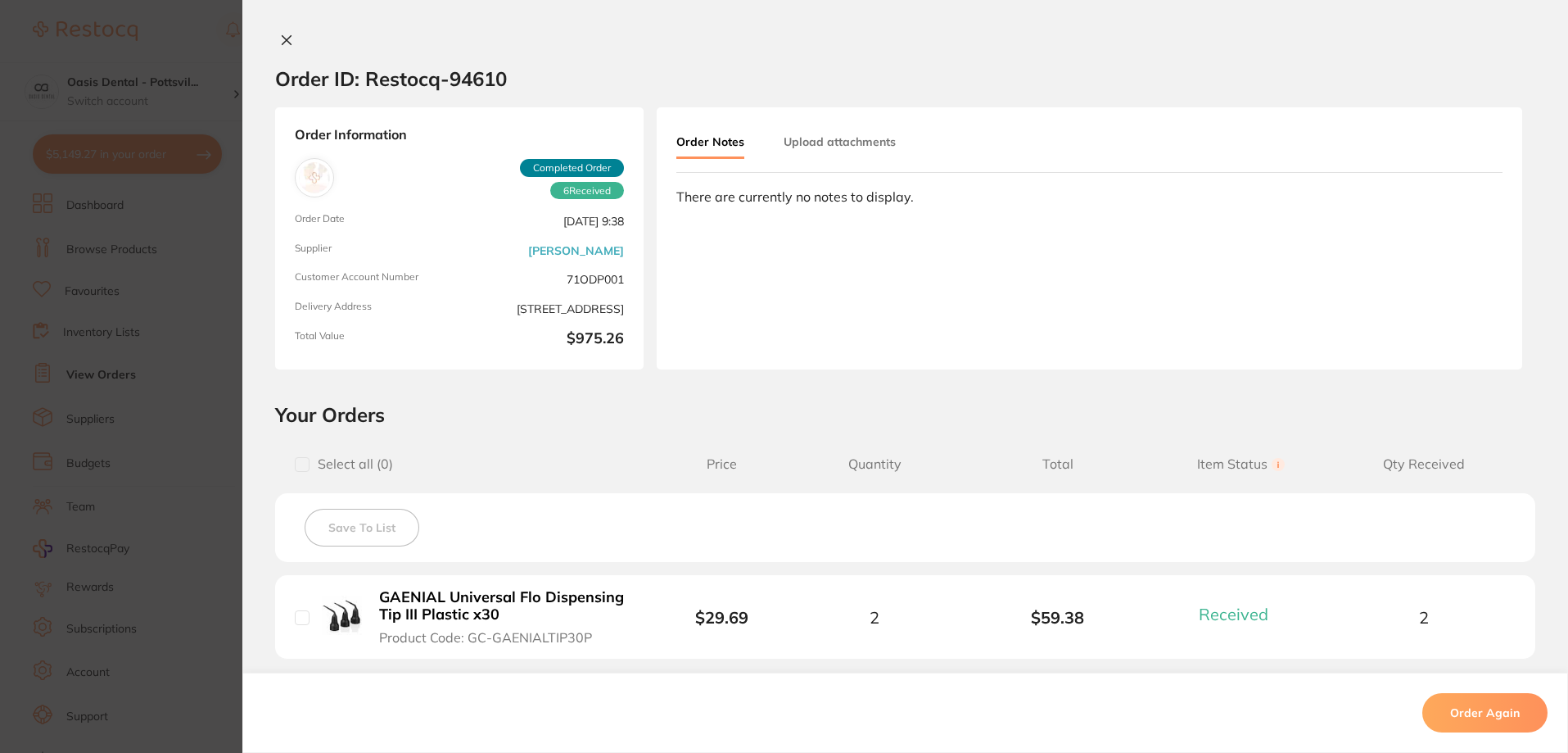
drag, startPoint x: 764, startPoint y: 259, endPoint x: 717, endPoint y: 244, distance: 49.3
click at [717, 248] on div "Order Notes Upload attachments There are currently no notes to display." at bounding box center [1089, 239] width 865 height 262
click at [283, 44] on icon at bounding box center [287, 40] width 13 height 13
